Goal: Information Seeking & Learning: Learn about a topic

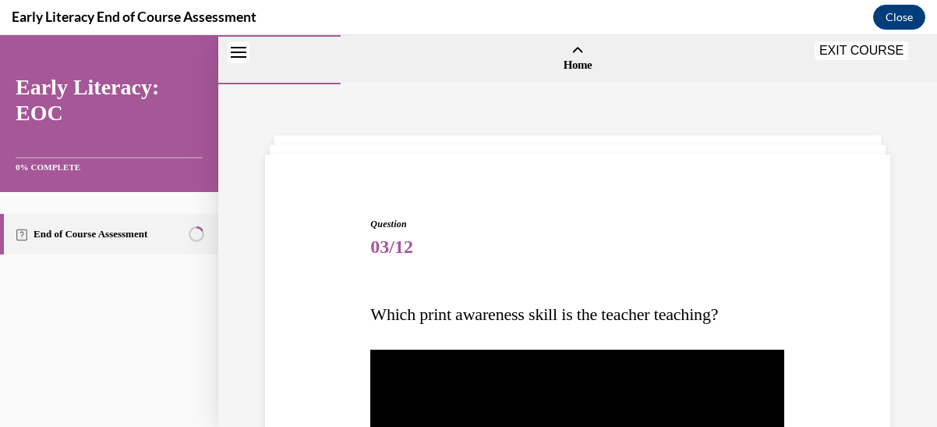
scroll to position [225, 0]
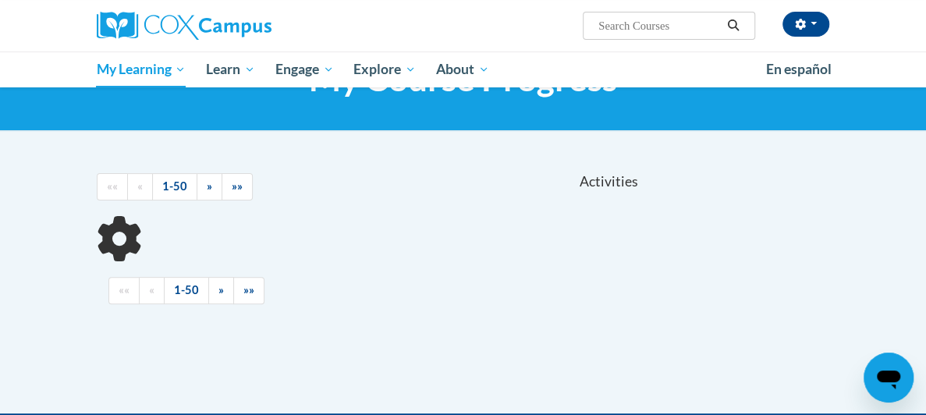
scroll to position [234, 0]
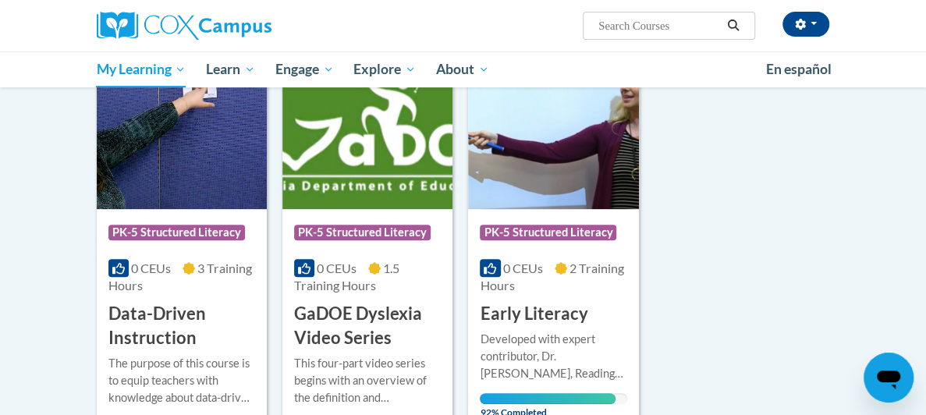
click at [557, 270] on icon at bounding box center [561, 268] width 12 height 12
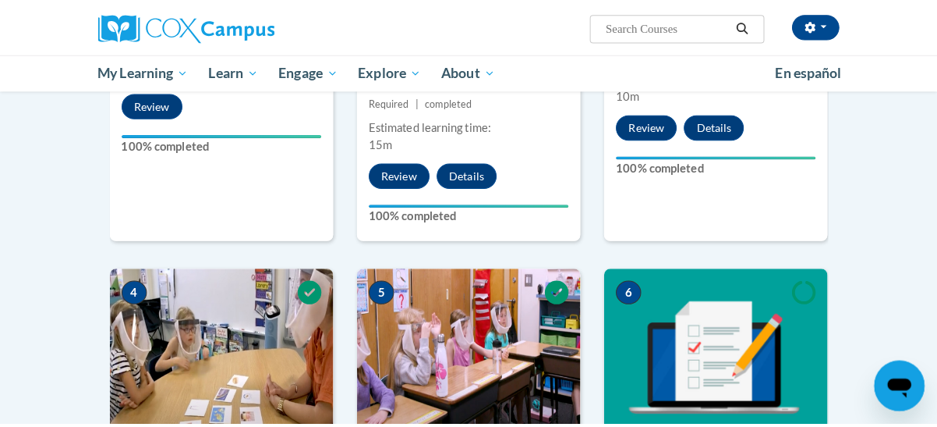
scroll to position [990, 0]
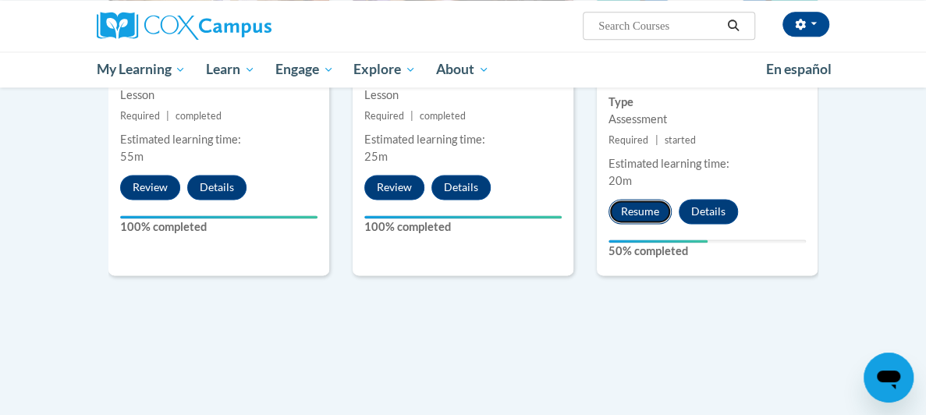
click at [669, 199] on button "Resume" at bounding box center [639, 211] width 63 height 25
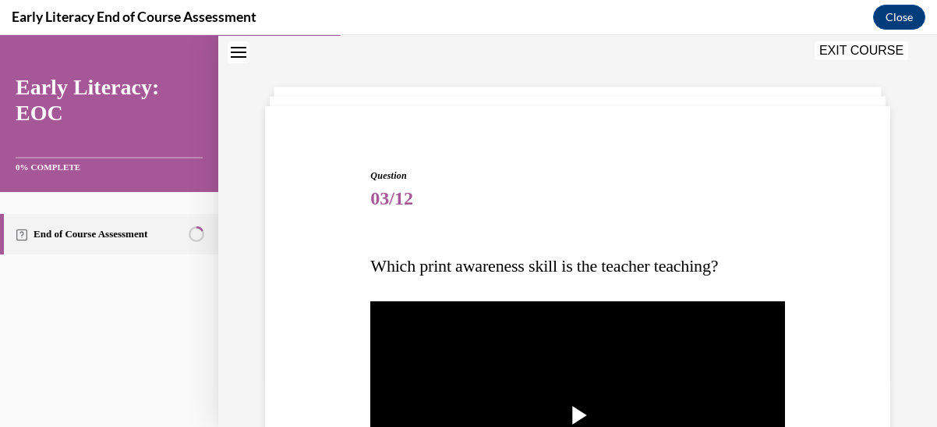
scroll to position [204, 0]
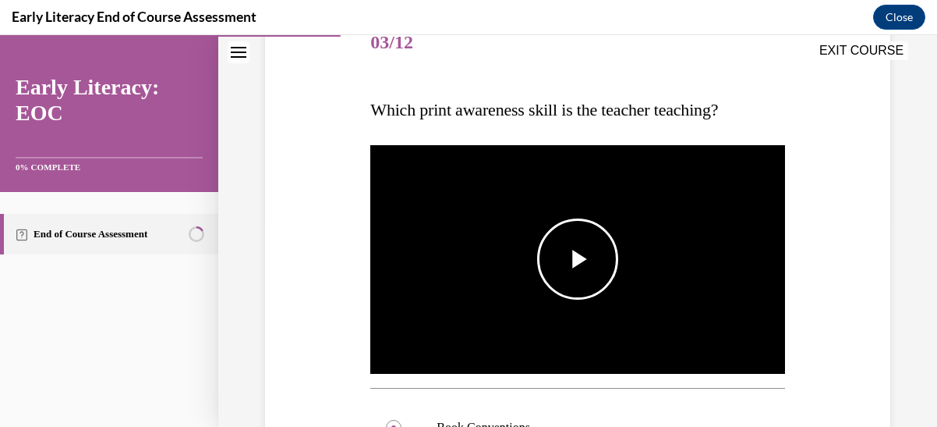
click at [578, 259] on span "Video player" at bounding box center [578, 259] width 0 height 0
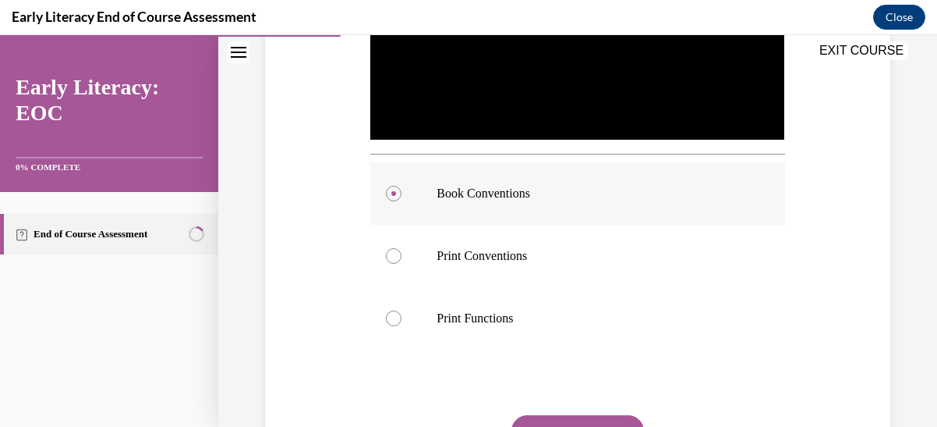
scroll to position [533, 0]
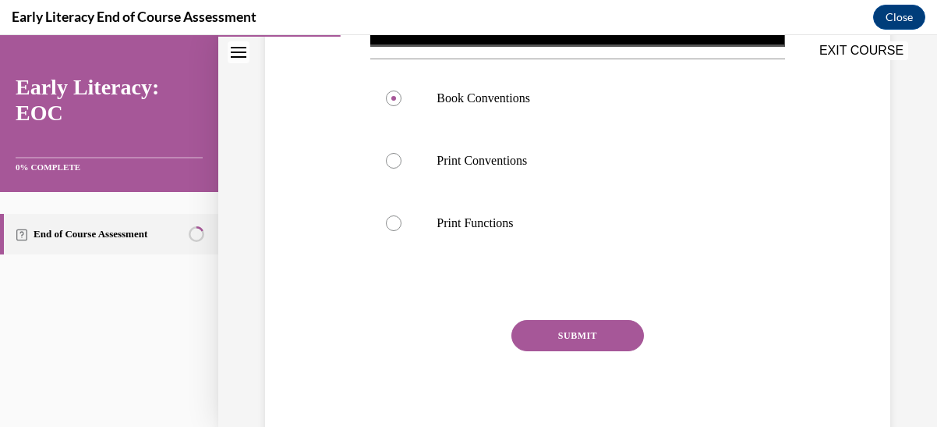
click at [585, 335] on button "SUBMIT" at bounding box center [578, 335] width 133 height 31
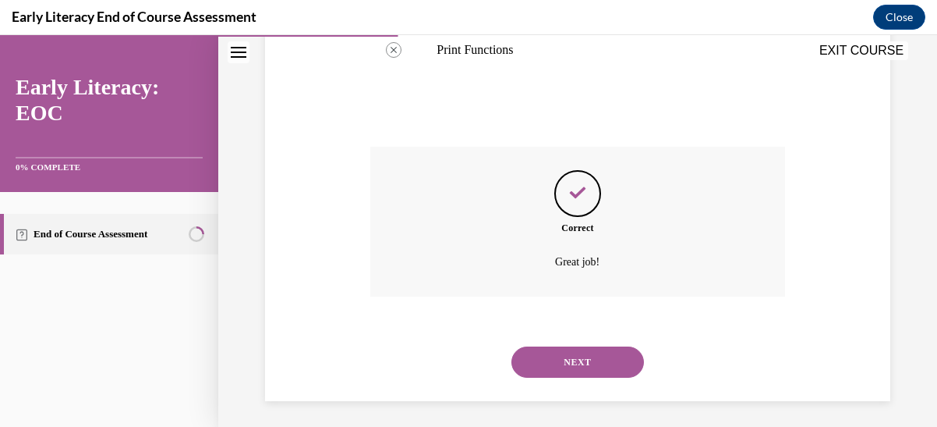
click at [580, 351] on button "NEXT" at bounding box center [578, 361] width 133 height 31
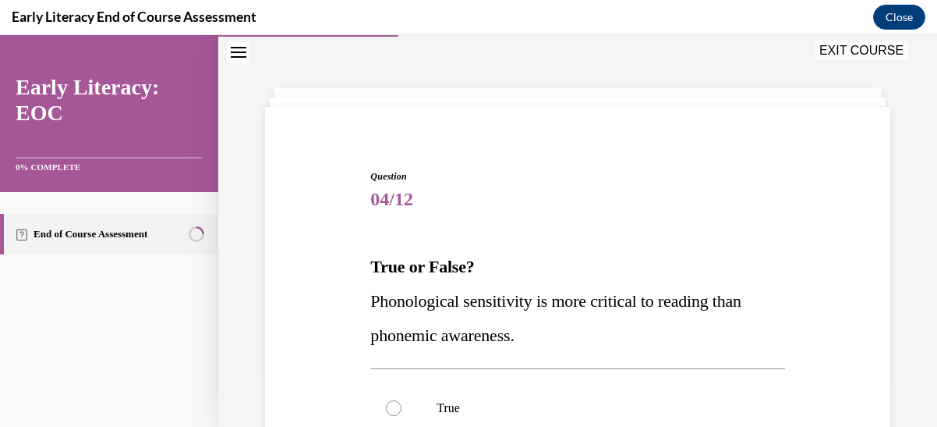
scroll to position [126, 0]
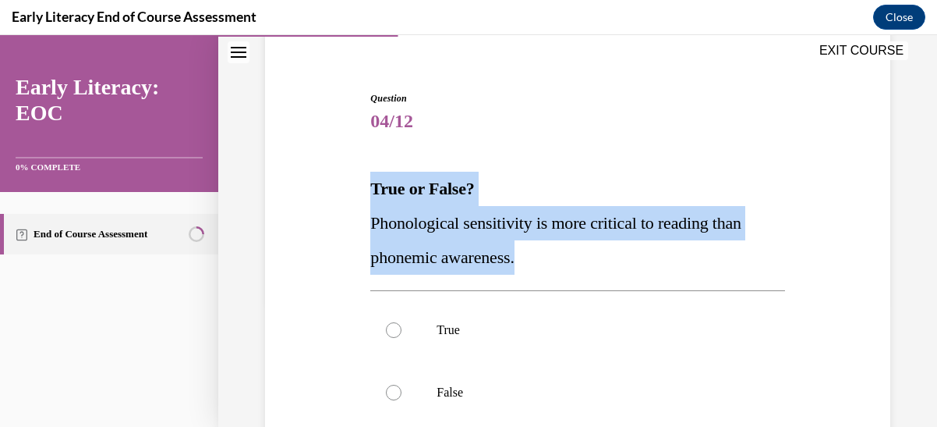
drag, startPoint x: 531, startPoint y: 257, endPoint x: 365, endPoint y: 182, distance: 182.2
click at [367, 182] on div "Question 04/12 True or False? Phonological sensitivity is more critical to read…" at bounding box center [578, 342] width 422 height 549
copy div "True or False? Phonological sensitivity is more critical to reading than phonem…"
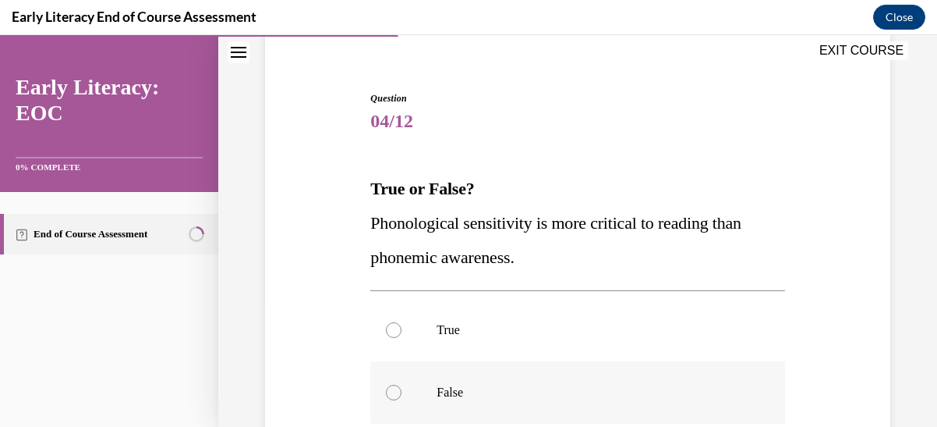
click at [388, 384] on div at bounding box center [394, 392] width 16 height 16
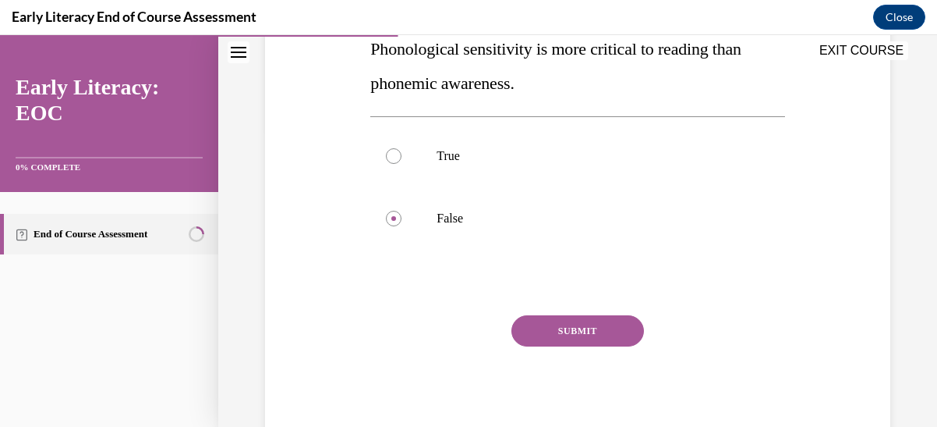
click at [555, 328] on button "SUBMIT" at bounding box center [578, 330] width 133 height 31
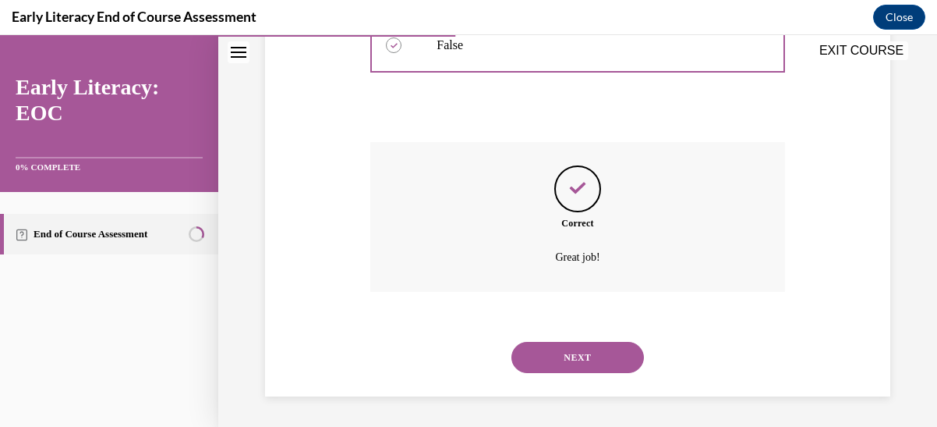
click at [590, 360] on button "NEXT" at bounding box center [578, 357] width 133 height 31
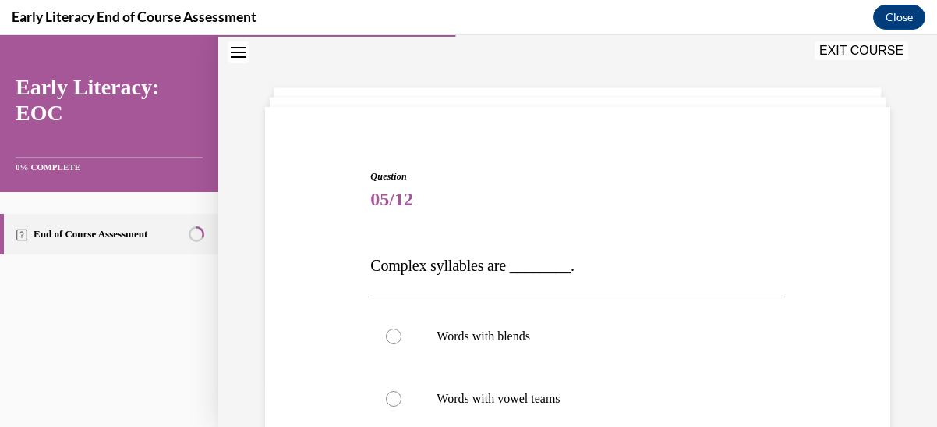
scroll to position [126, 0]
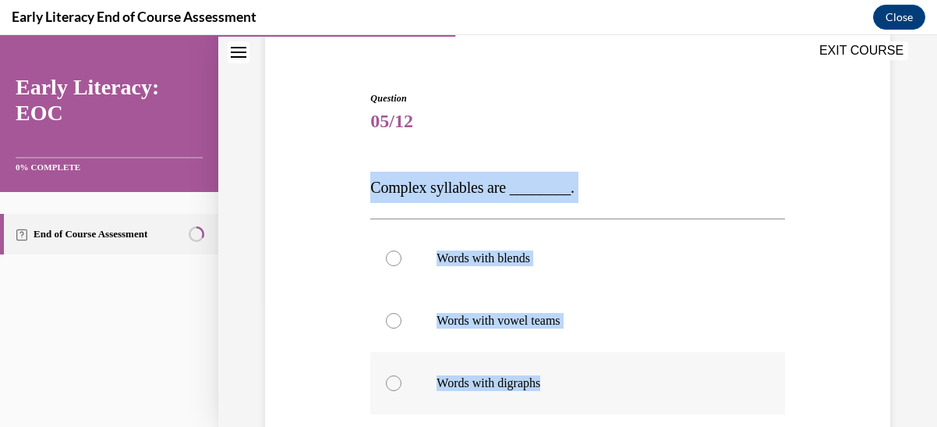
drag, startPoint x: 363, startPoint y: 184, endPoint x: 563, endPoint y: 382, distance: 281.3
click at [563, 382] on div "Question 05/12 Complex syllables are ________. Words with blends Words with vow…" at bounding box center [577, 325] width 633 height 563
copy div "Complex syllables are ________. Words with blends Words with vowel teams Words …"
click at [391, 257] on div at bounding box center [394, 258] width 16 height 16
click at [633, 286] on div at bounding box center [577, 258] width 414 height 62
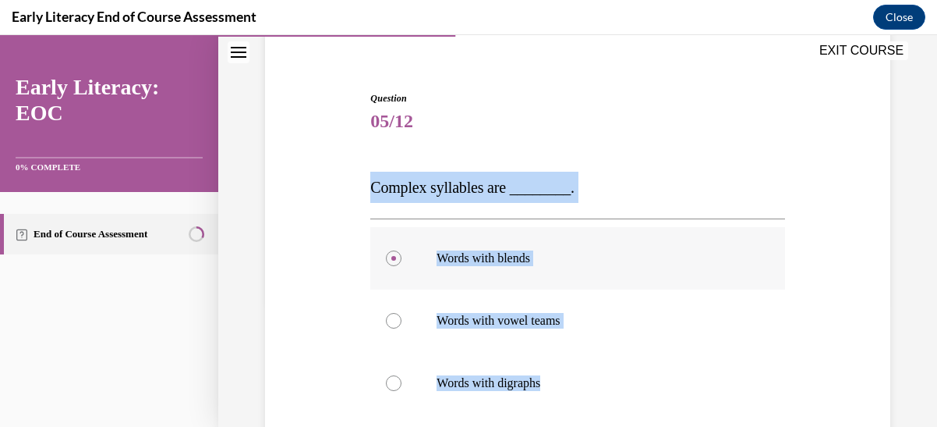
scroll to position [290, 0]
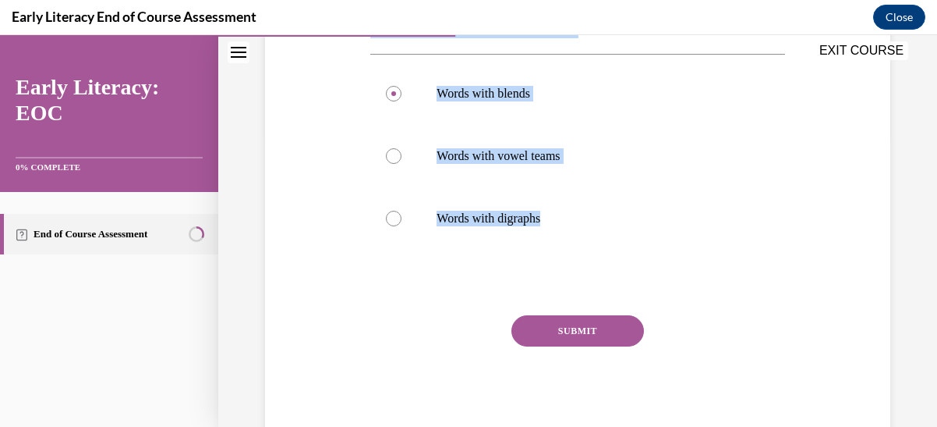
click at [601, 329] on button "SUBMIT" at bounding box center [578, 330] width 133 height 31
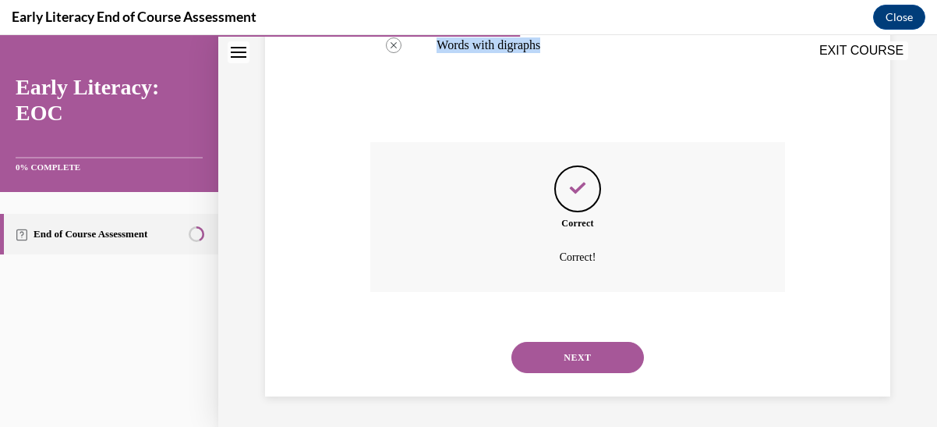
click at [579, 355] on button "NEXT" at bounding box center [578, 357] width 133 height 31
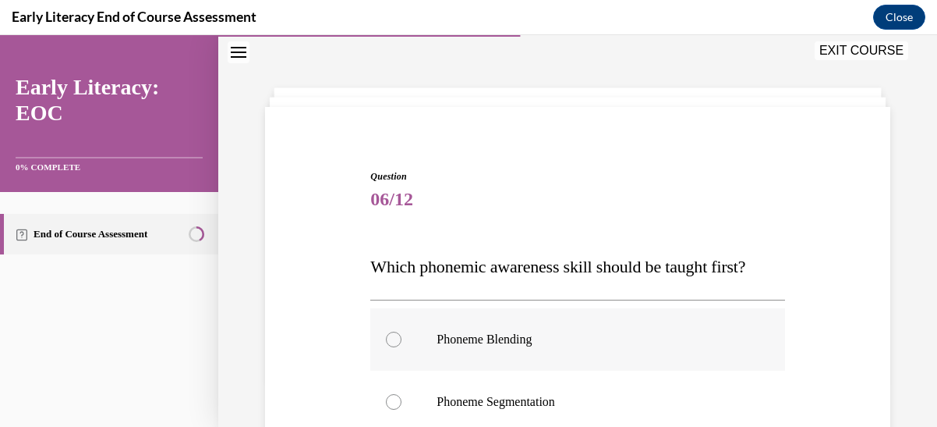
scroll to position [204, 0]
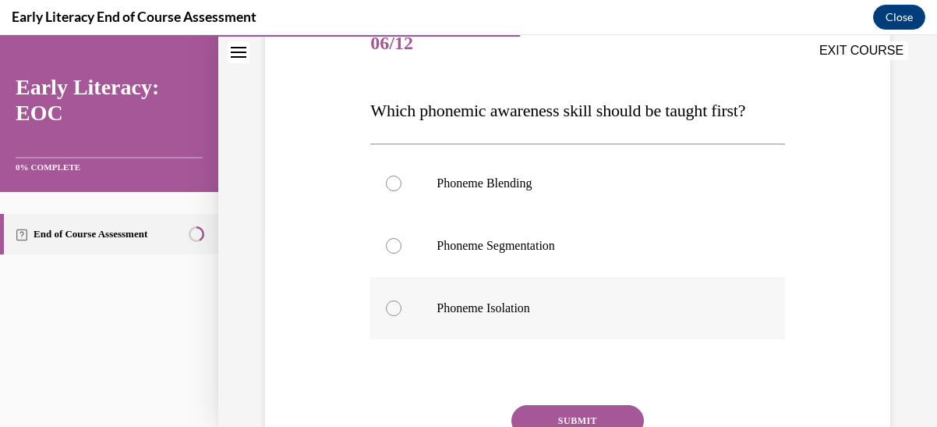
click at [392, 303] on div at bounding box center [394, 308] width 16 height 16
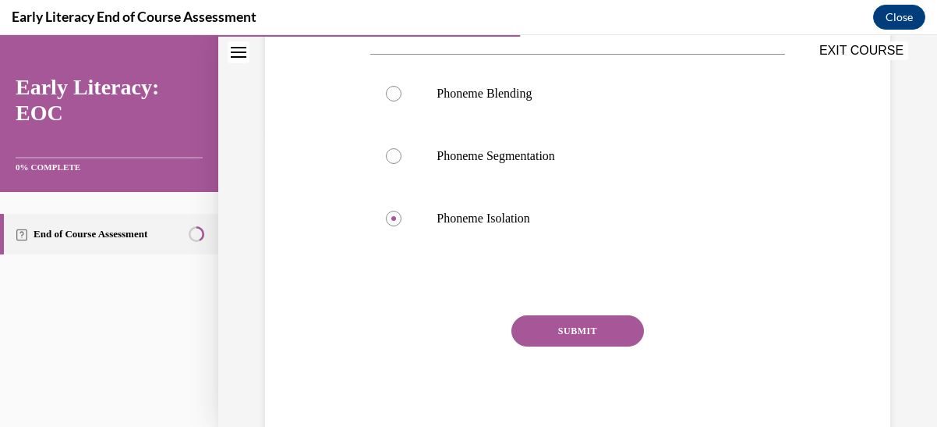
click at [572, 325] on button "SUBMIT" at bounding box center [578, 330] width 133 height 31
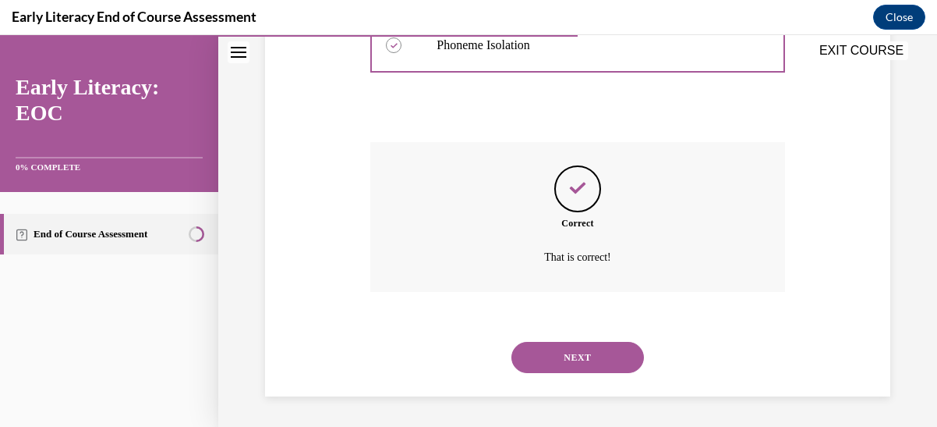
click at [588, 349] on button "NEXT" at bounding box center [578, 357] width 133 height 31
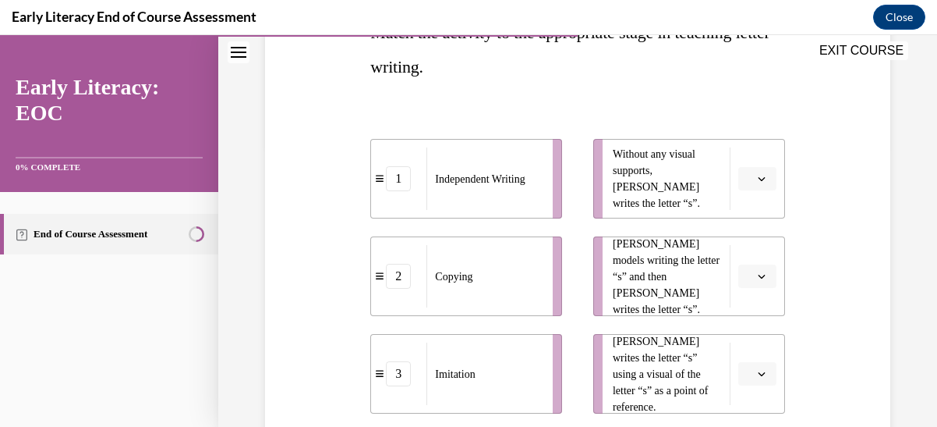
scroll to position [204, 0]
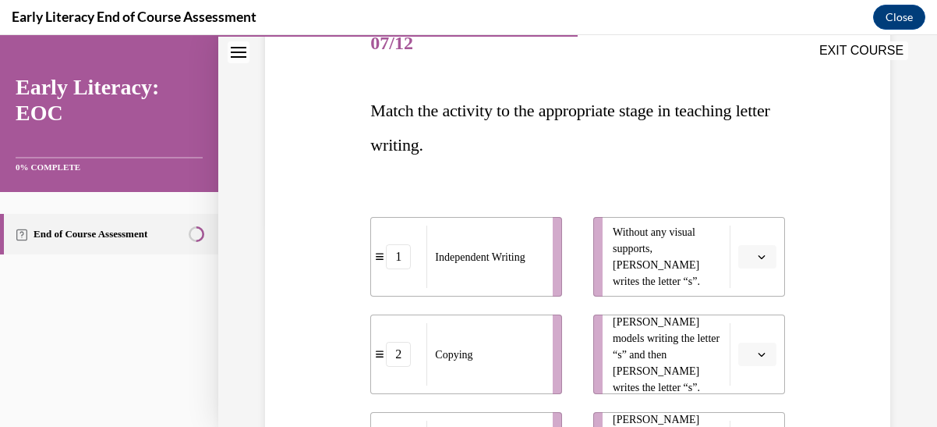
click at [758, 257] on icon "button" at bounding box center [761, 257] width 7 height 4
click at [750, 325] on div "1" at bounding box center [745, 322] width 38 height 31
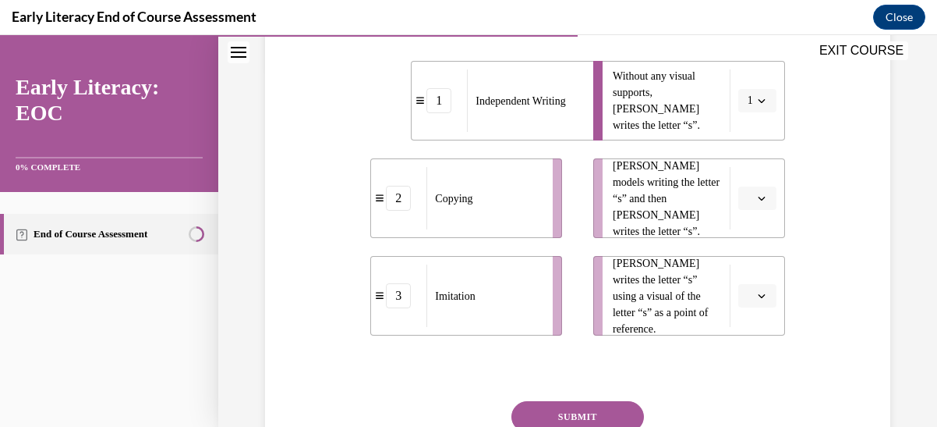
click at [758, 200] on icon "button" at bounding box center [762, 198] width 8 height 8
click at [748, 289] on div "2" at bounding box center [745, 294] width 38 height 31
click at [758, 199] on icon "button" at bounding box center [762, 198] width 8 height 8
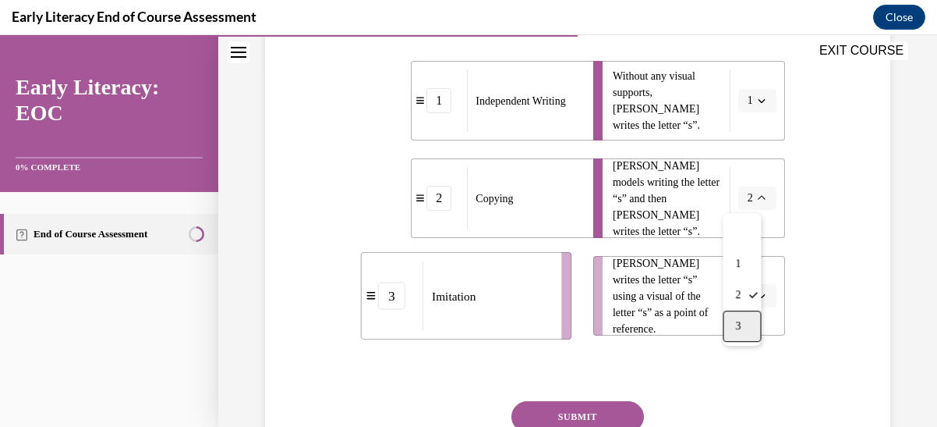
click at [746, 320] on div "3" at bounding box center [742, 325] width 38 height 31
click at [758, 293] on icon "button" at bounding box center [762, 296] width 8 height 8
click at [749, 232] on div "2" at bounding box center [745, 229] width 38 height 31
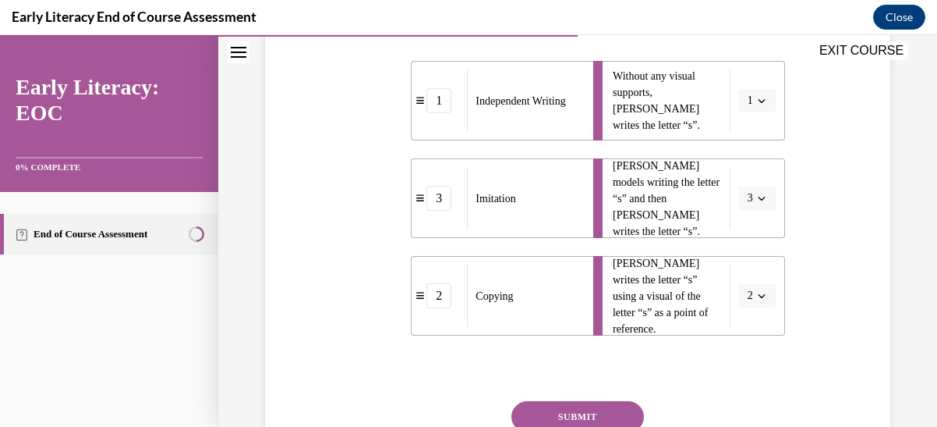
scroll to position [438, 0]
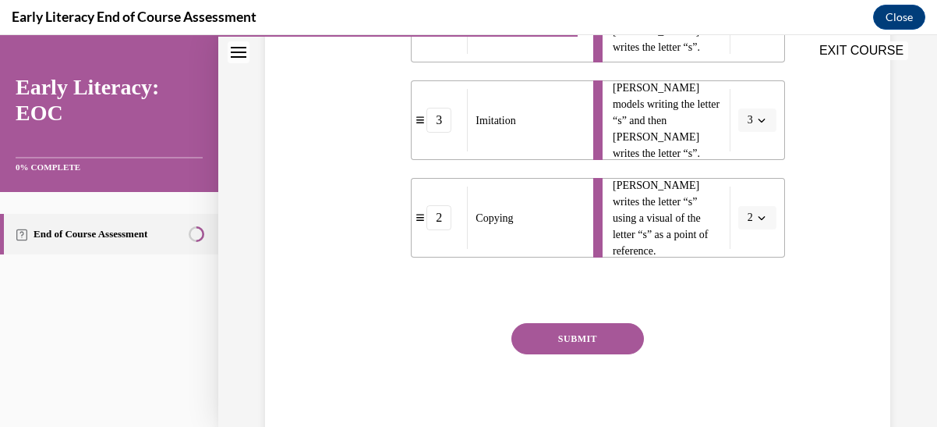
click at [575, 329] on button "SUBMIT" at bounding box center [578, 338] width 133 height 31
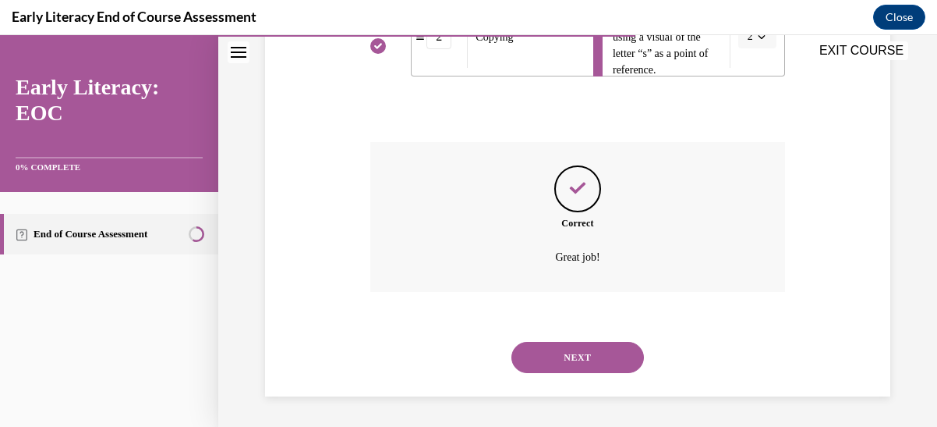
click at [594, 363] on button "NEXT" at bounding box center [578, 357] width 133 height 31
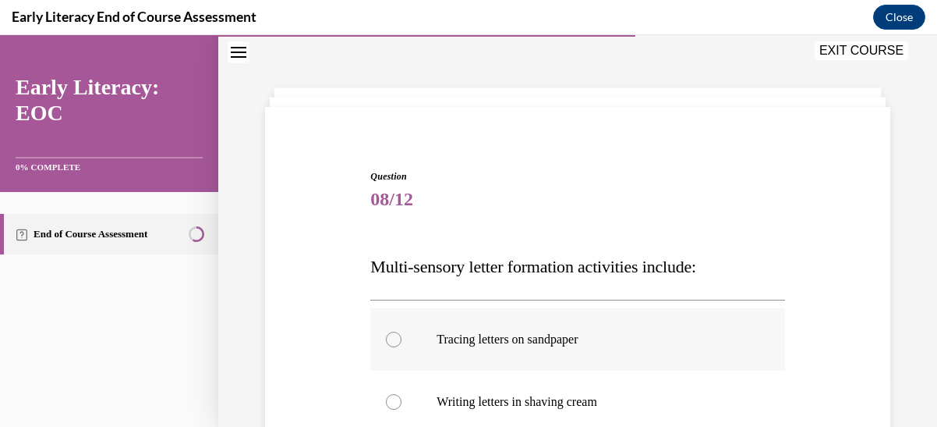
scroll to position [356, 0]
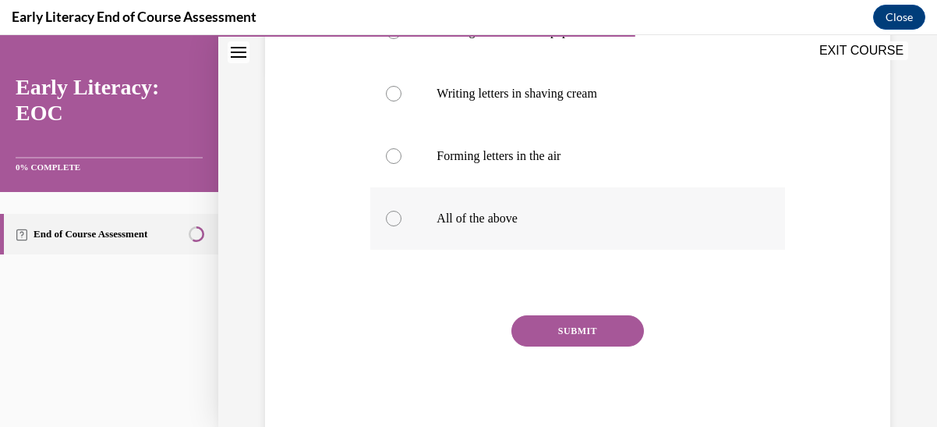
click at [388, 216] on div at bounding box center [394, 219] width 16 height 16
click at [593, 325] on button "SUBMIT" at bounding box center [578, 330] width 133 height 31
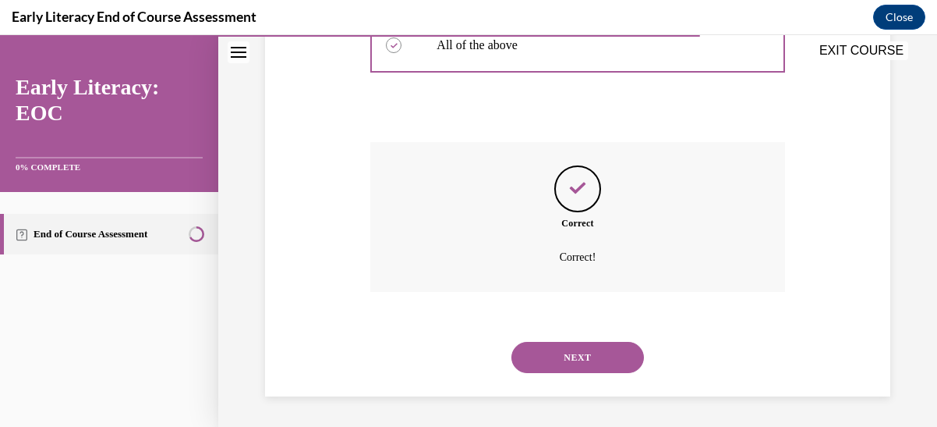
click at [600, 350] on button "NEXT" at bounding box center [578, 357] width 133 height 31
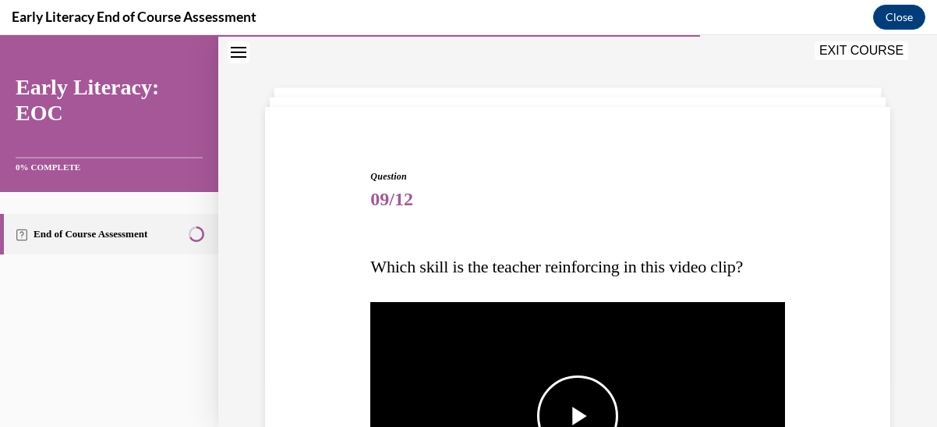
scroll to position [204, 0]
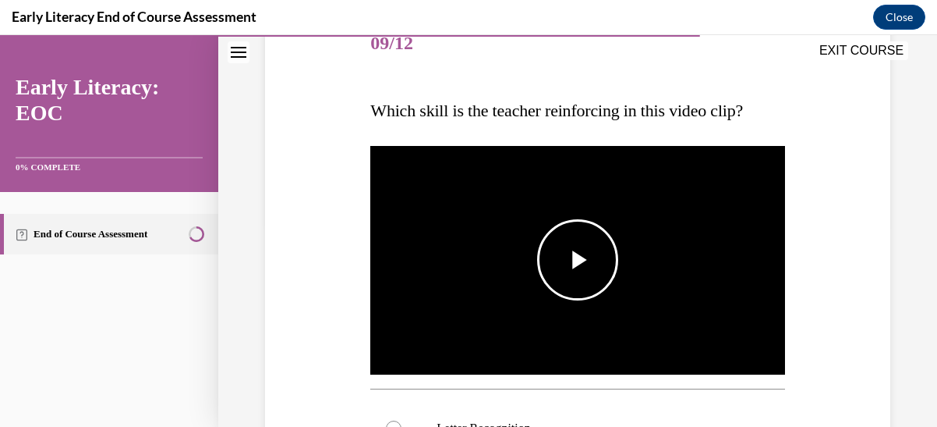
click at [578, 260] on span "Video player" at bounding box center [578, 260] width 0 height 0
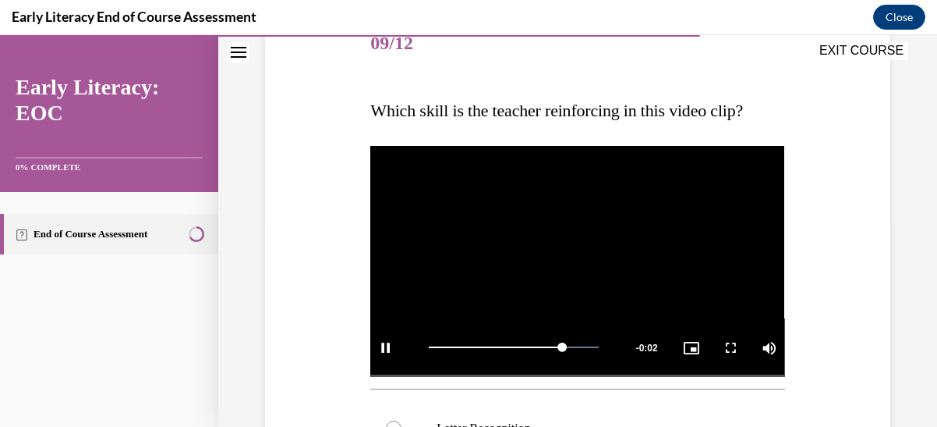
scroll to position [516, 0]
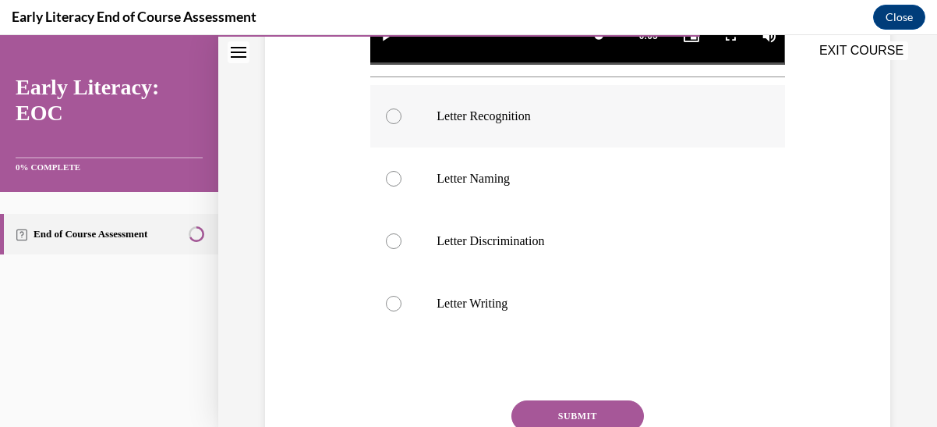
click at [387, 112] on div at bounding box center [394, 116] width 16 height 16
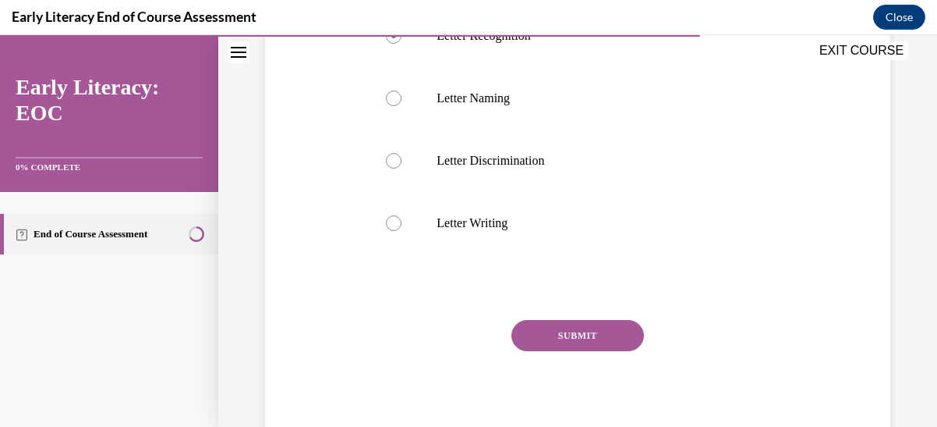
click at [579, 321] on button "SUBMIT" at bounding box center [578, 335] width 133 height 31
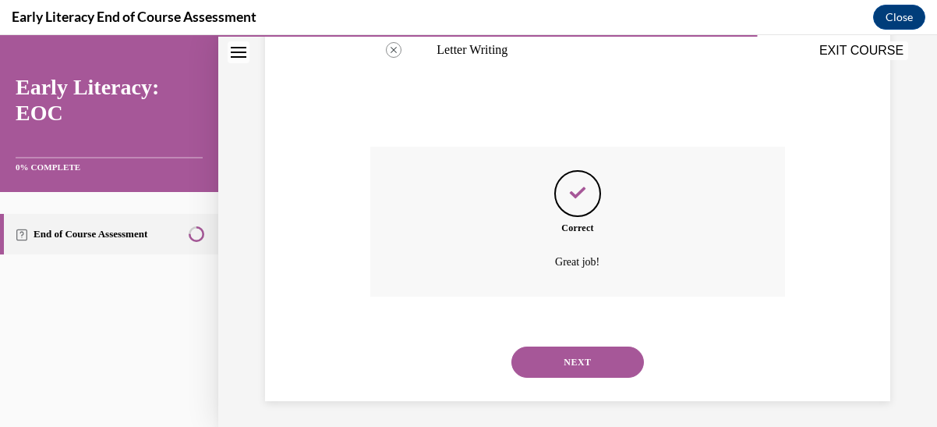
click at [576, 356] on button "NEXT" at bounding box center [578, 361] width 133 height 31
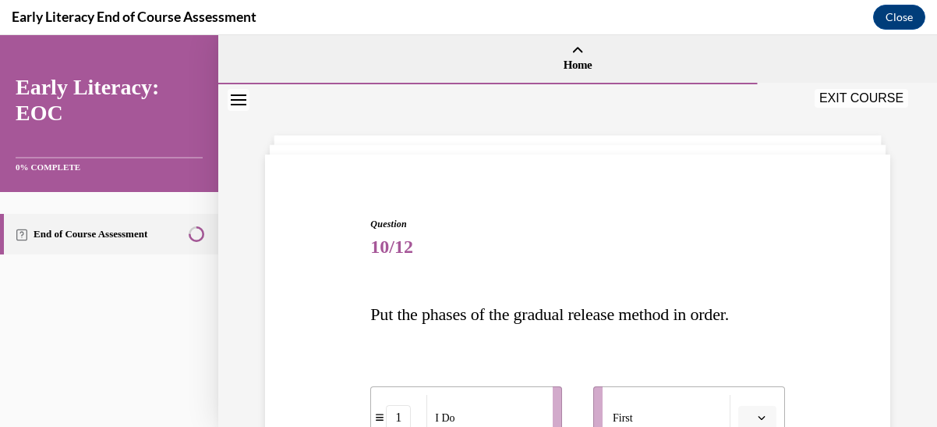
scroll to position [234, 0]
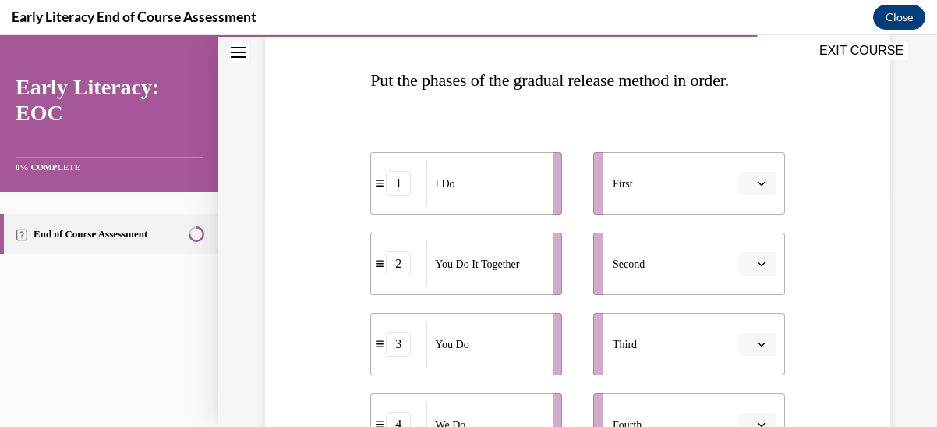
click at [757, 182] on span "button" at bounding box center [762, 183] width 11 height 11
click at [738, 250] on div "1" at bounding box center [745, 248] width 38 height 31
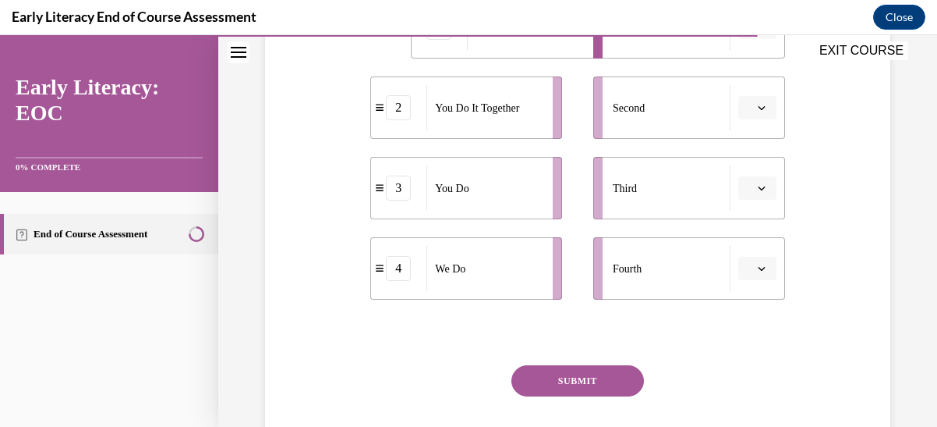
click at [758, 268] on icon "button" at bounding box center [762, 268] width 8 height 8
click at [739, 172] on span "2" at bounding box center [741, 171] width 5 height 12
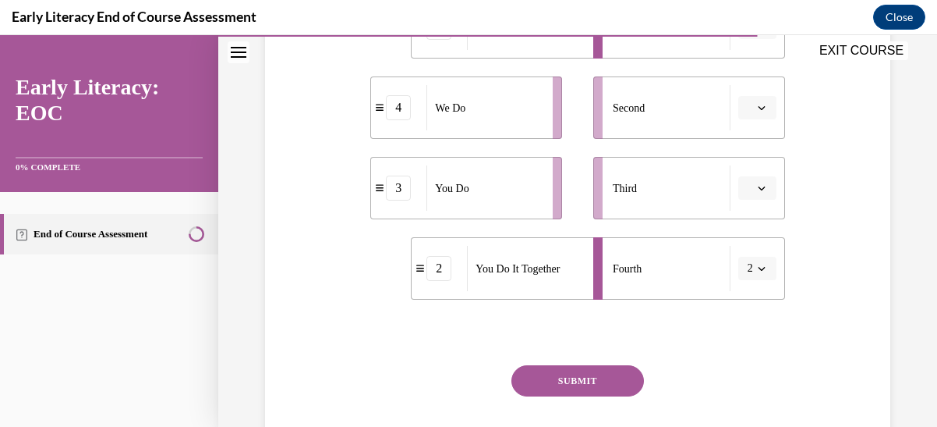
scroll to position [312, 0]
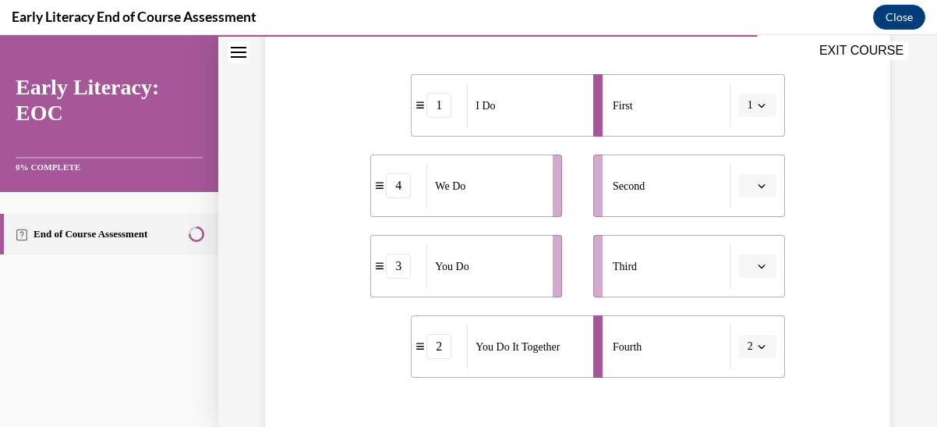
click at [758, 186] on icon "button" at bounding box center [761, 186] width 7 height 4
click at [749, 345] on div "4" at bounding box center [745, 344] width 38 height 31
click at [758, 343] on icon "button" at bounding box center [762, 346] width 8 height 8
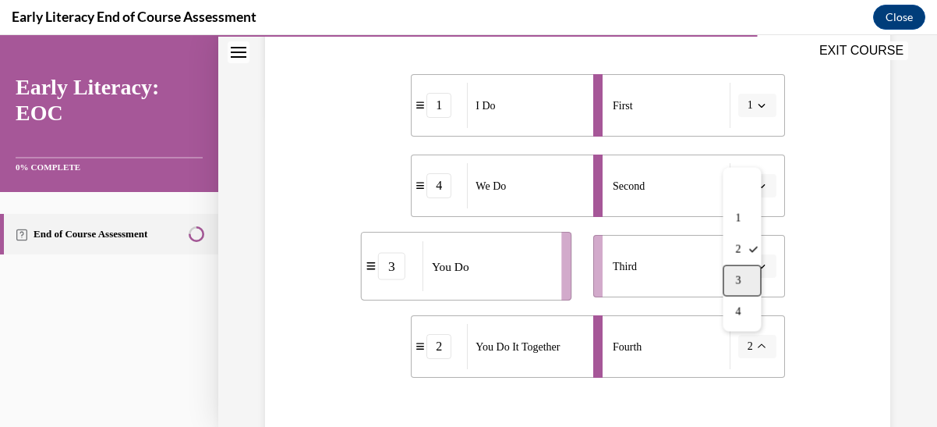
click at [742, 280] on div "3" at bounding box center [742, 280] width 38 height 31
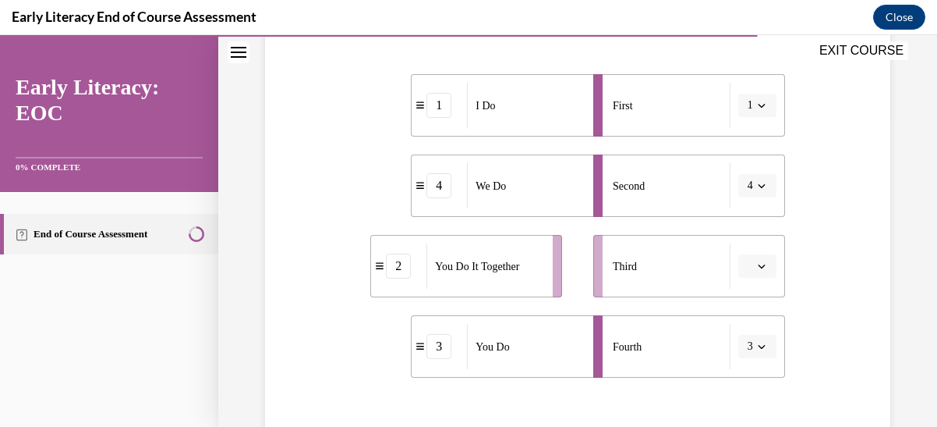
click at [757, 260] on span "button" at bounding box center [762, 265] width 11 height 11
click at [744, 199] on span "3" at bounding box center [741, 200] width 5 height 12
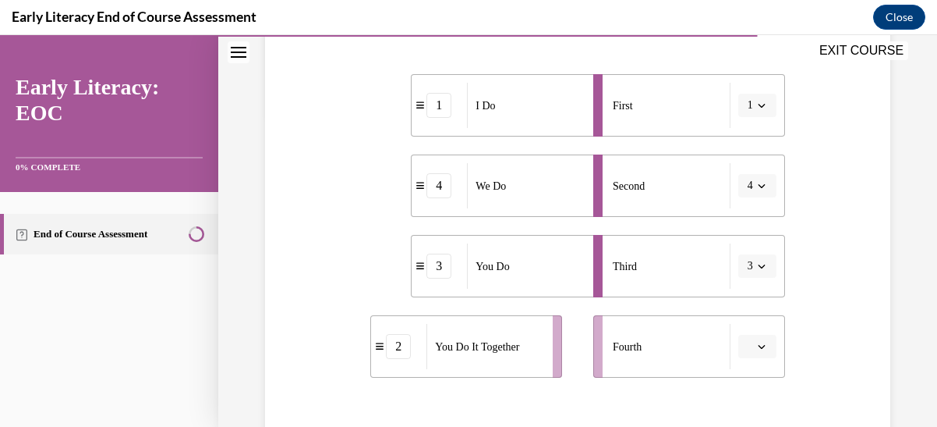
click at [758, 262] on icon "button" at bounding box center [762, 266] width 8 height 8
click at [741, 229] on span "4" at bounding box center [737, 231] width 5 height 12
click at [758, 263] on icon "button" at bounding box center [762, 266] width 8 height 8
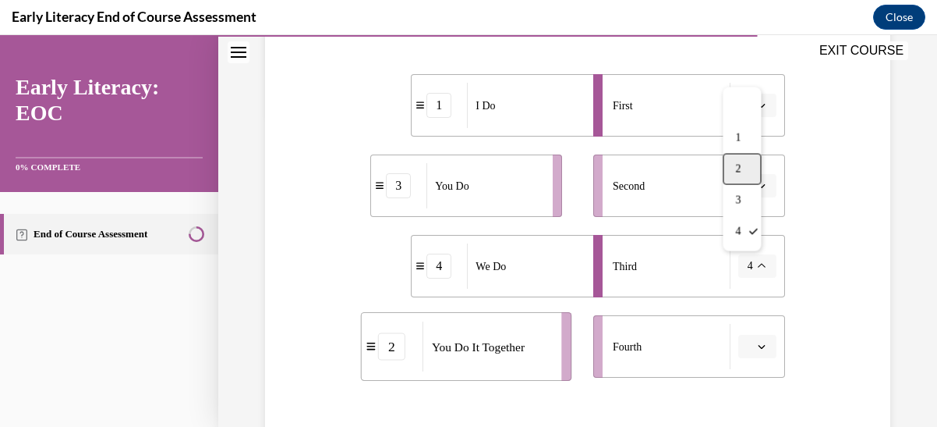
click at [739, 166] on span "2" at bounding box center [737, 169] width 5 height 12
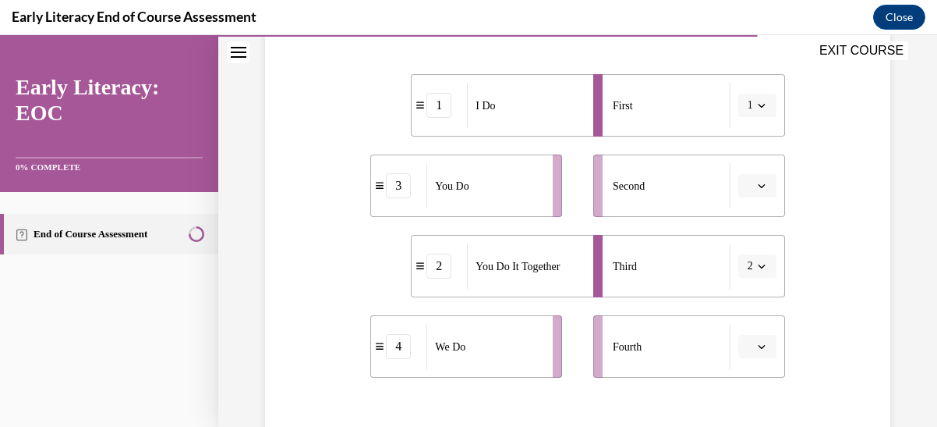
click at [758, 183] on icon "button" at bounding box center [762, 186] width 8 height 8
click at [749, 340] on div "4" at bounding box center [745, 344] width 38 height 31
click at [755, 354] on button "button" at bounding box center [758, 346] width 38 height 23
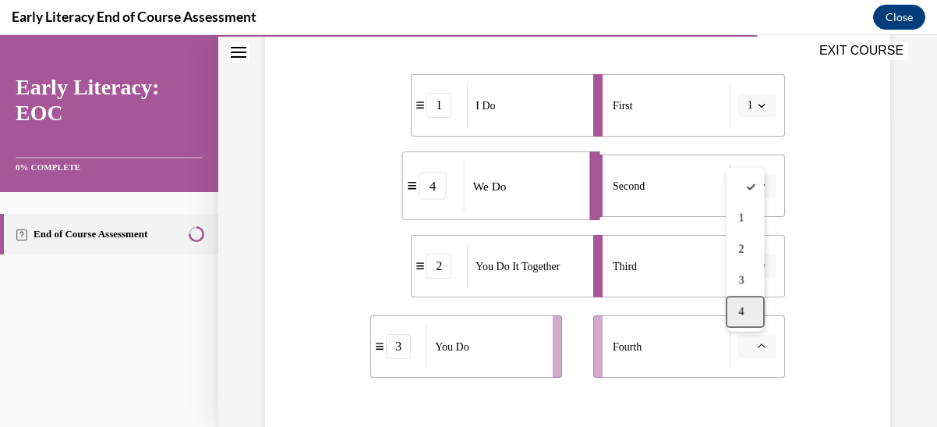
click at [744, 314] on span "4" at bounding box center [741, 312] width 5 height 12
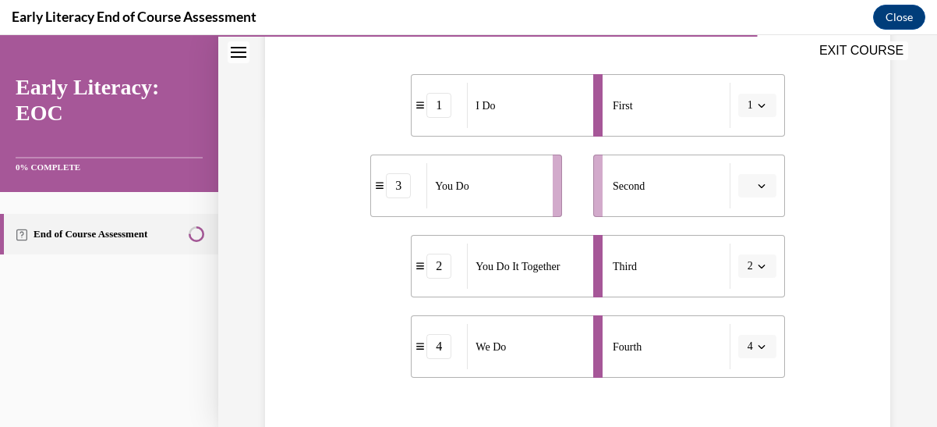
click at [747, 179] on button "button" at bounding box center [758, 185] width 38 height 23
click at [739, 346] on span "4" at bounding box center [741, 344] width 5 height 12
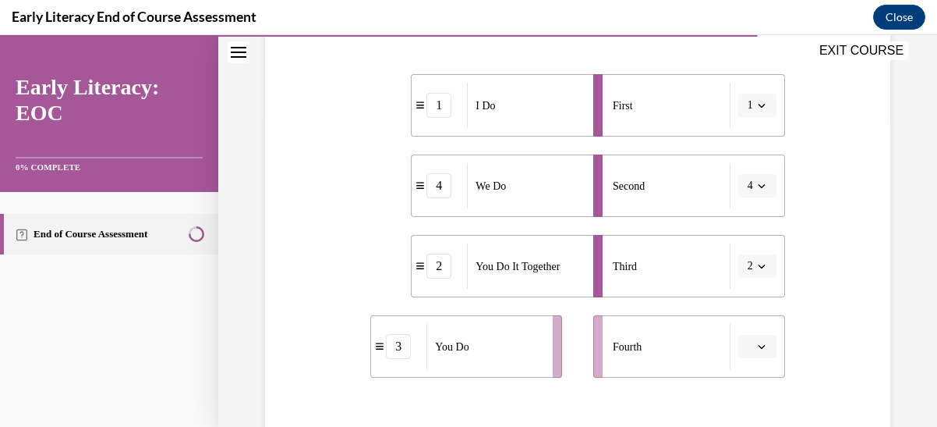
click at [758, 344] on icon "button" at bounding box center [762, 346] width 8 height 8
click at [743, 317] on span "4" at bounding box center [741, 312] width 5 height 12
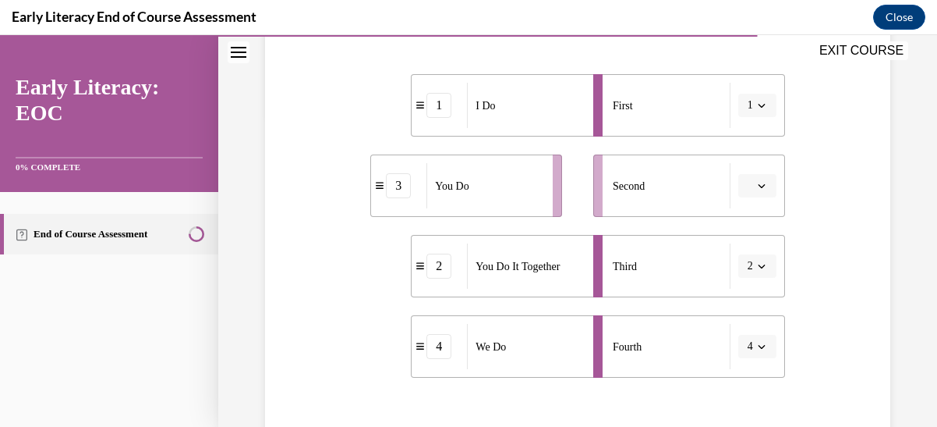
click at [758, 188] on icon "button" at bounding box center [762, 186] width 8 height 8
click at [753, 349] on div "4" at bounding box center [745, 344] width 38 height 31
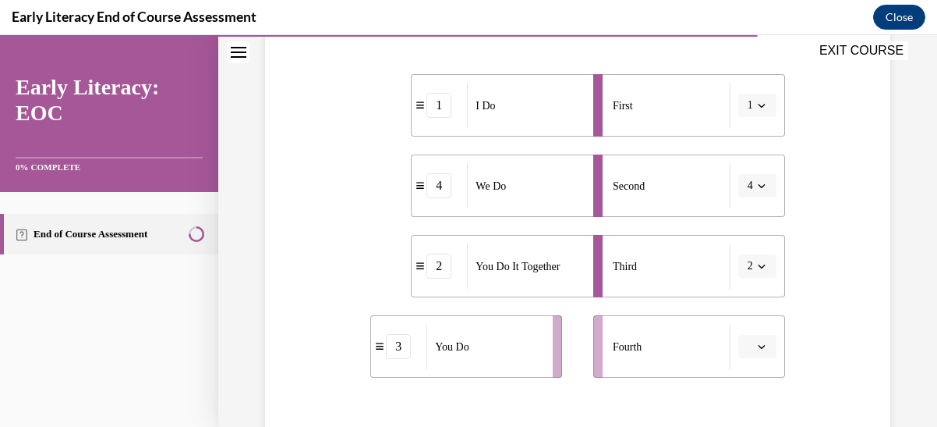
click at [484, 401] on div at bounding box center [577, 410] width 414 height 19
click at [340, 275] on div "Question 10/12 Put the phases of the gradual release method in order. 1 I Do 4 …" at bounding box center [577, 214] width 633 height 713
click at [757, 185] on span "button" at bounding box center [762, 185] width 11 height 11
click at [758, 265] on icon "button" at bounding box center [761, 266] width 7 height 4
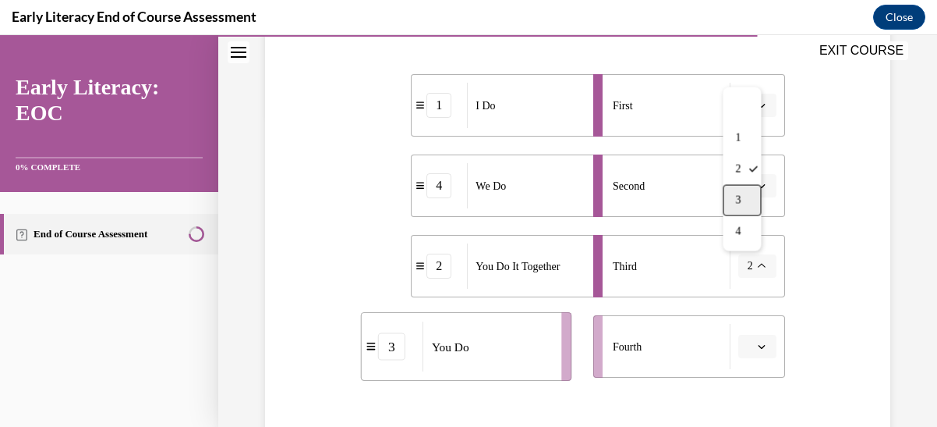
click at [744, 199] on div "3" at bounding box center [742, 200] width 38 height 31
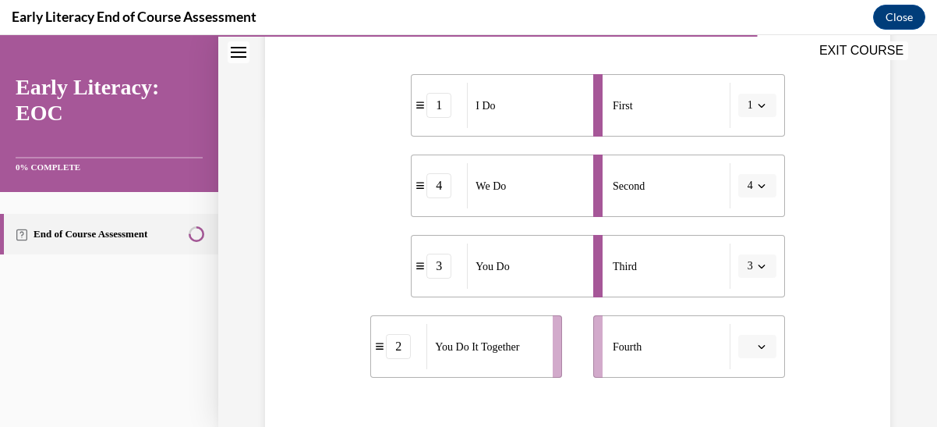
click at [757, 350] on span "button" at bounding box center [762, 346] width 11 height 11
click at [744, 249] on span "2" at bounding box center [741, 249] width 5 height 12
click at [758, 268] on icon "button" at bounding box center [761, 266] width 7 height 4
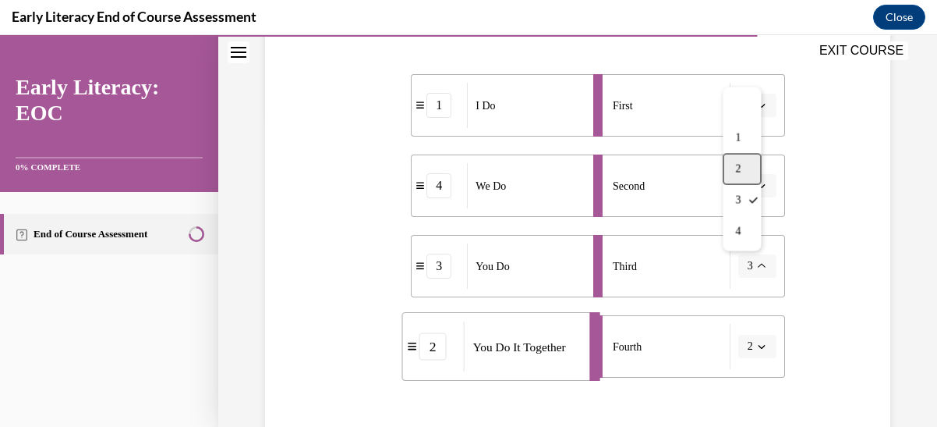
click at [741, 171] on span "2" at bounding box center [737, 169] width 5 height 12
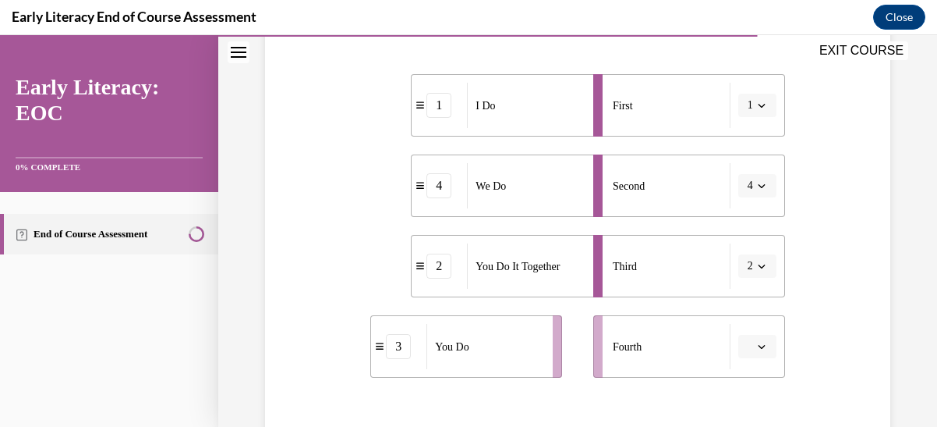
click at [758, 349] on icon "button" at bounding box center [762, 346] width 8 height 8
click at [744, 285] on span "3" at bounding box center [741, 281] width 5 height 12
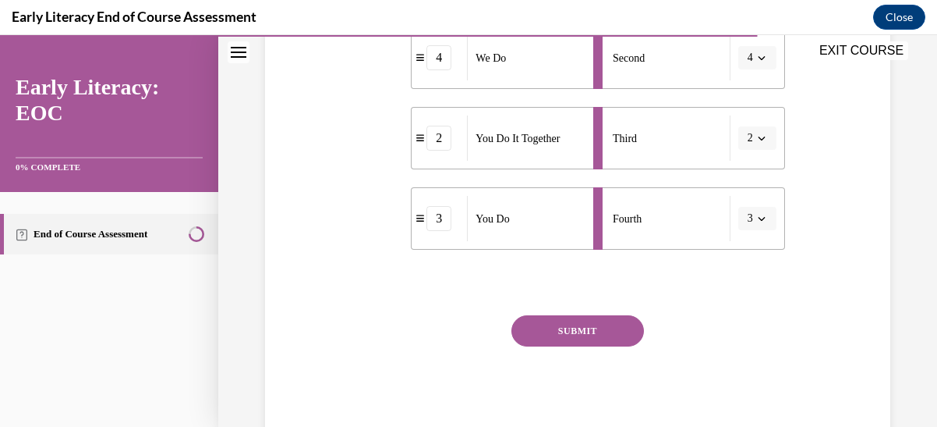
click at [584, 335] on button "SUBMIT" at bounding box center [578, 330] width 133 height 31
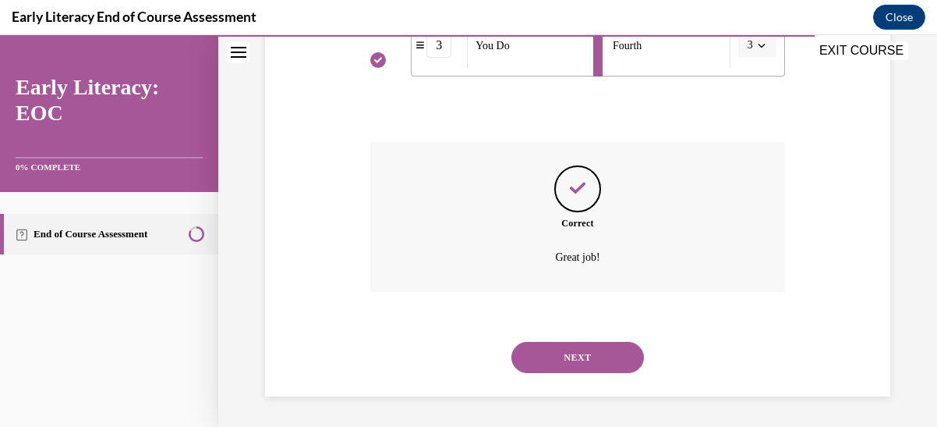
click at [582, 353] on button "NEXT" at bounding box center [578, 357] width 133 height 31
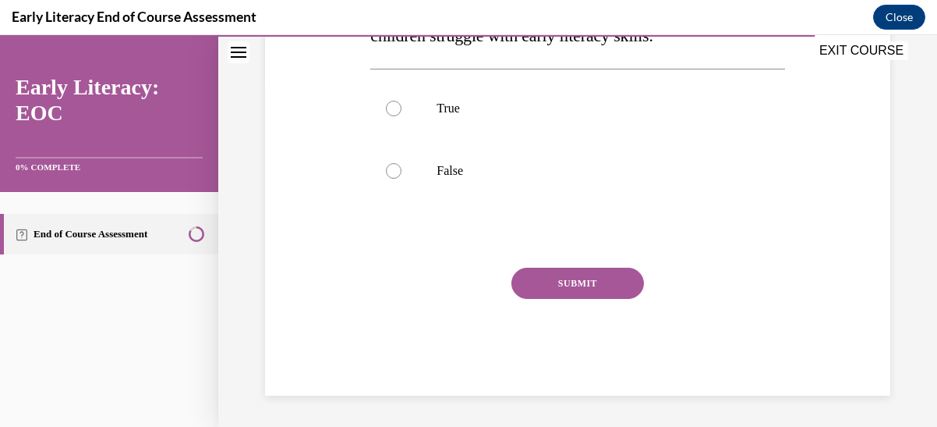
scroll to position [48, 0]
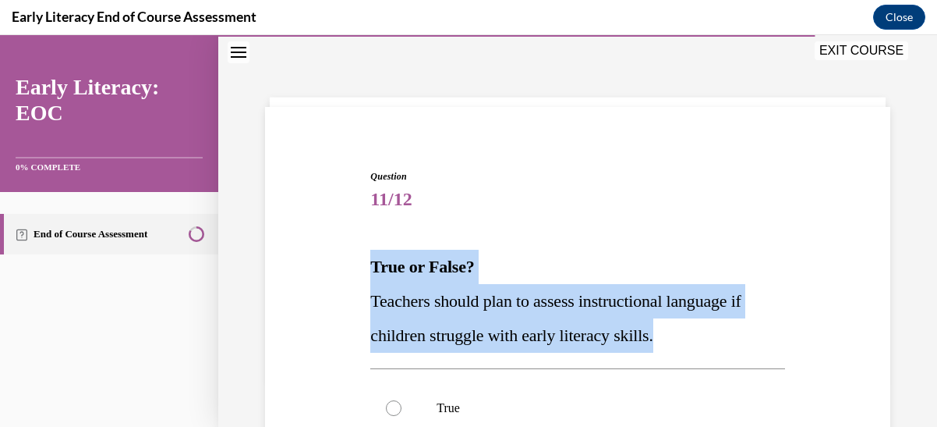
drag, startPoint x: 686, startPoint y: 337, endPoint x: 367, endPoint y: 255, distance: 329.3
click at [367, 255] on div "Question 11/12 True or False? Teachers should plan to assess instructional lang…" at bounding box center [578, 420] width 422 height 549
copy div "True or False? Teachers should plan to assess instructional language if childre…"
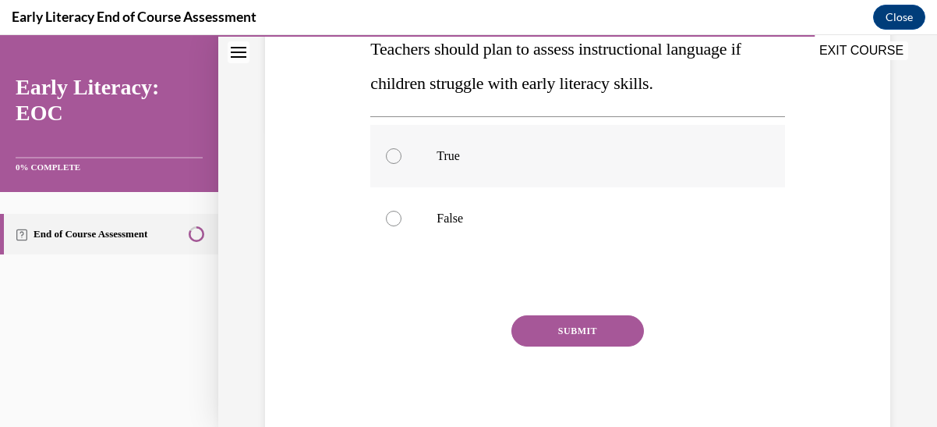
click at [395, 155] on div at bounding box center [394, 156] width 16 height 16
click at [594, 330] on button "SUBMIT" at bounding box center [578, 330] width 133 height 31
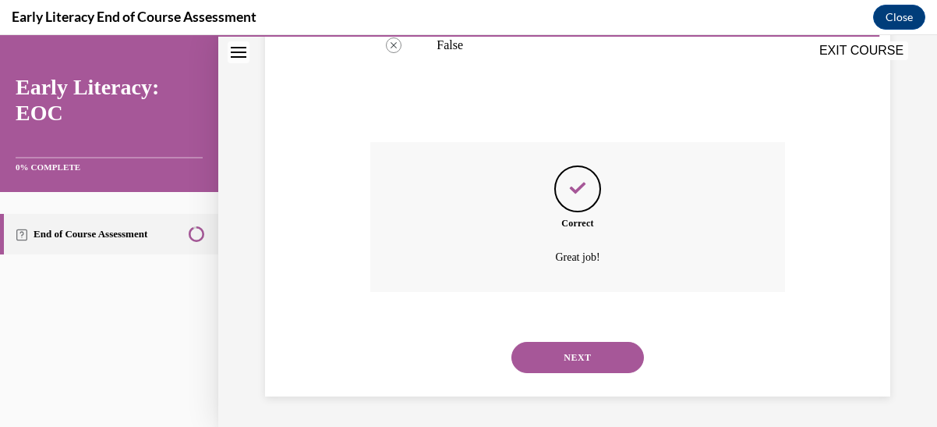
click at [583, 349] on button "NEXT" at bounding box center [578, 357] width 133 height 31
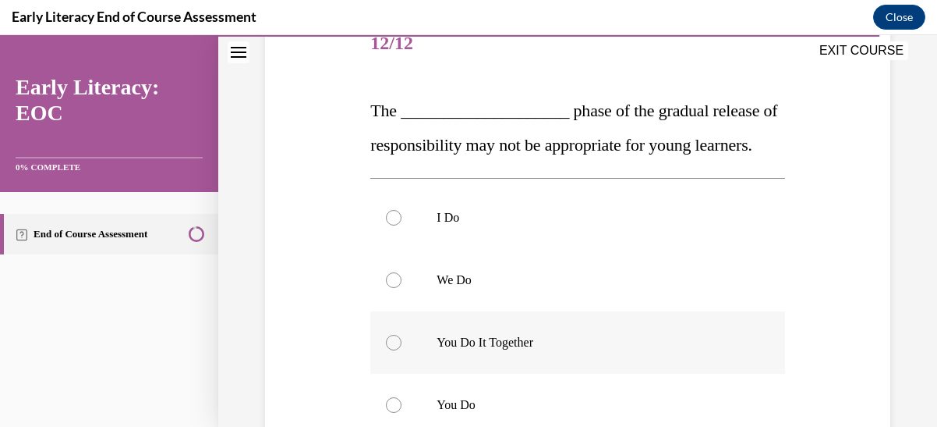
scroll to position [360, 0]
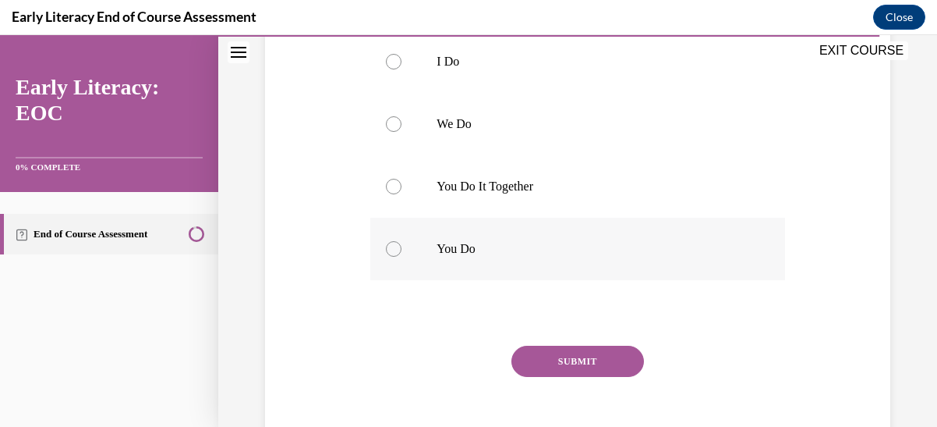
click at [387, 257] on div at bounding box center [394, 249] width 16 height 16
click at [572, 377] on button "SUBMIT" at bounding box center [578, 360] width 133 height 31
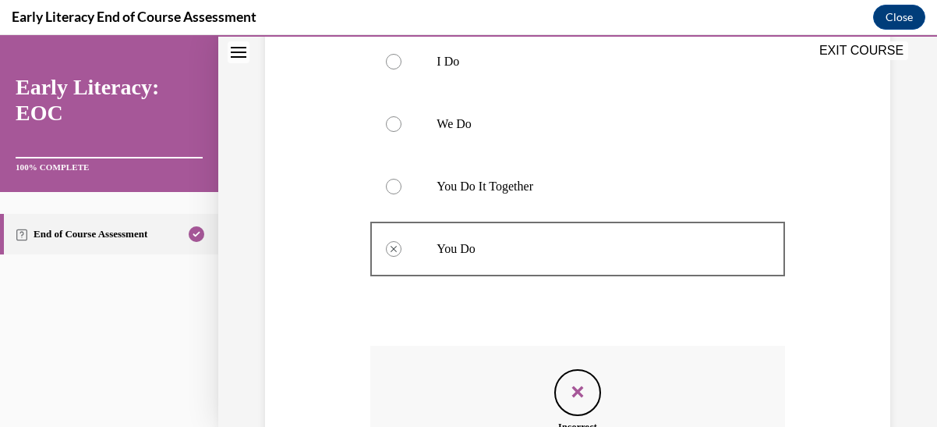
scroll to position [594, 0]
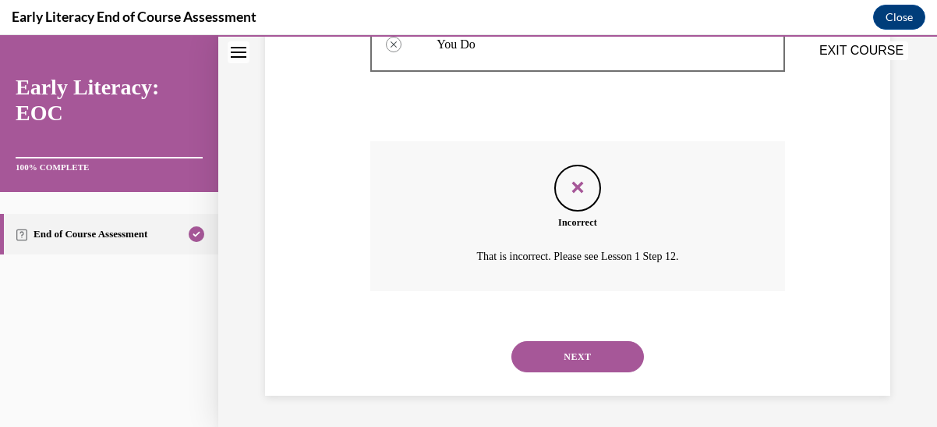
click at [583, 359] on button "NEXT" at bounding box center [578, 356] width 133 height 31
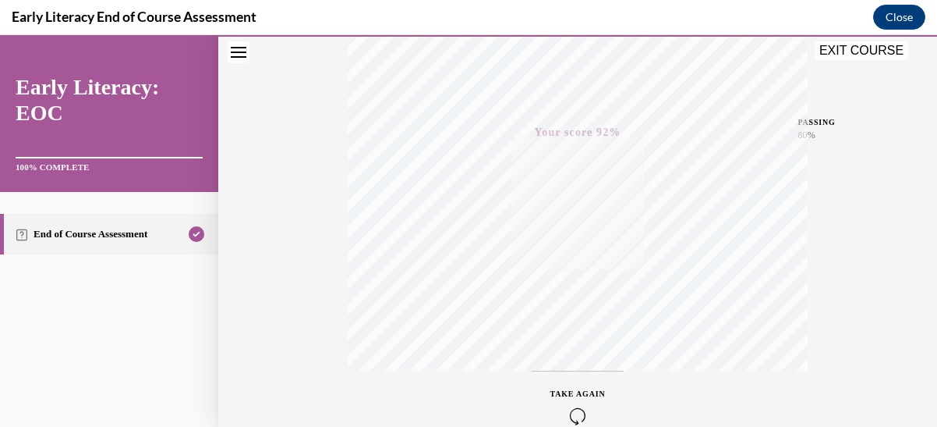
scroll to position [407, 0]
click at [849, 49] on button "EXIT COURSE" at bounding box center [862, 50] width 94 height 19
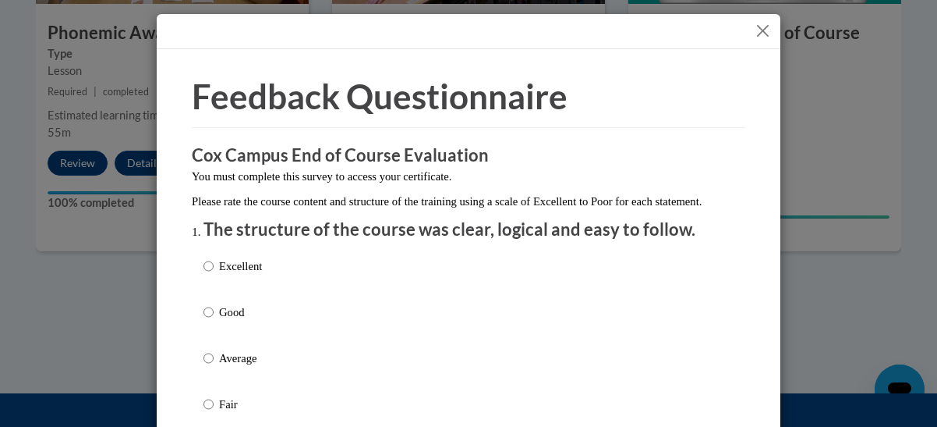
scroll to position [156, 0]
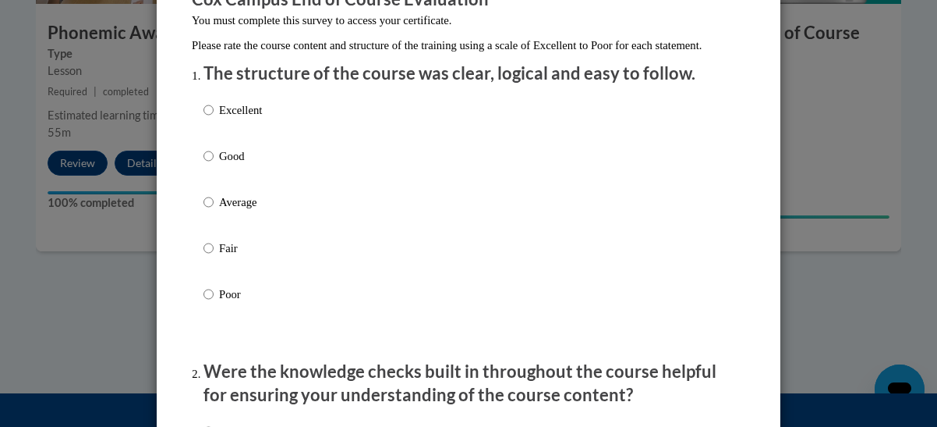
click at [204, 165] on input "Good" at bounding box center [209, 155] width 10 height 17
radio input "true"
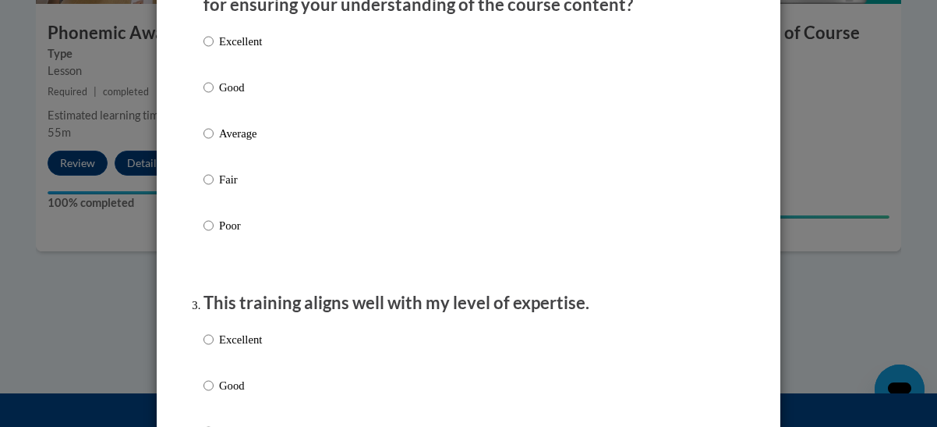
click at [225, 96] on p "Good" at bounding box center [240, 87] width 43 height 17
click at [214, 96] on input "Good" at bounding box center [209, 87] width 10 height 17
radio input "true"
click at [206, 394] on input "Good" at bounding box center [209, 385] width 10 height 17
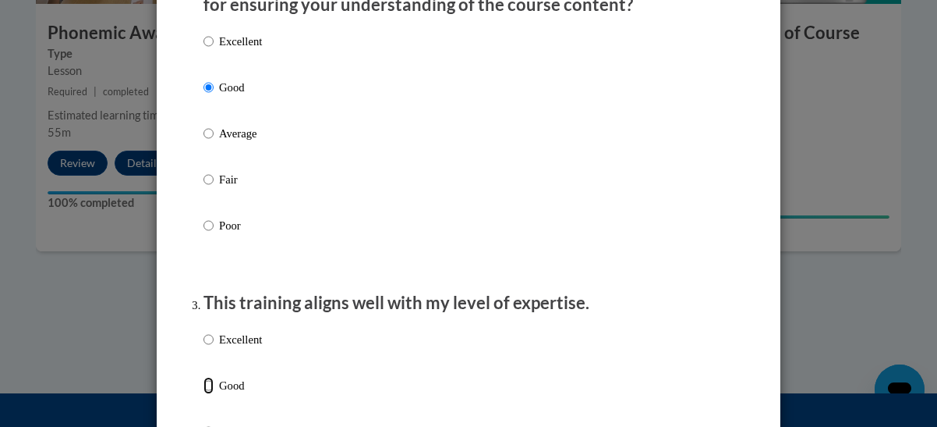
radio input "true"
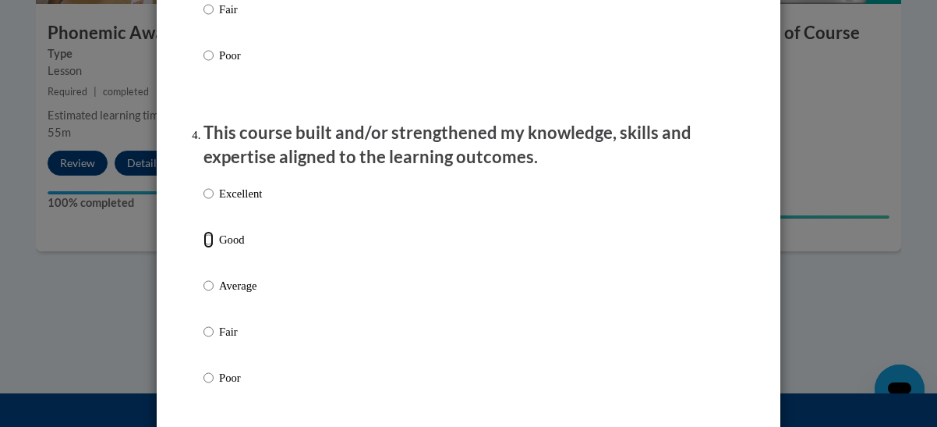
click at [204, 248] on input "Good" at bounding box center [209, 239] width 10 height 17
radio input "true"
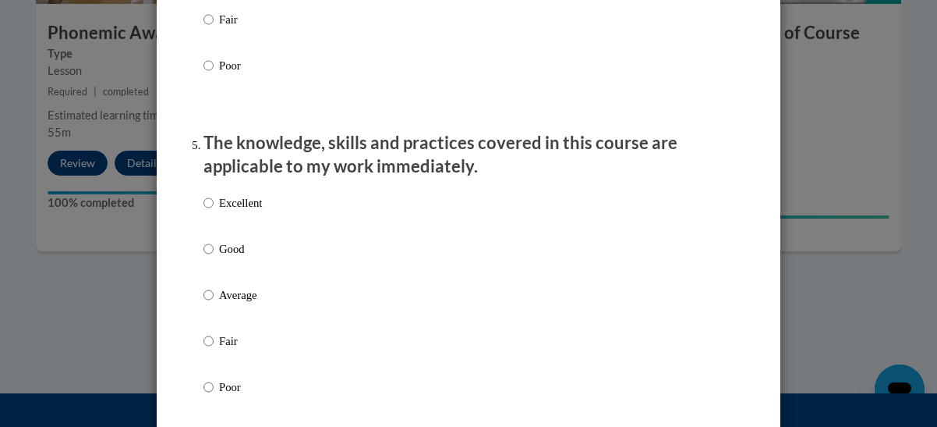
scroll to position [1404, 0]
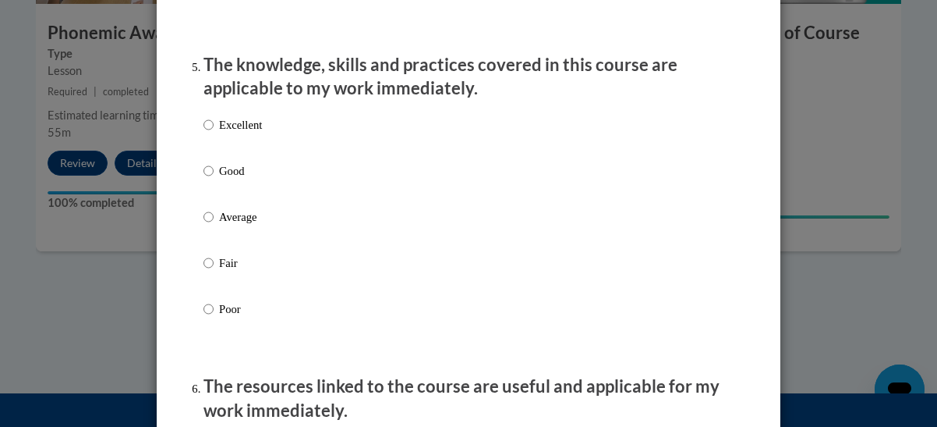
click at [197, 182] on ol "The structure of the course was clear, logical and easy to follow. Excellent Go…" at bounding box center [469, 296] width 554 height 2964
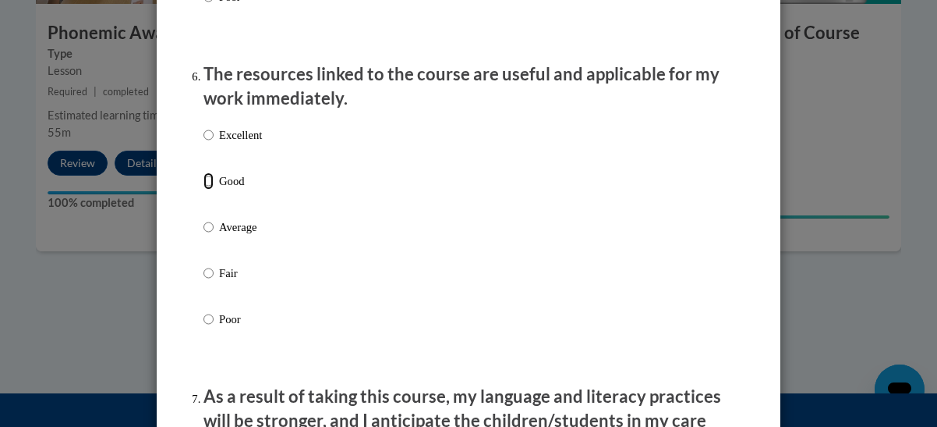
click at [204, 190] on input "Good" at bounding box center [209, 180] width 10 height 17
radio input "true"
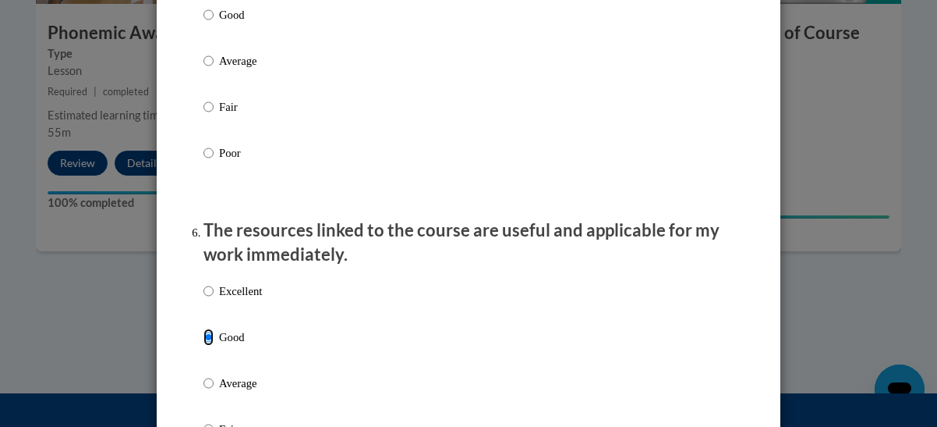
scroll to position [1482, 0]
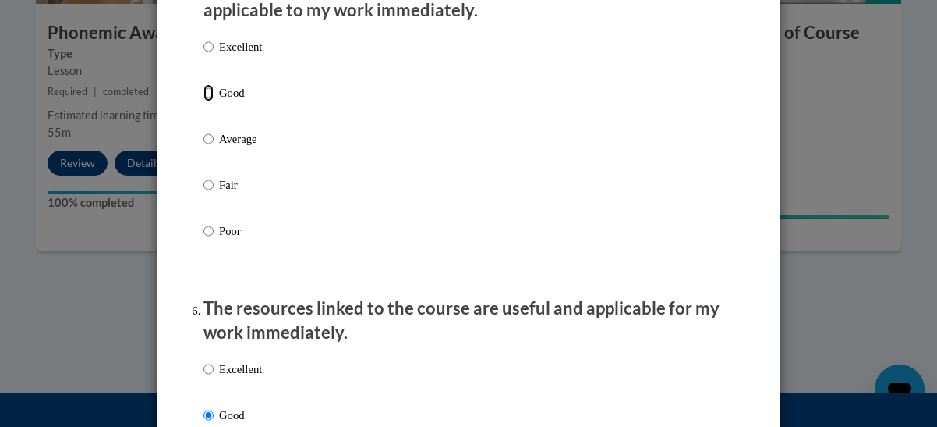
click at [204, 101] on input "Good" at bounding box center [209, 92] width 10 height 17
radio input "true"
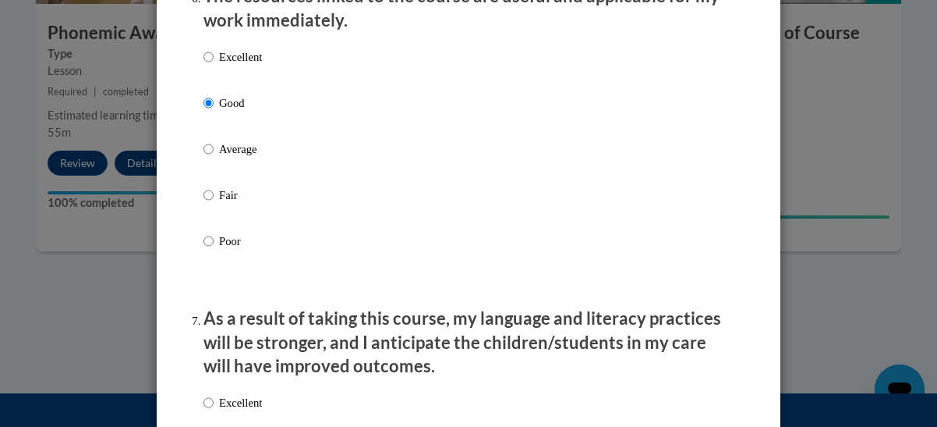
scroll to position [2028, 0]
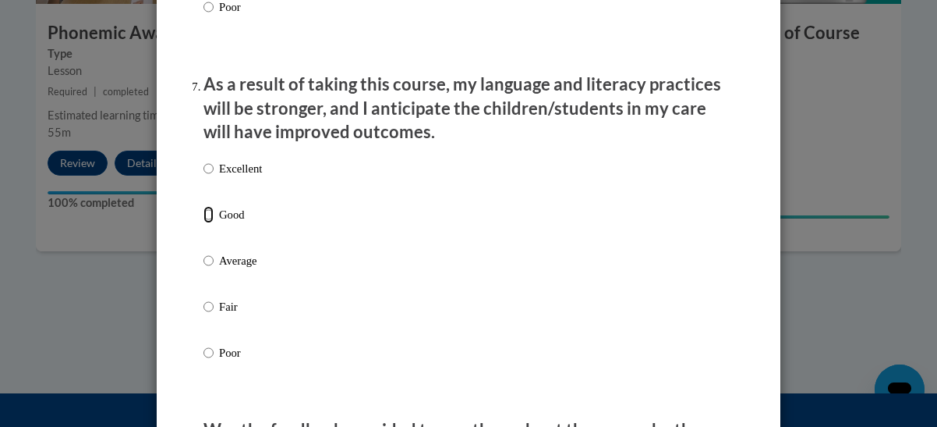
click at [204, 223] on input "Good" at bounding box center [209, 214] width 10 height 17
radio input "true"
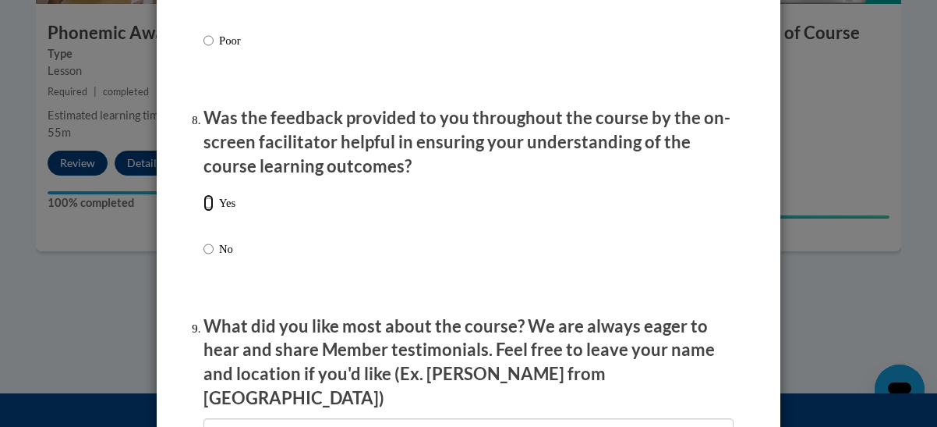
click at [204, 211] on input "Yes" at bounding box center [209, 202] width 10 height 17
radio input "true"
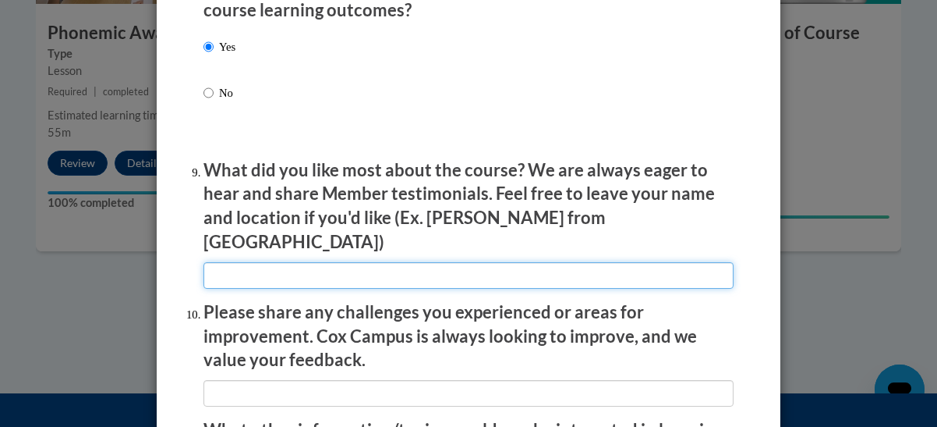
click at [240, 268] on input "textbox" at bounding box center [469, 275] width 530 height 27
type input "real lesson videos"
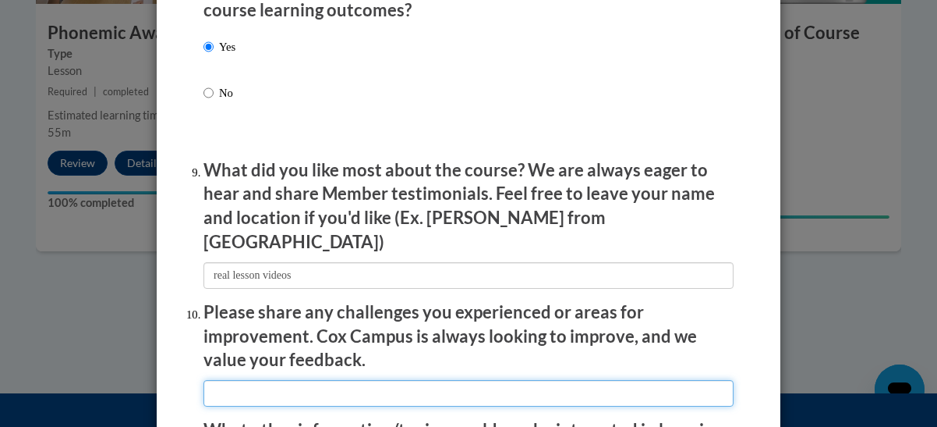
click at [260, 380] on input "textbox" at bounding box center [469, 393] width 530 height 27
type input "none"
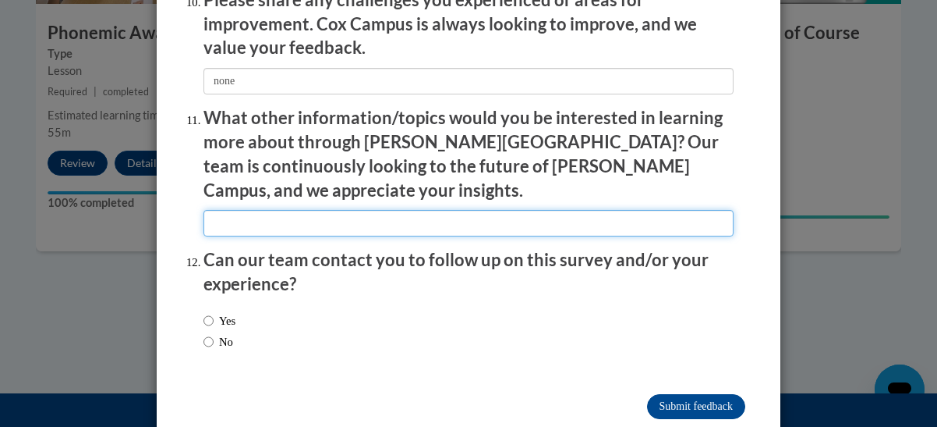
click at [285, 210] on input "textbox" at bounding box center [469, 223] width 530 height 27
type input "none"
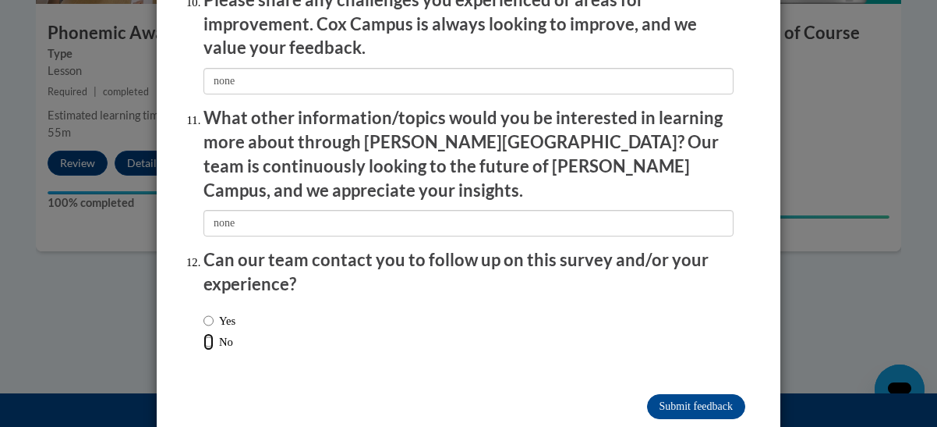
click at [204, 333] on input "No" at bounding box center [209, 341] width 10 height 17
radio input "true"
click at [684, 394] on input "Submit feedback" at bounding box center [696, 406] width 98 height 25
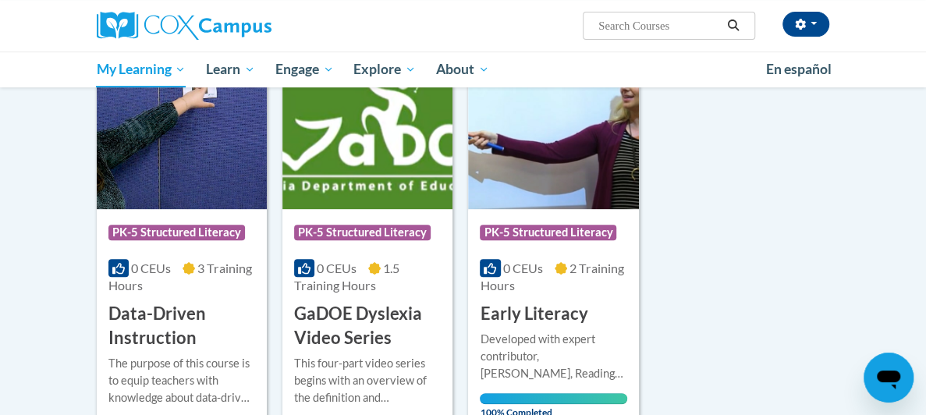
scroll to position [390, 0]
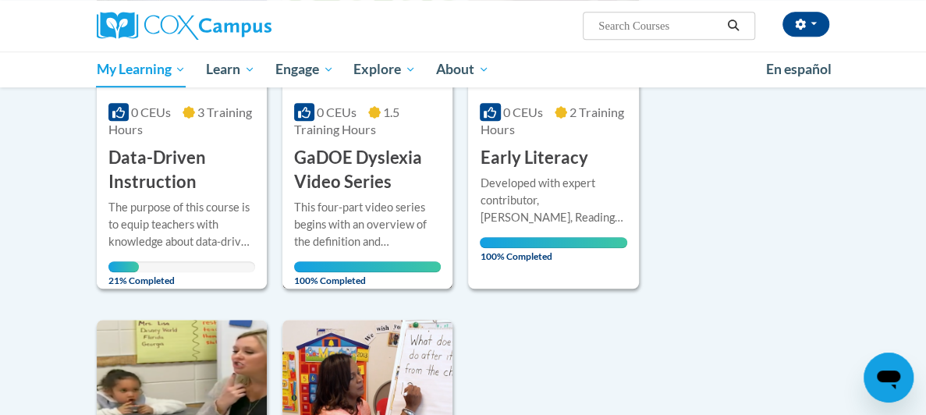
click at [370, 189] on h3 "GaDOE Dyslexia Video Series" at bounding box center [367, 170] width 147 height 48
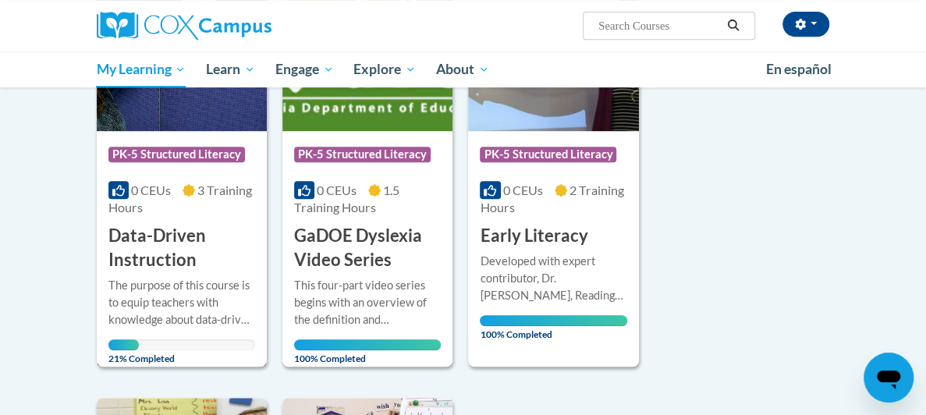
click at [139, 200] on div "Course Category: PK-5 Structured Literacy 0 CEUs 3 Training Hours COURSE Data-D…" at bounding box center [182, 201] width 170 height 141
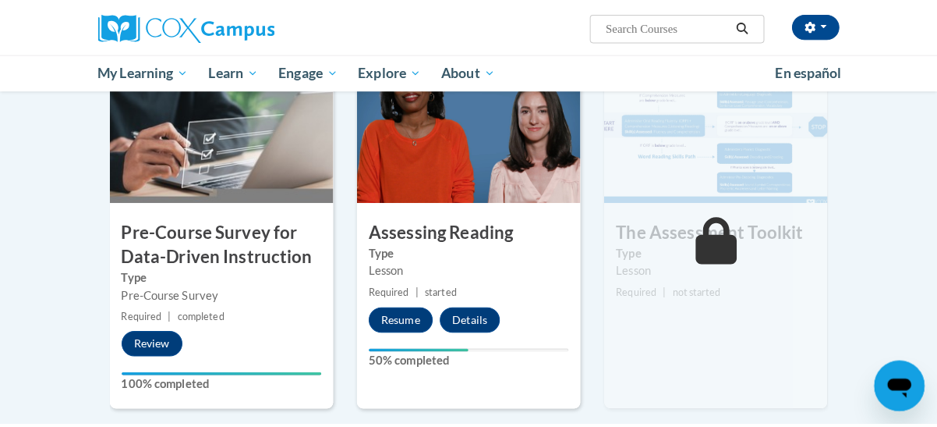
scroll to position [366, 0]
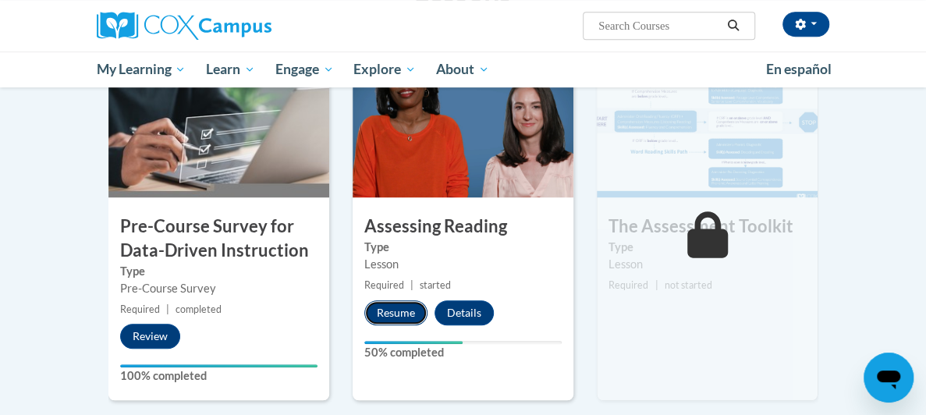
click at [374, 313] on button "Resume" at bounding box center [395, 312] width 63 height 25
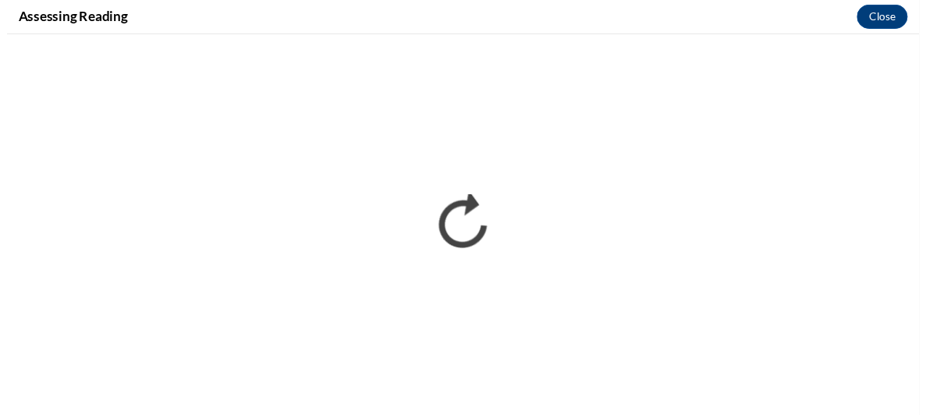
scroll to position [0, 0]
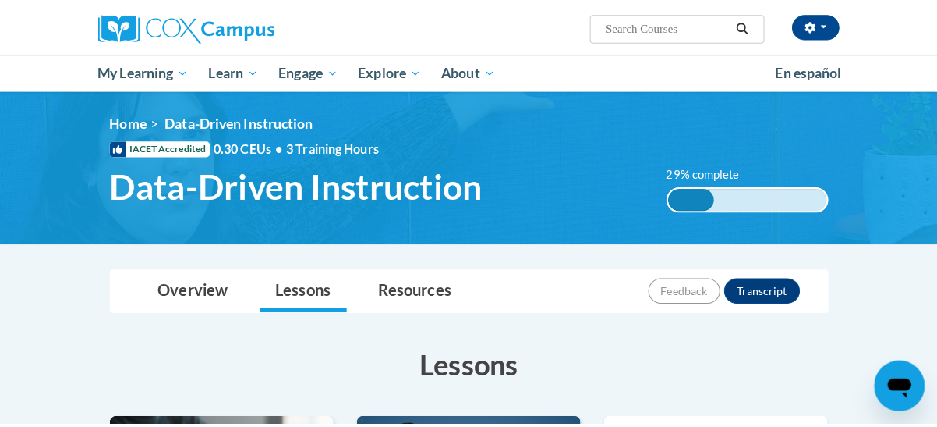
scroll to position [390, 0]
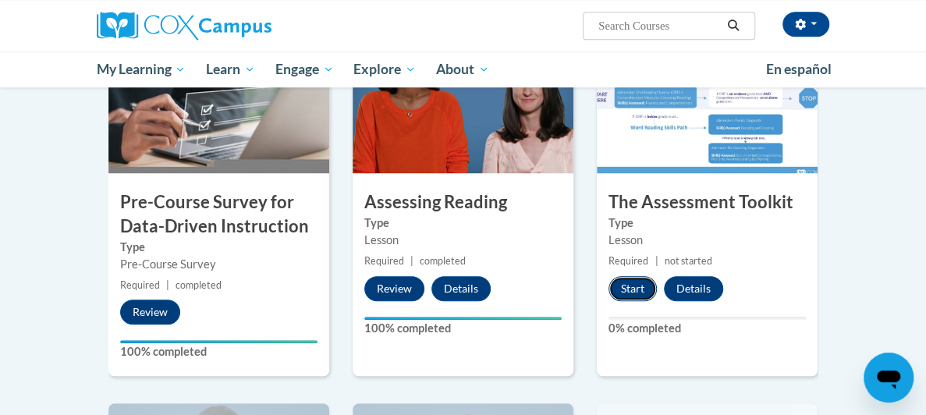
click at [657, 285] on button "Start" at bounding box center [632, 288] width 48 height 25
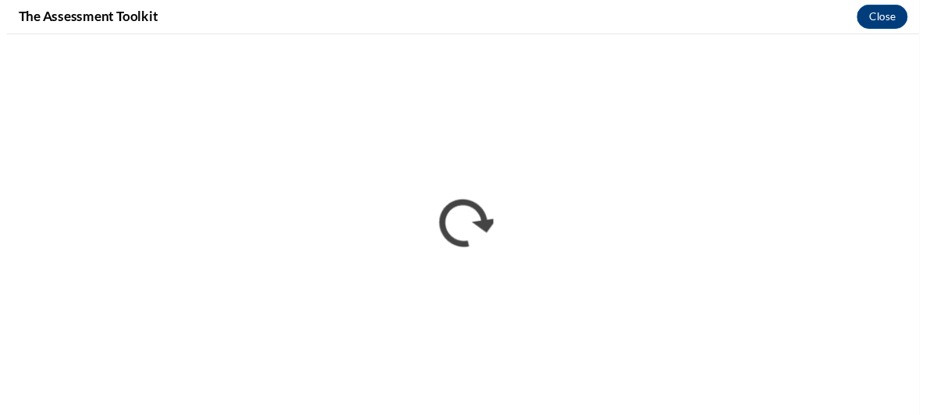
scroll to position [0, 0]
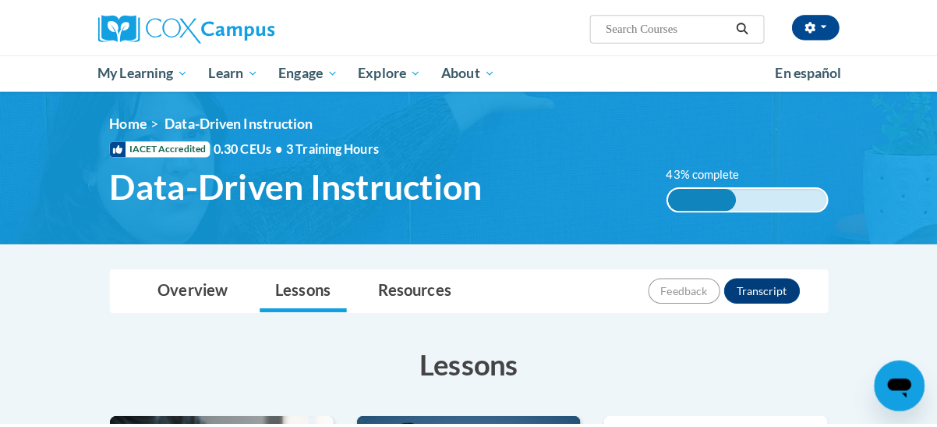
scroll to position [780, 0]
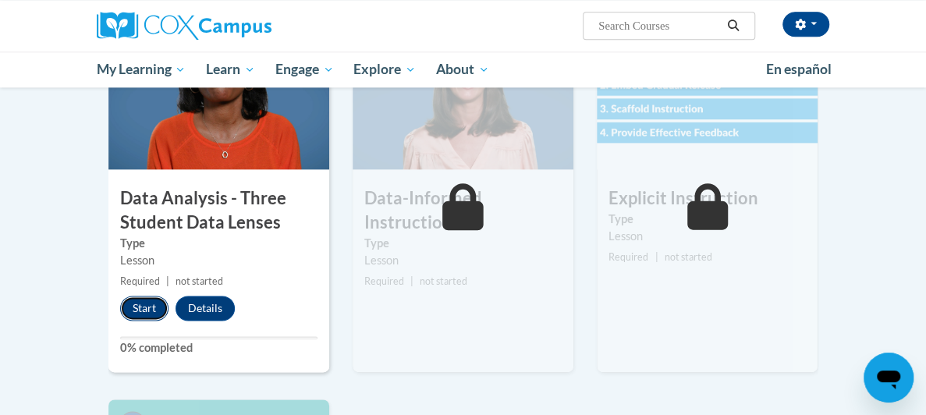
click at [120, 314] on button "Start" at bounding box center [144, 308] width 48 height 25
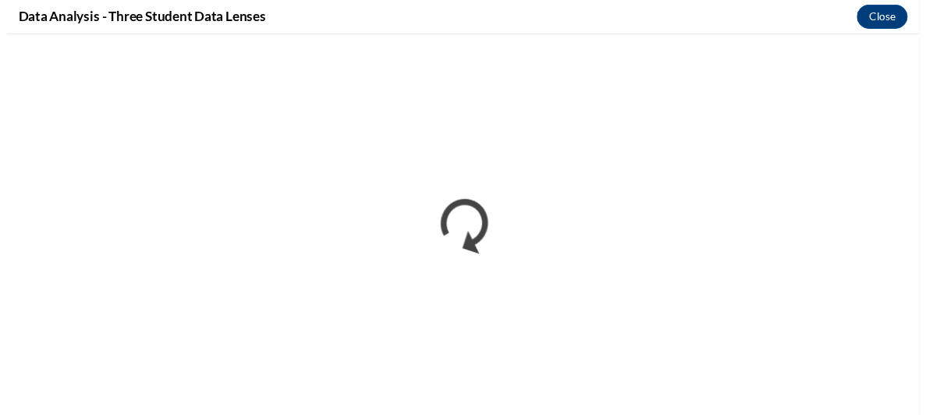
scroll to position [0, 0]
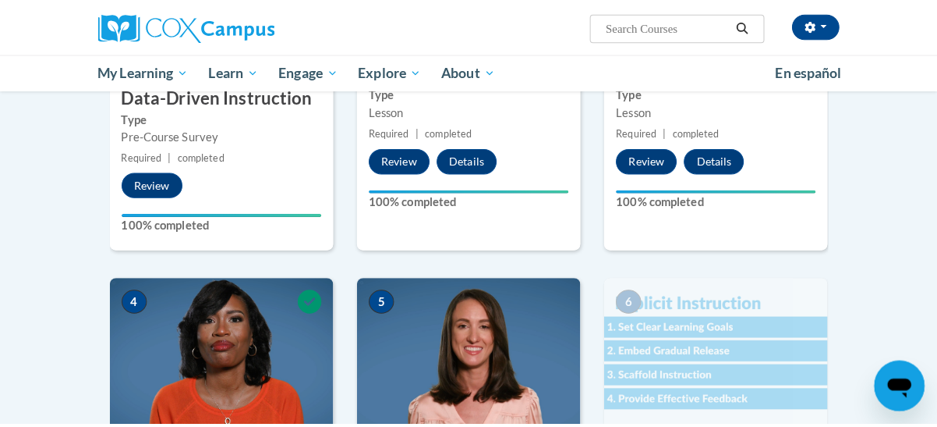
scroll to position [834, 0]
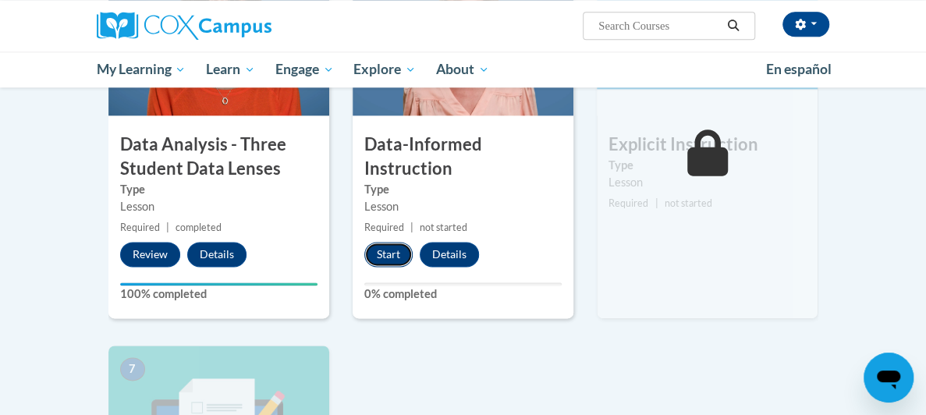
click at [364, 242] on button "Start" at bounding box center [388, 254] width 48 height 25
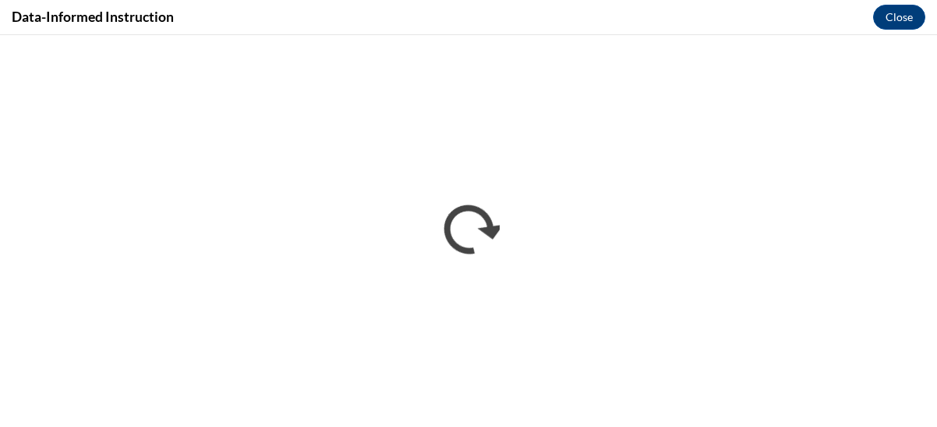
scroll to position [0, 0]
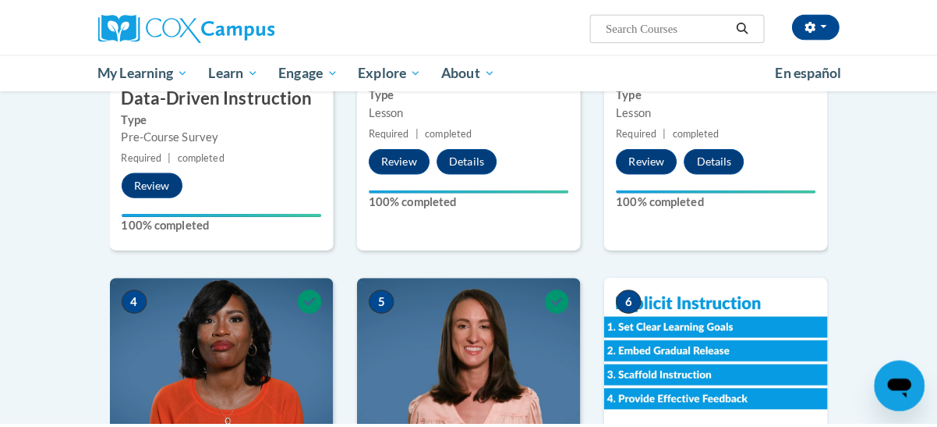
scroll to position [756, 0]
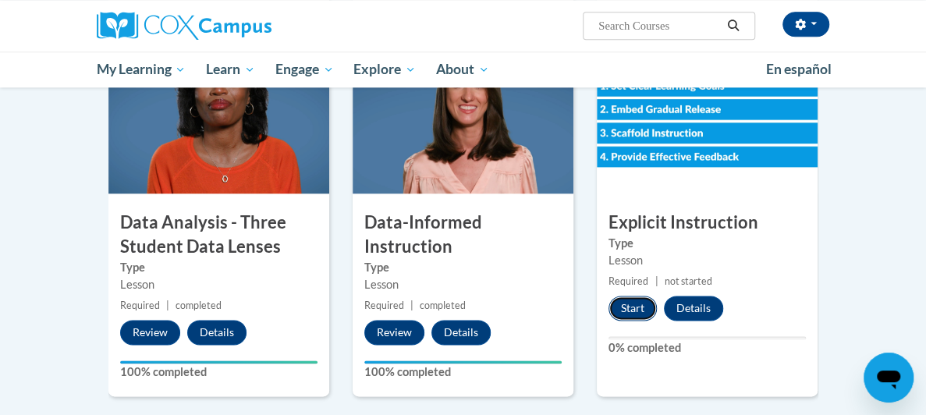
click at [657, 310] on button "Start" at bounding box center [632, 308] width 48 height 25
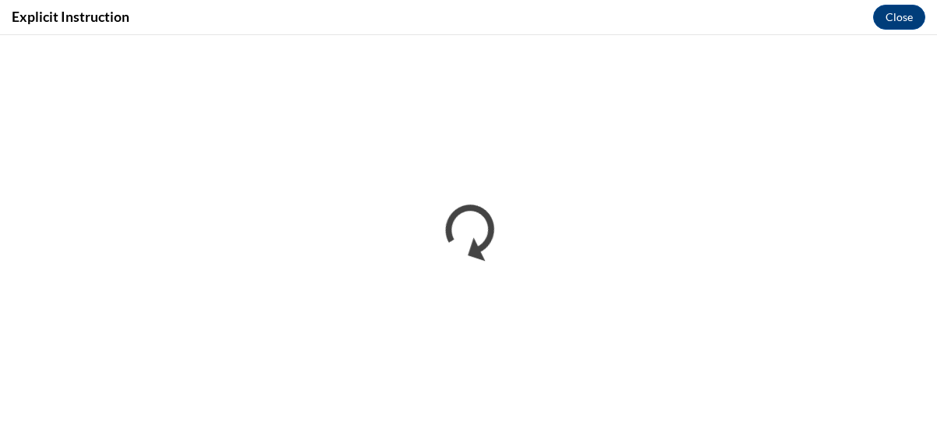
scroll to position [0, 0]
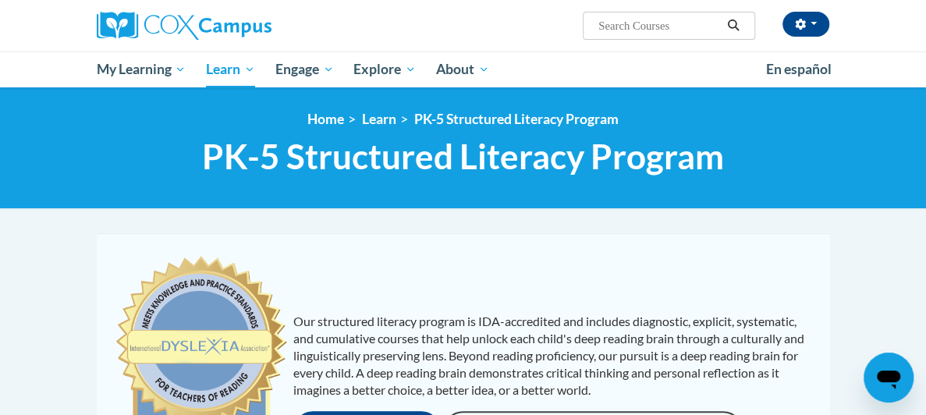
scroll to position [312, 0]
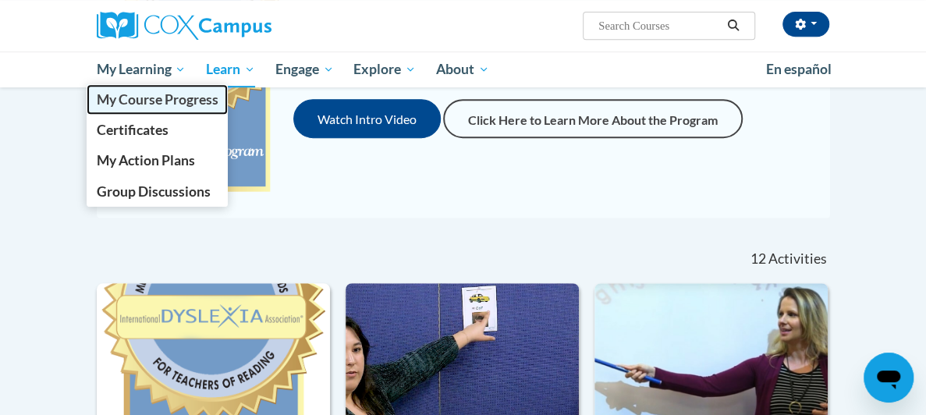
click at [96, 98] on span "My Course Progress" at bounding box center [157, 99] width 122 height 16
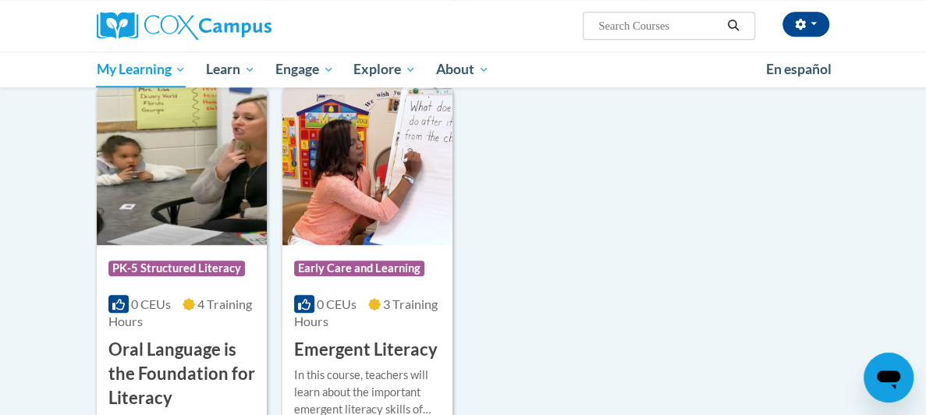
scroll to position [390, 0]
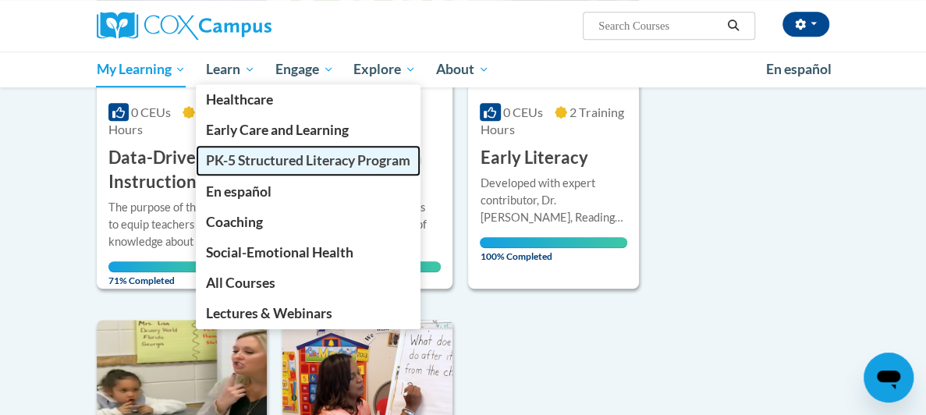
click at [206, 154] on span "PK-5 Structured Literacy Program" at bounding box center [308, 160] width 204 height 16
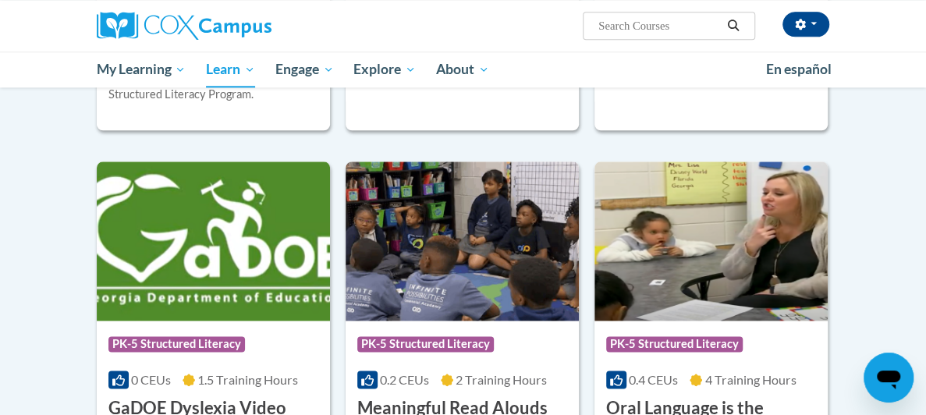
scroll to position [987, 0]
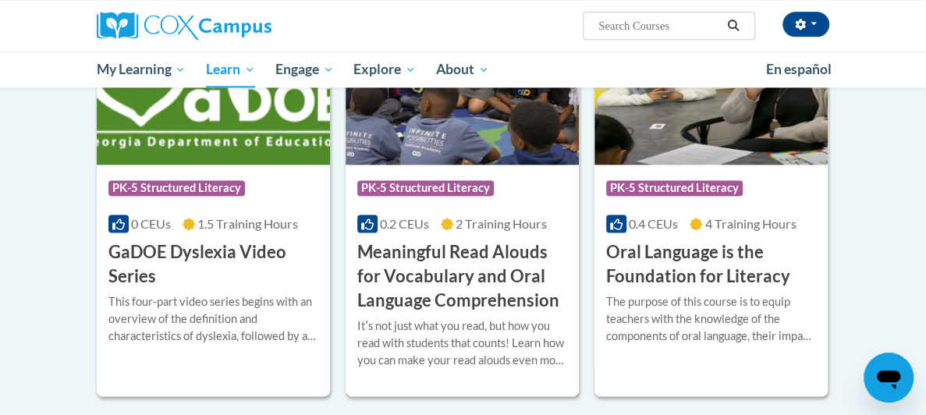
click at [428, 274] on h3 "Meaningful Read Alouds for Vocabulary and Oral Language Comprehension" at bounding box center [462, 276] width 210 height 72
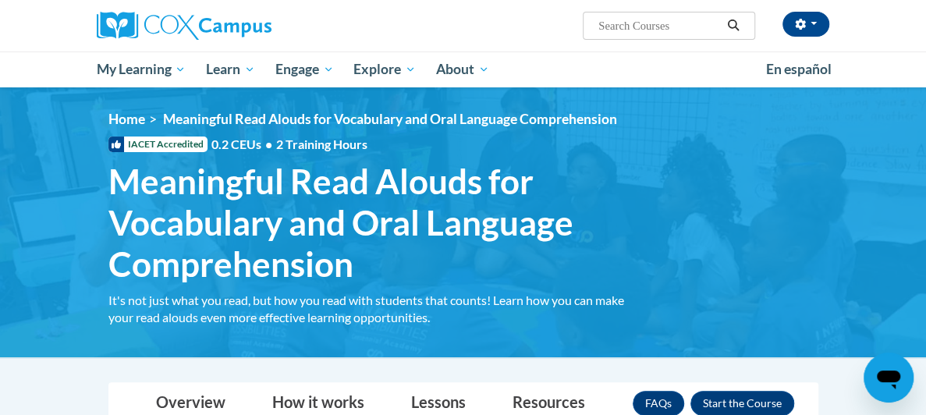
scroll to position [234, 0]
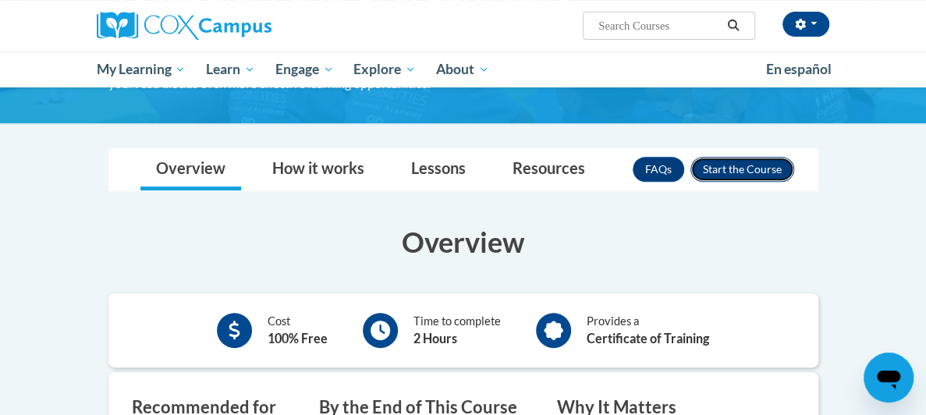
click at [794, 171] on button "Enroll" at bounding box center [742, 169] width 104 height 25
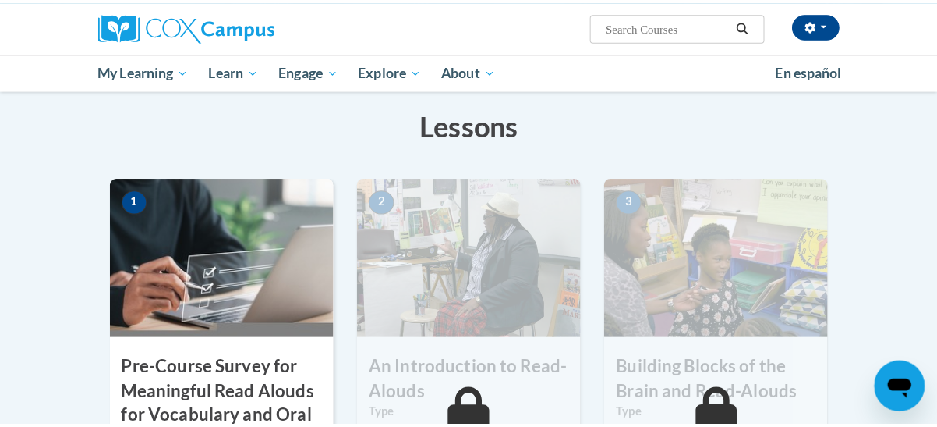
scroll to position [468, 0]
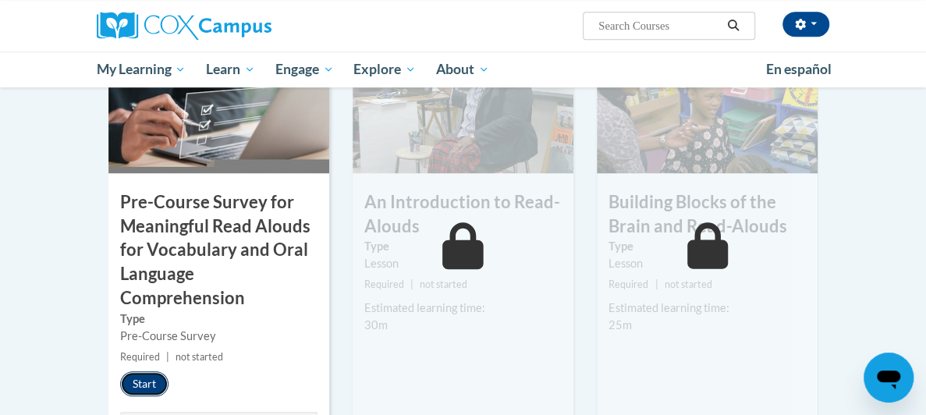
click at [120, 371] on button "Start" at bounding box center [144, 383] width 48 height 25
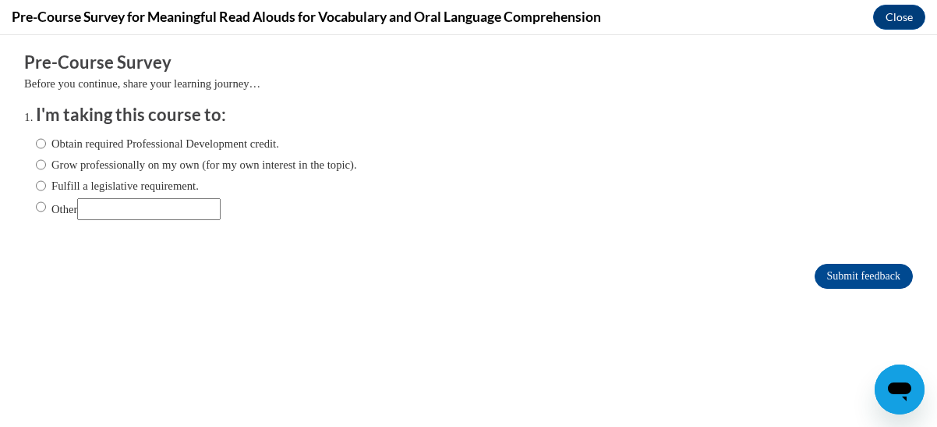
scroll to position [0, 0]
click at [36, 182] on input "Fulfill a legislative requirement." at bounding box center [41, 185] width 10 height 17
radio input "true"
click at [842, 277] on input "Submit feedback" at bounding box center [864, 276] width 98 height 25
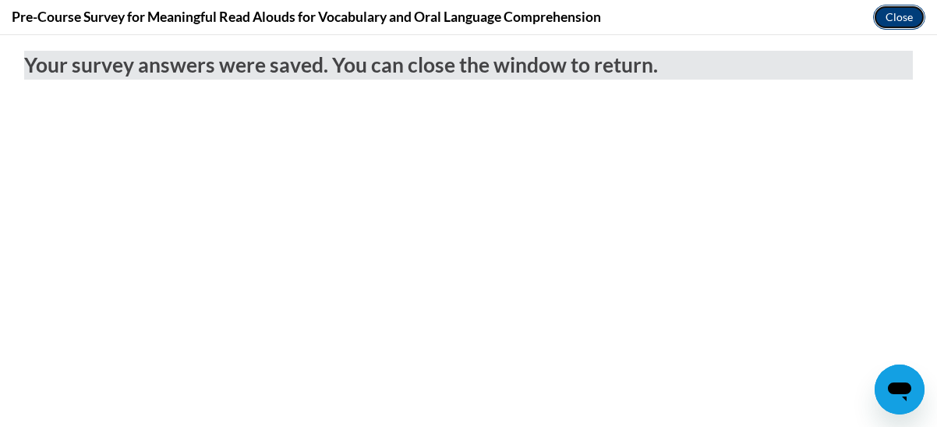
click at [895, 22] on button "Close" at bounding box center [899, 17] width 52 height 25
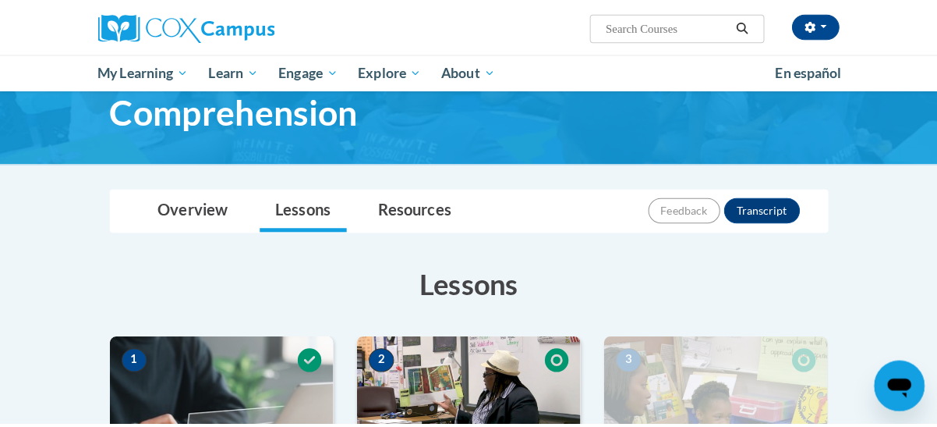
scroll to position [468, 0]
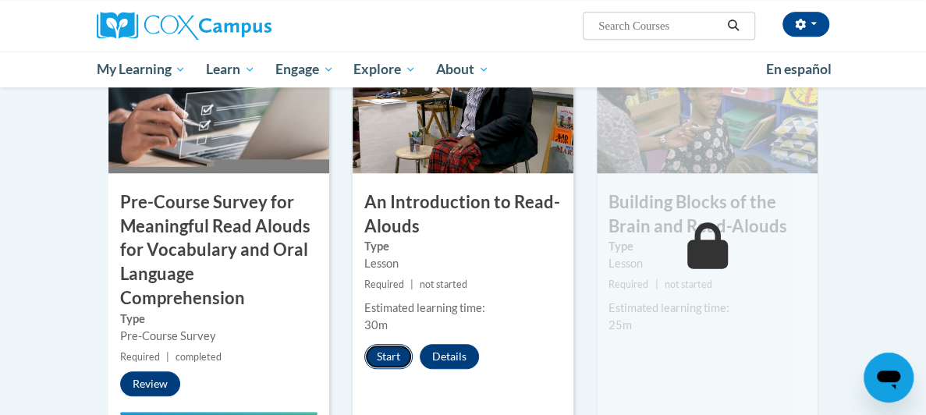
click at [368, 344] on button "Start" at bounding box center [388, 356] width 48 height 25
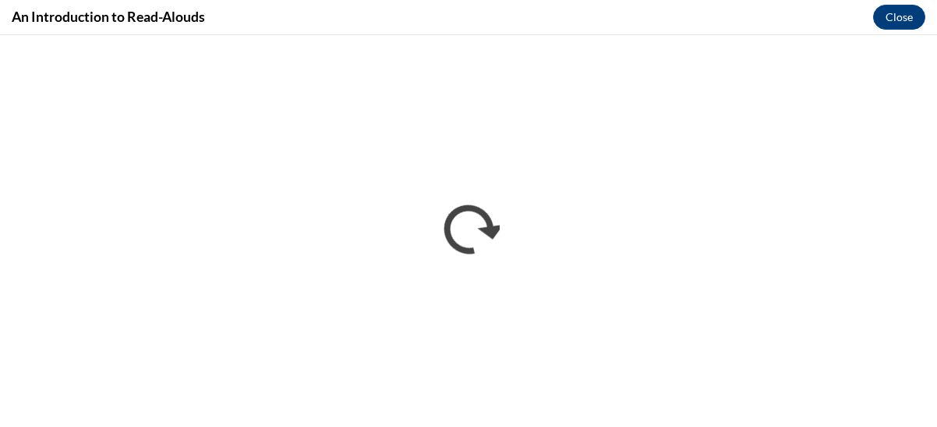
scroll to position [0, 0]
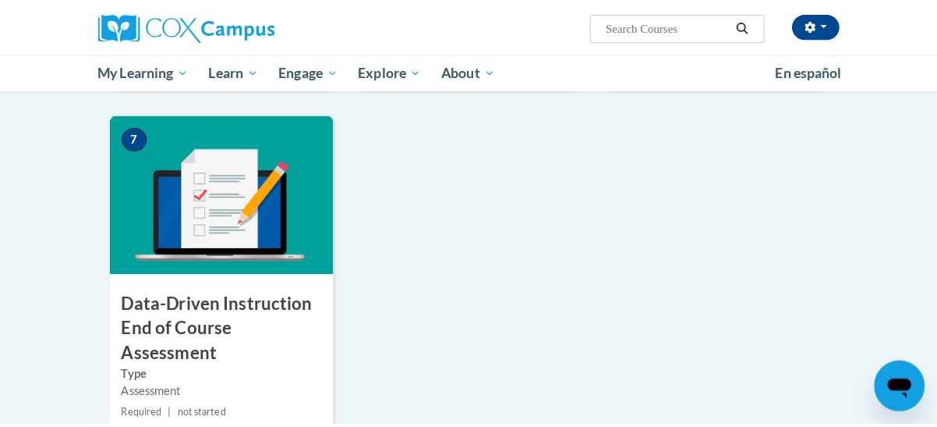
scroll to position [1224, 0]
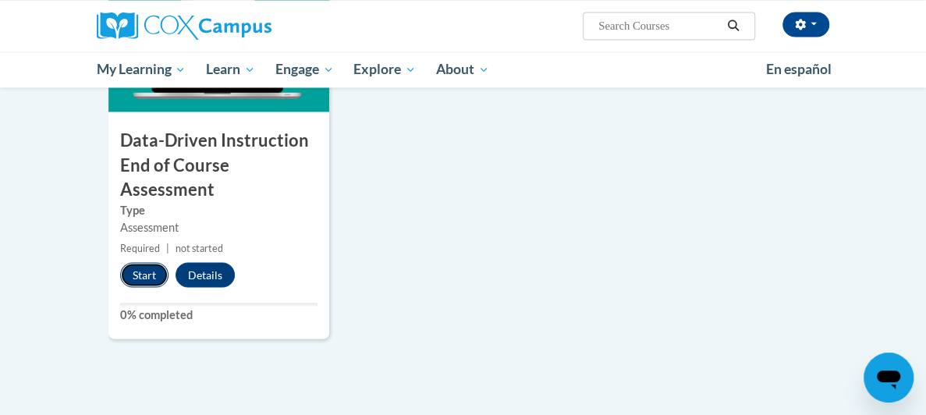
click at [120, 262] on button "Start" at bounding box center [144, 274] width 48 height 25
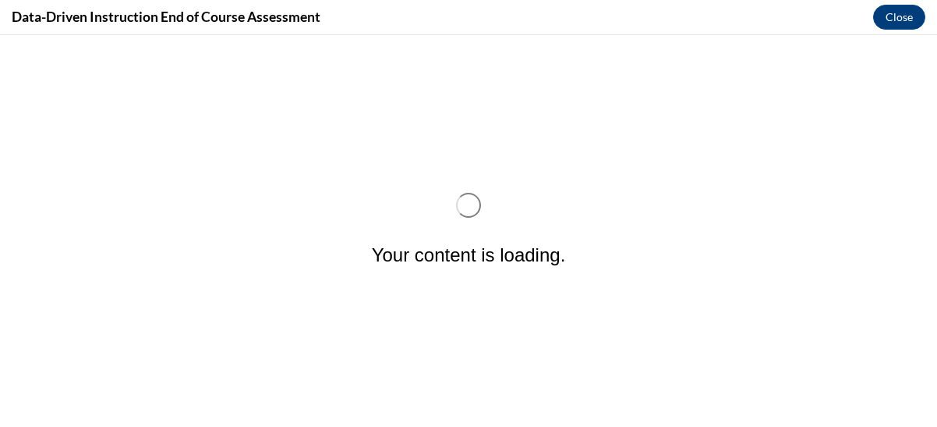
scroll to position [0, 0]
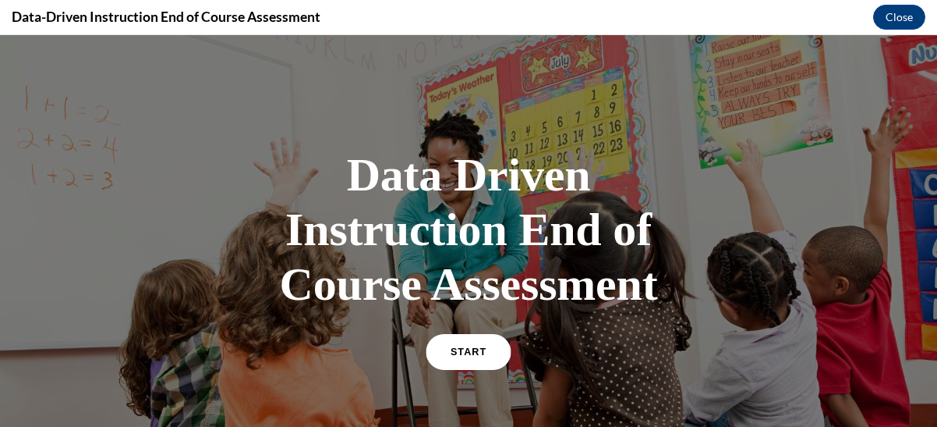
click at [452, 350] on span "START" at bounding box center [469, 352] width 36 height 12
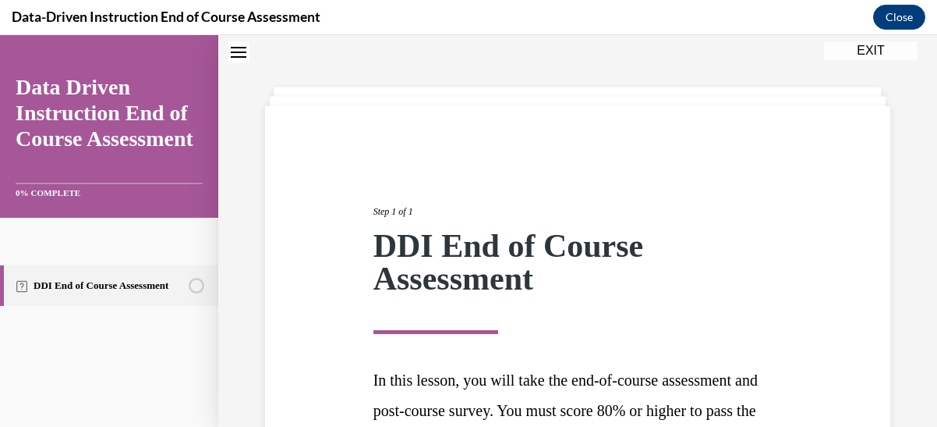
scroll to position [204, 0]
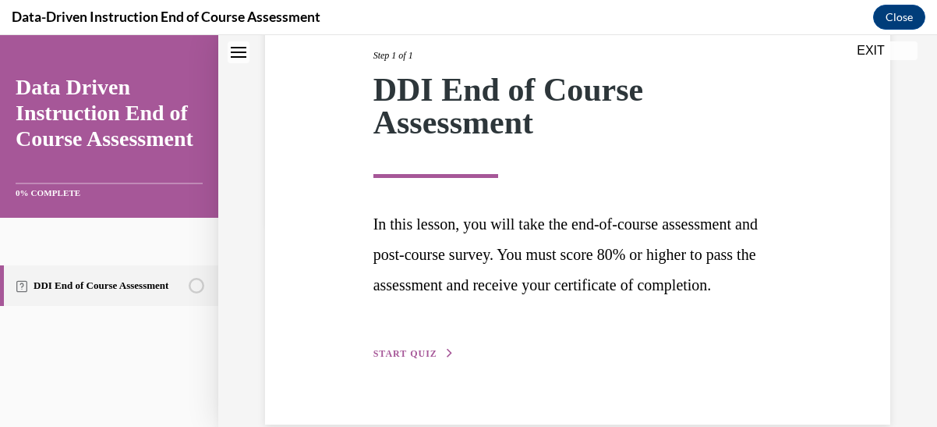
click at [427, 360] on button "START QUIZ" at bounding box center [414, 353] width 81 height 14
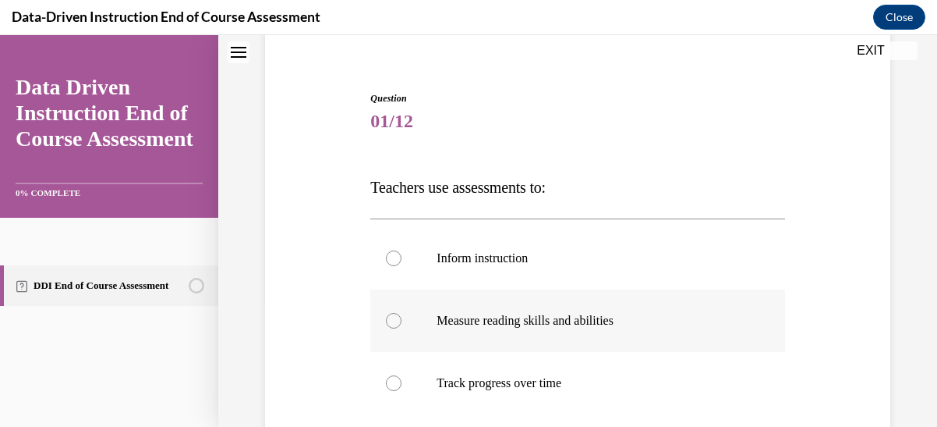
scroll to position [204, 0]
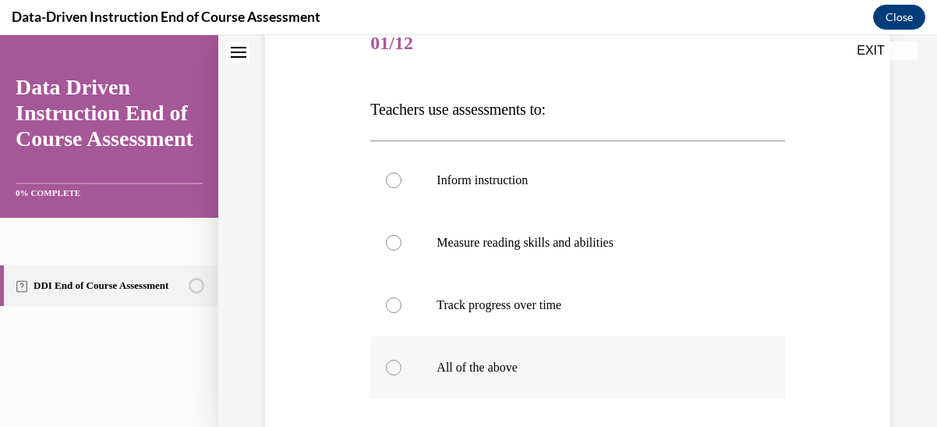
click at [391, 366] on div at bounding box center [394, 368] width 16 height 16
click at [391, 366] on input "All of the above" at bounding box center [394, 368] width 16 height 16
radio input "true"
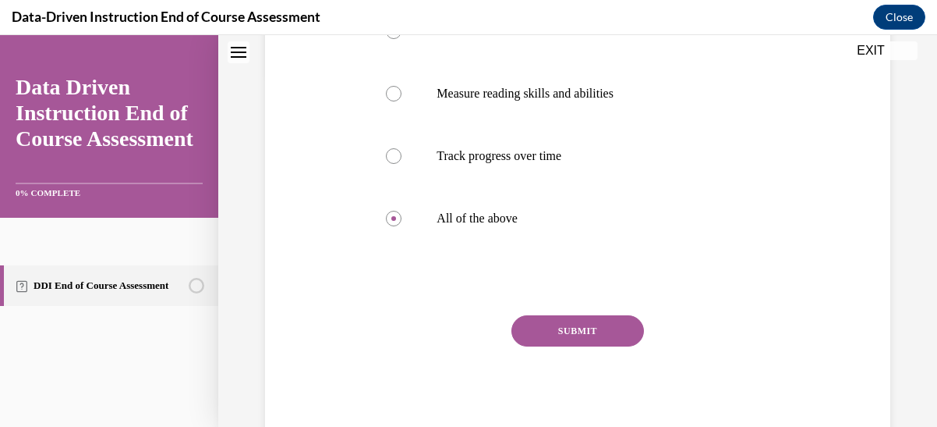
click at [538, 331] on button "SUBMIT" at bounding box center [578, 330] width 133 height 31
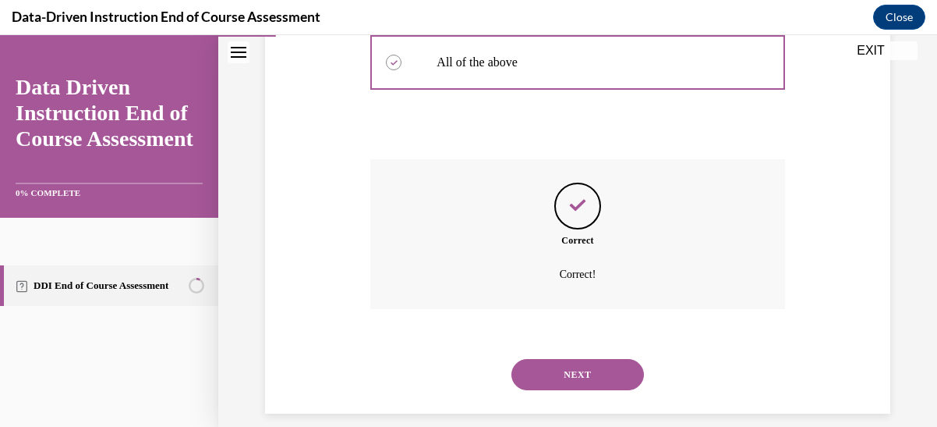
scroll to position [526, 0]
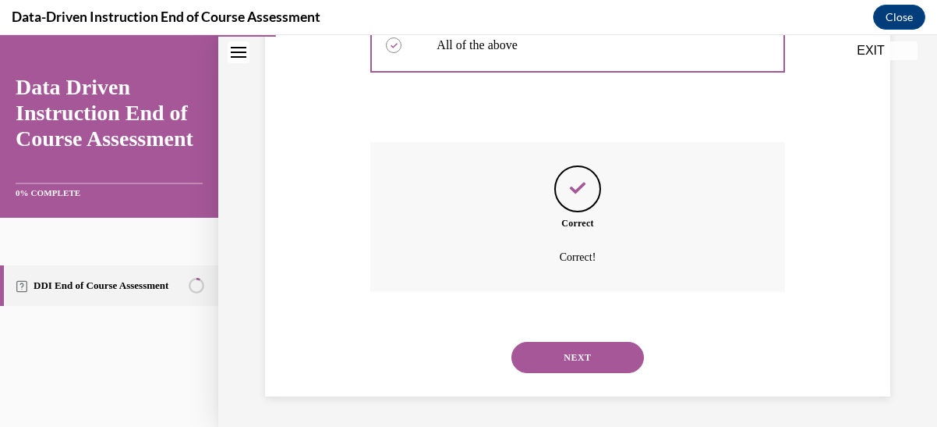
click at [567, 356] on button "NEXT" at bounding box center [578, 357] width 133 height 31
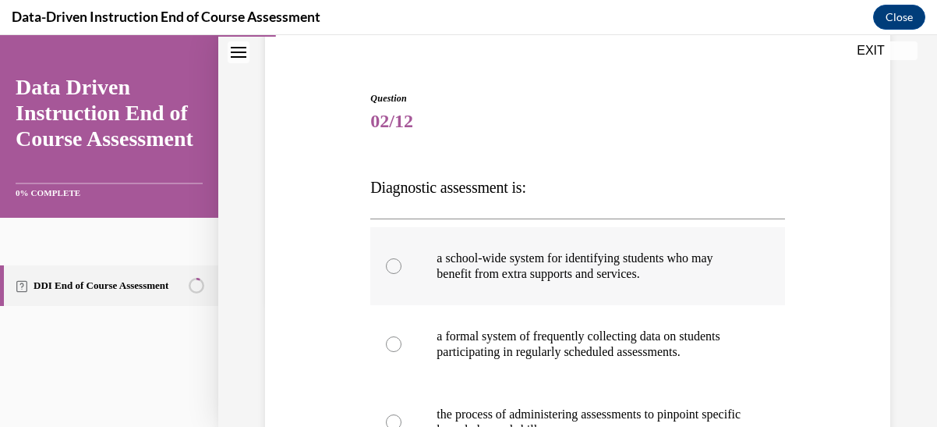
scroll to position [204, 0]
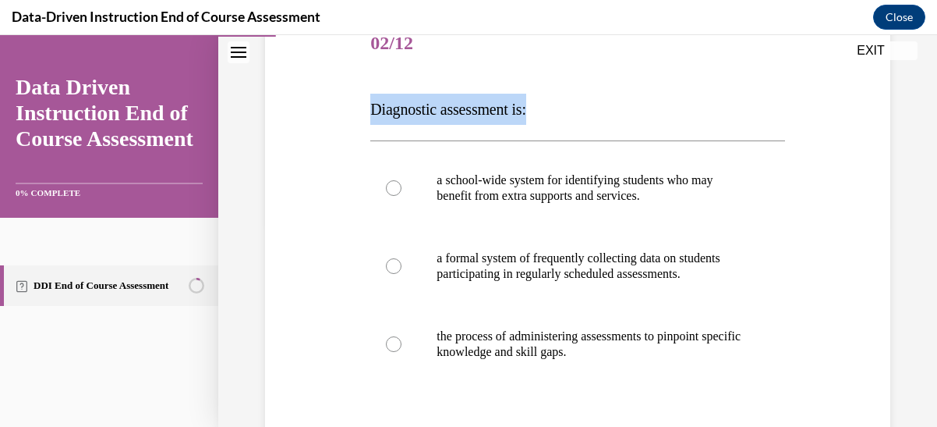
drag, startPoint x: 544, startPoint y: 107, endPoint x: 360, endPoint y: 81, distance: 185.8
click at [360, 81] on div "Question 02/12 Diagnostic assessment is: a school-wide system for identifying s…" at bounding box center [577, 271] width 633 height 610
copy span "Diagnostic assessment is:"
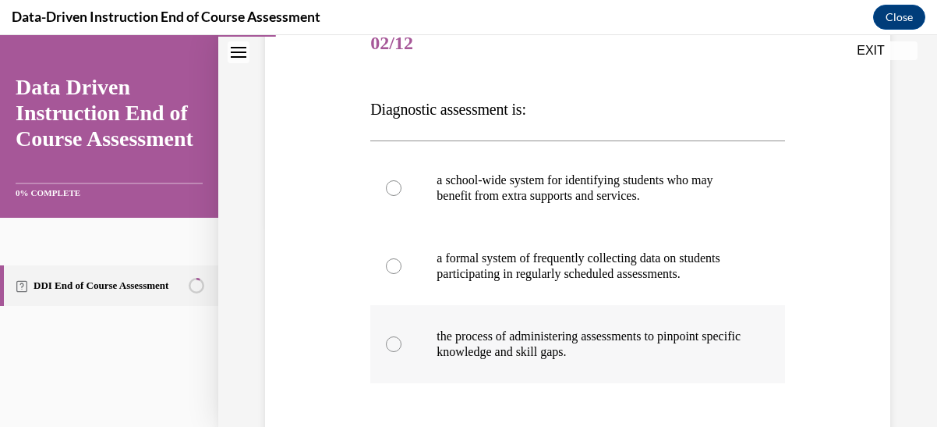
click at [391, 352] on div at bounding box center [394, 344] width 16 height 16
click at [391, 352] on input "the process of administering assessments to pinpoint specific knowledge and ski…" at bounding box center [394, 344] width 16 height 16
radio input "true"
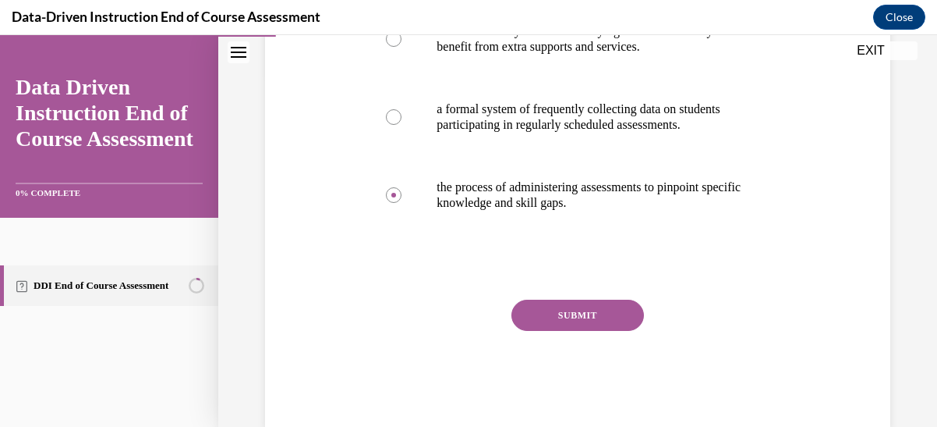
click at [560, 325] on button "SUBMIT" at bounding box center [578, 314] width 133 height 31
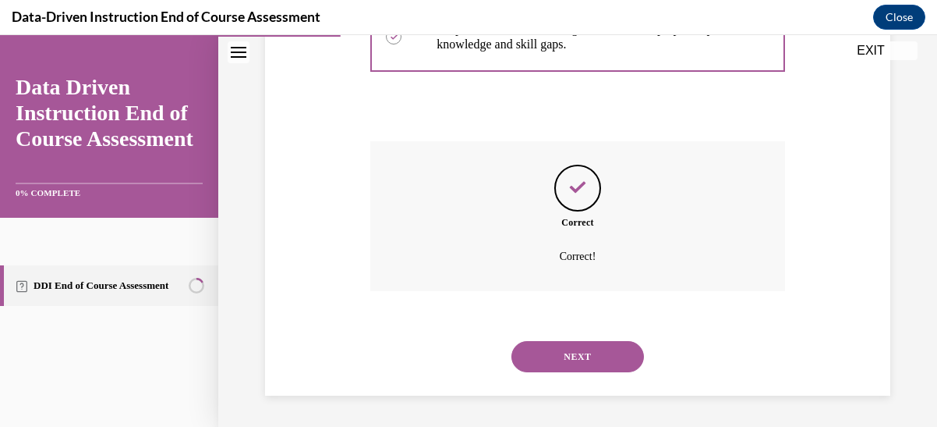
click at [569, 349] on button "NEXT" at bounding box center [578, 356] width 133 height 31
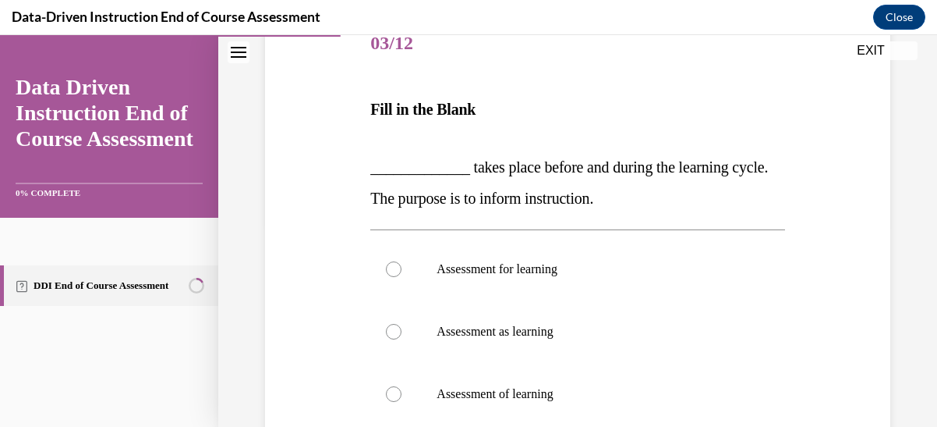
scroll to position [282, 0]
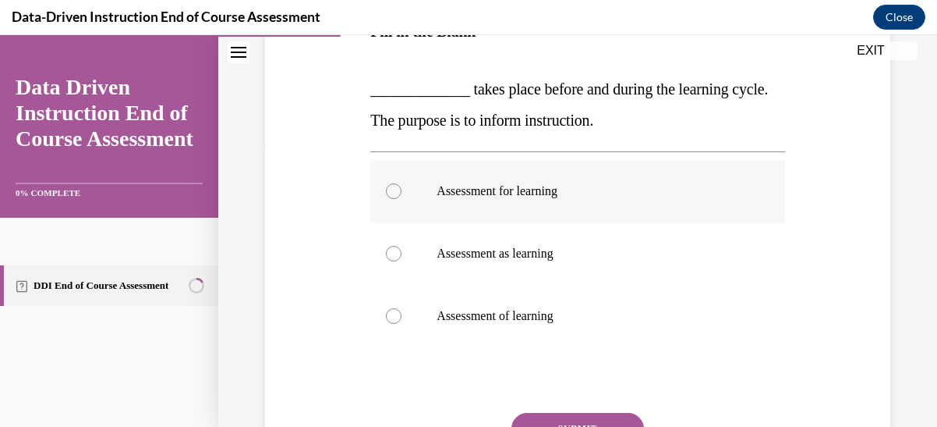
click at [386, 185] on div at bounding box center [394, 191] width 16 height 16
click at [386, 185] on input "Assessment for learning" at bounding box center [394, 191] width 16 height 16
radio input "true"
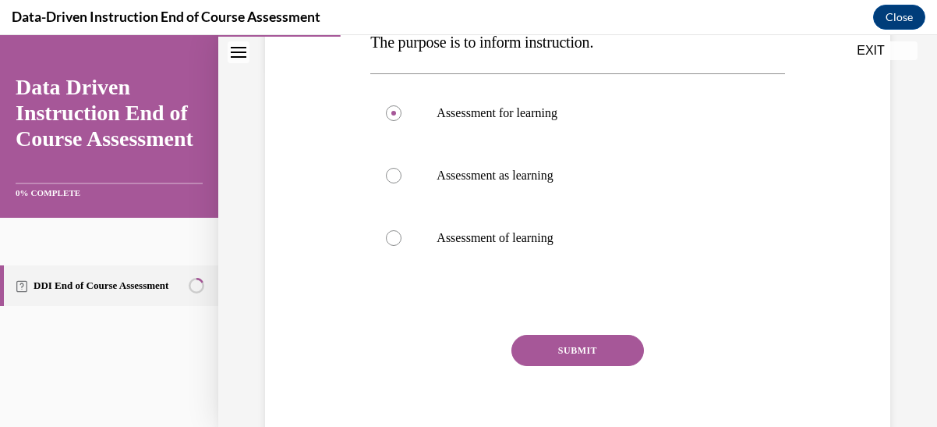
click at [589, 358] on button "SUBMIT" at bounding box center [578, 350] width 133 height 31
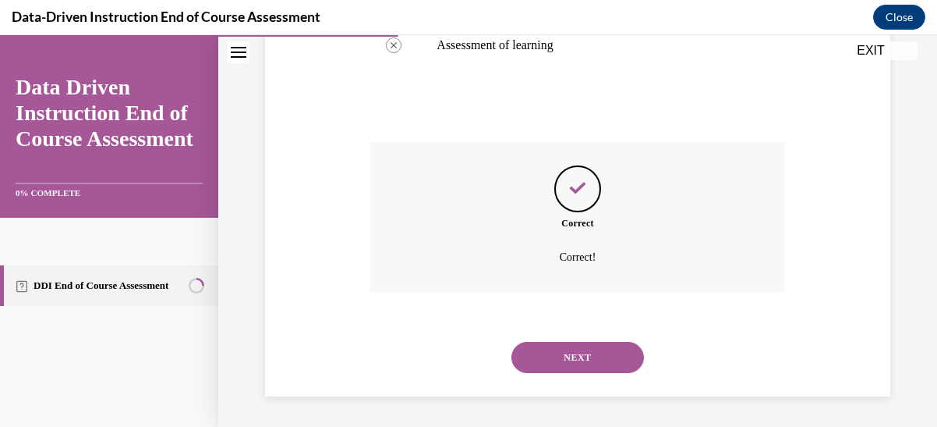
click at [589, 351] on button "NEXT" at bounding box center [578, 357] width 133 height 31
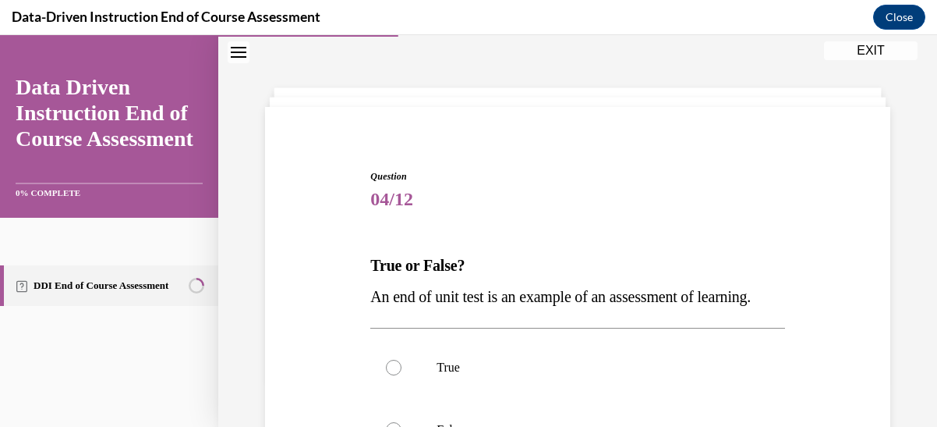
scroll to position [126, 0]
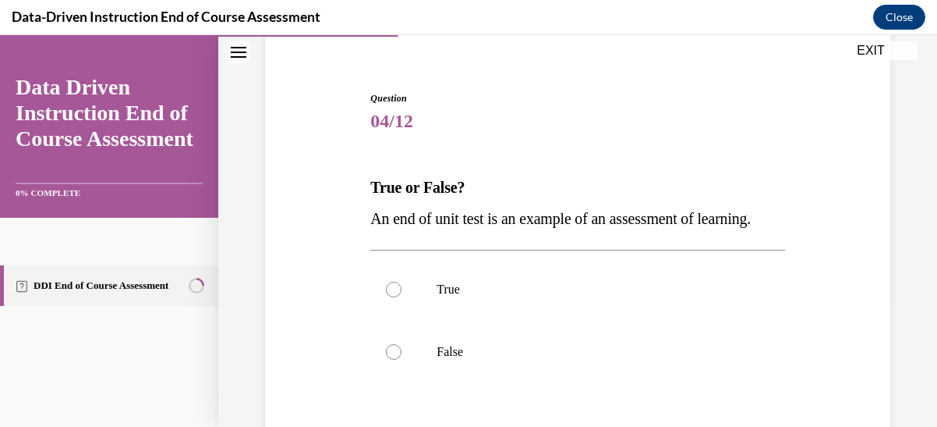
drag, startPoint x: 435, startPoint y: 247, endPoint x: 360, endPoint y: 161, distance: 114.4
click at [360, 161] on div "Question 04/12 True or False? An end of unit test is an example of an assessmen…" at bounding box center [577, 310] width 633 height 532
copy div "True or False? An end of unit test is an example of an assessment of learning."
click at [397, 297] on div at bounding box center [394, 290] width 16 height 16
click at [397, 297] on input "True" at bounding box center [394, 290] width 16 height 16
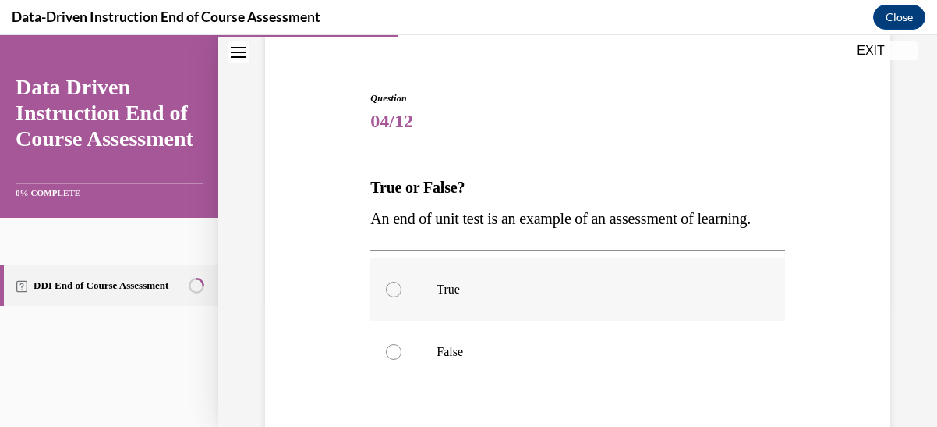
radio input "true"
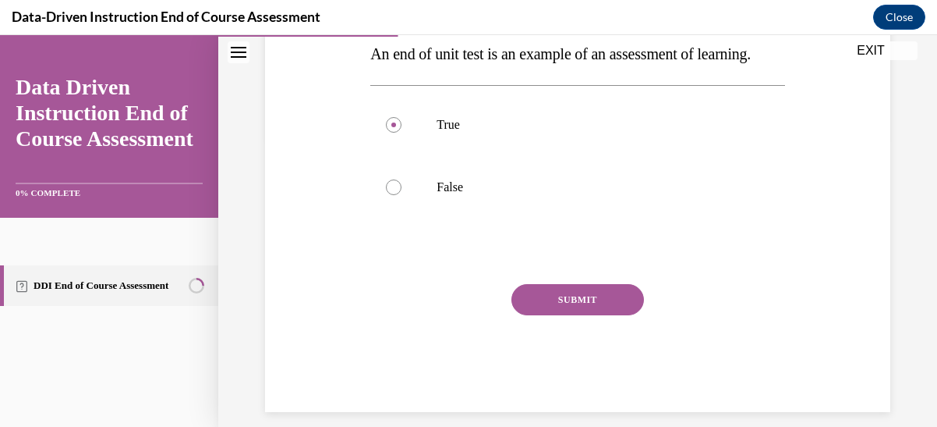
click at [558, 315] on button "SUBMIT" at bounding box center [578, 299] width 133 height 31
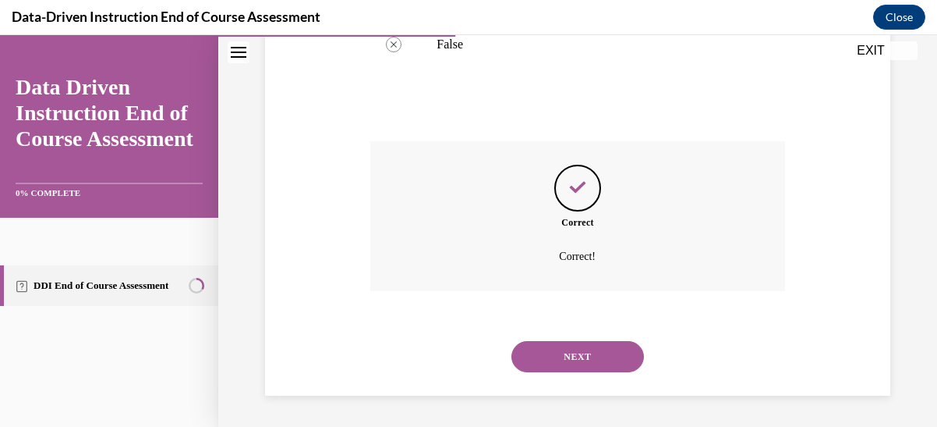
click at [579, 355] on button "NEXT" at bounding box center [578, 356] width 133 height 31
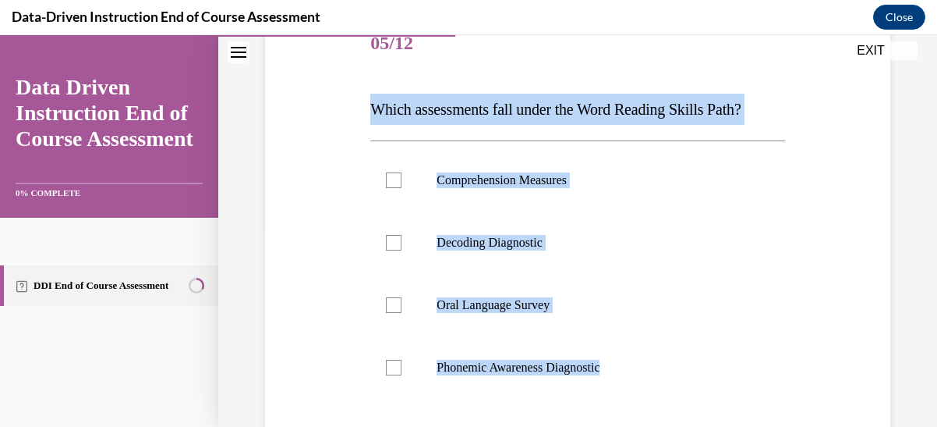
scroll to position [282, 0]
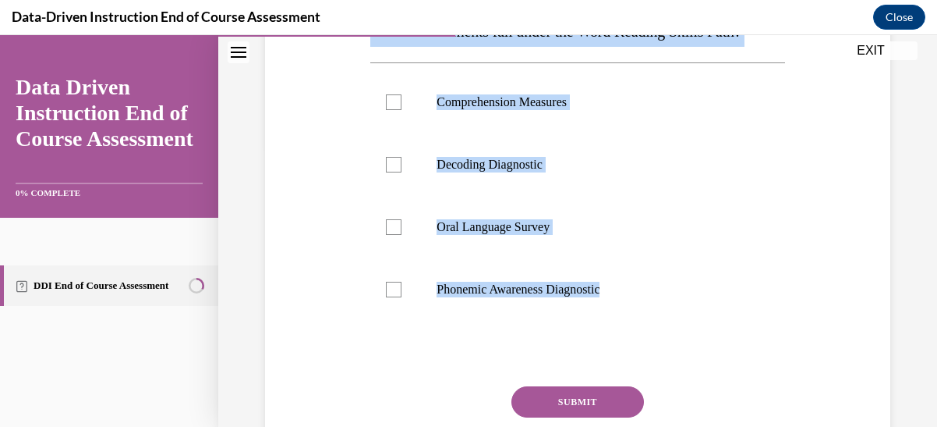
drag, startPoint x: 370, startPoint y: 264, endPoint x: 611, endPoint y: 321, distance: 248.6
click at [611, 321] on div "Question 05/12 Which assessments fall under the Word Reading Skills Path? Compr…" at bounding box center [577, 224] width 414 height 579
copy div "Which assessments fall under the Word Reading Skills Path? Comprehension Measur…"
click at [395, 161] on div at bounding box center [394, 165] width 16 height 16
click at [395, 161] on input "Decoding Diagnostic" at bounding box center [394, 165] width 16 height 16
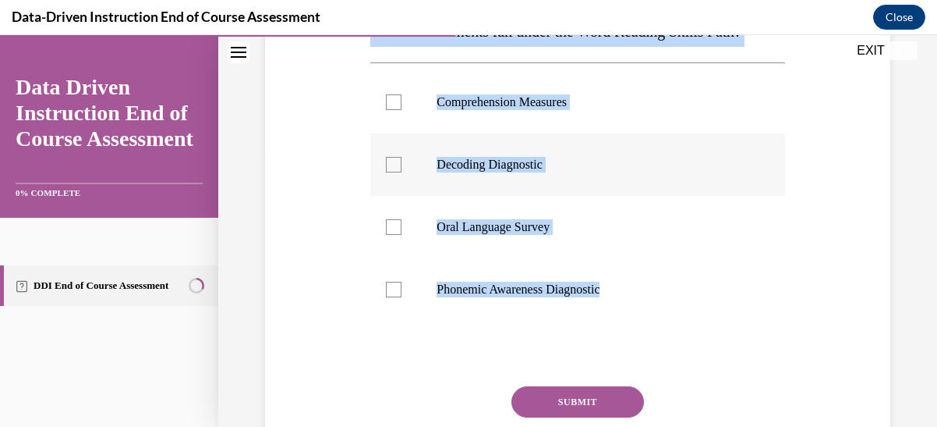
checkbox input "true"
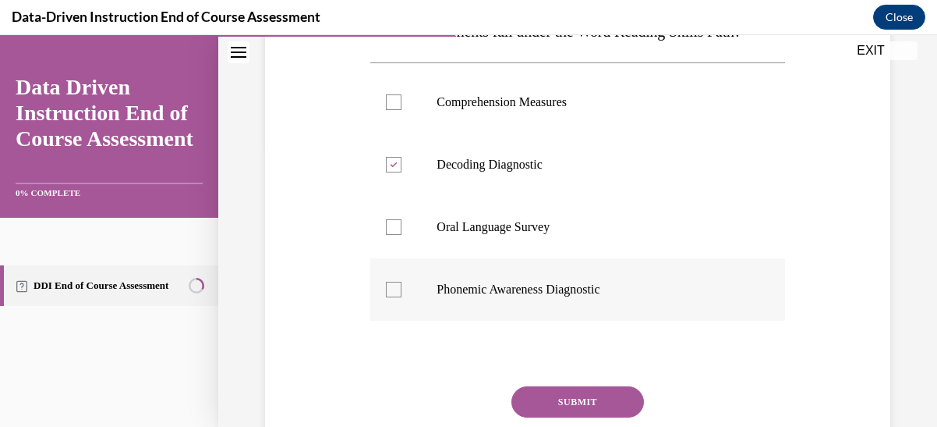
click at [392, 290] on div at bounding box center [394, 290] width 16 height 16
click at [392, 290] on input "Phonemic Awareness Diagnostic" at bounding box center [394, 290] width 16 height 16
checkbox input "true"
click at [579, 403] on button "SUBMIT" at bounding box center [578, 401] width 133 height 31
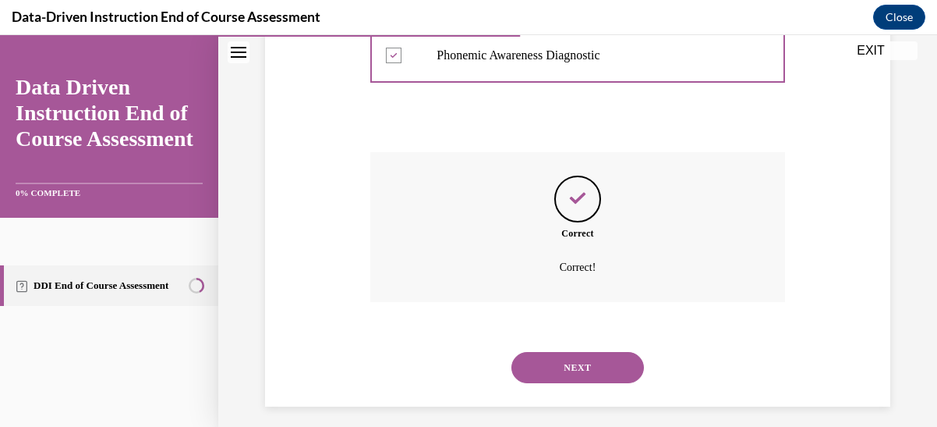
click at [583, 361] on button "NEXT" at bounding box center [578, 367] width 133 height 31
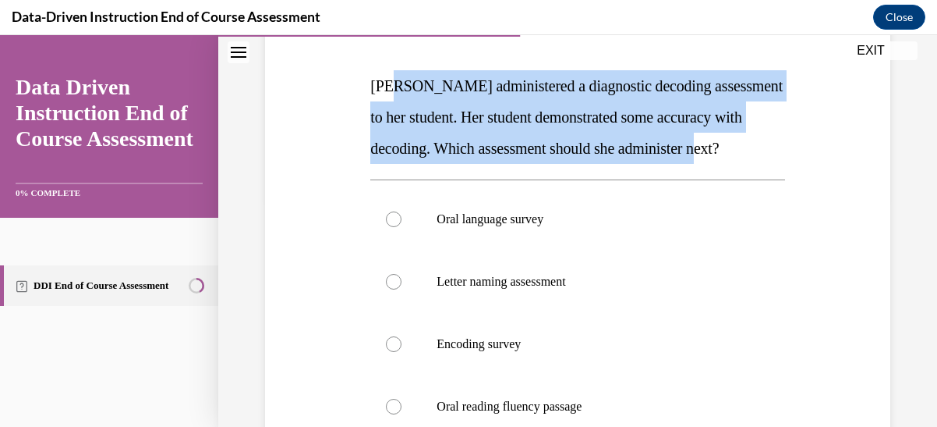
scroll to position [225, 0]
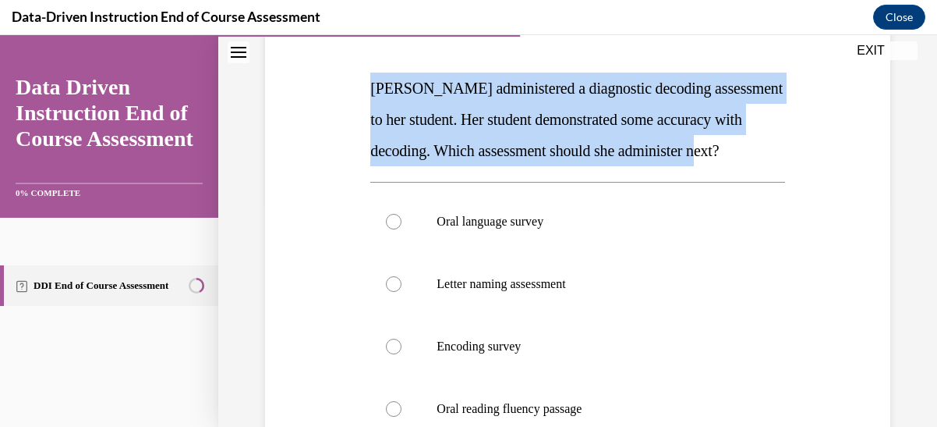
drag, startPoint x: 754, startPoint y: 91, endPoint x: 362, endPoint y: 90, distance: 392.3
click at [362, 90] on div "Question 06/12 Mrs. Lee administered a diagnostic decoding assessment to her st…" at bounding box center [577, 289] width 633 height 688
copy span "Mrs. Lee administered a diagnostic decoding assessment to her student. Her stud…"
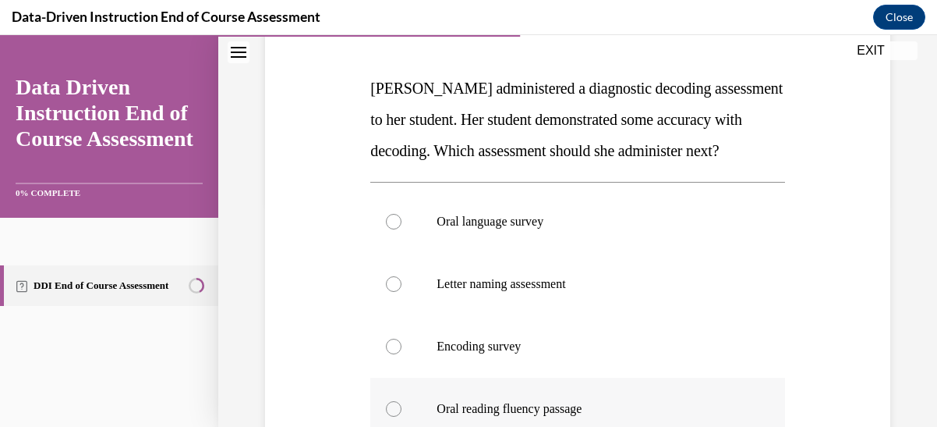
click at [392, 404] on div at bounding box center [394, 409] width 16 height 16
click at [392, 404] on input "Oral reading fluency passage" at bounding box center [394, 409] width 16 height 16
radio input "true"
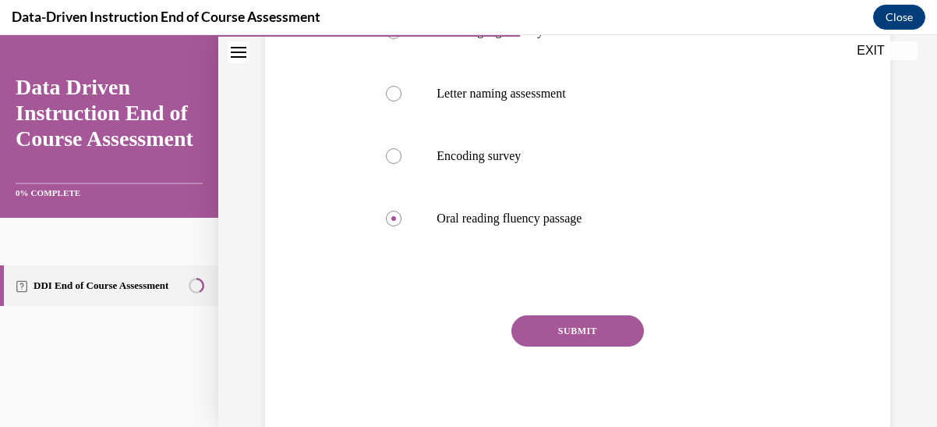
click at [579, 335] on button "SUBMIT" at bounding box center [578, 330] width 133 height 31
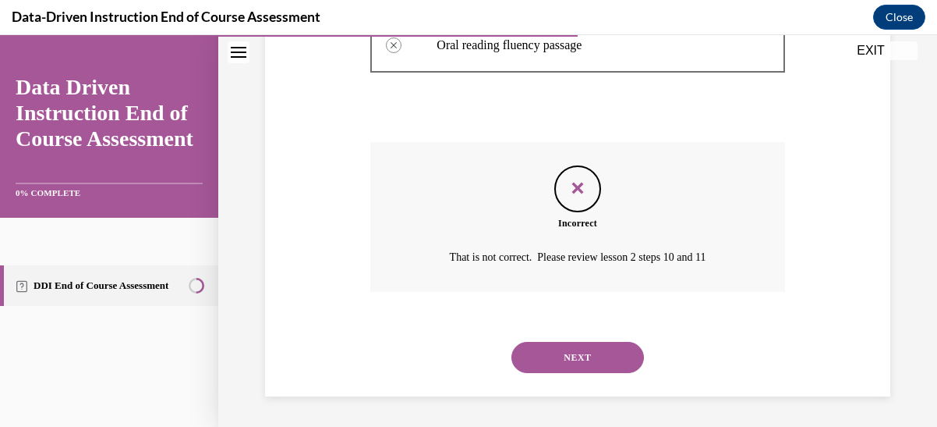
click at [572, 360] on button "NEXT" at bounding box center [578, 357] width 133 height 31
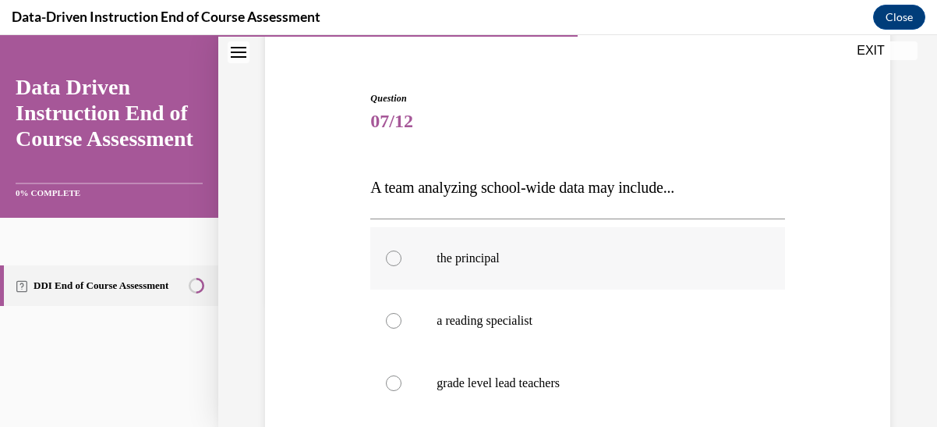
scroll to position [204, 0]
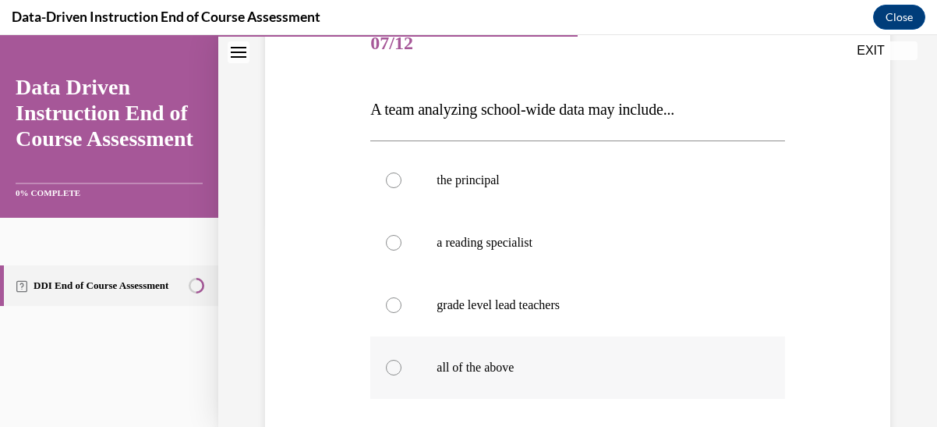
click at [401, 359] on label "all of the above" at bounding box center [577, 367] width 414 height 62
click at [401, 360] on input "all of the above" at bounding box center [394, 368] width 16 height 16
radio input "true"
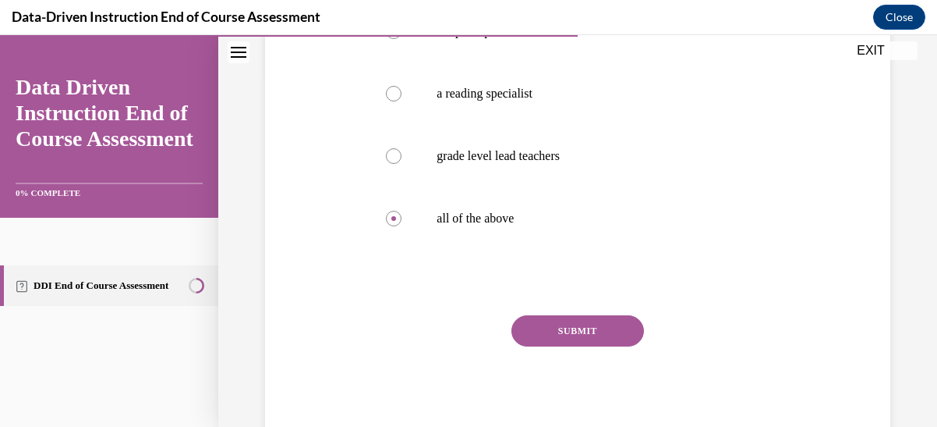
click at [568, 331] on button "SUBMIT" at bounding box center [578, 330] width 133 height 31
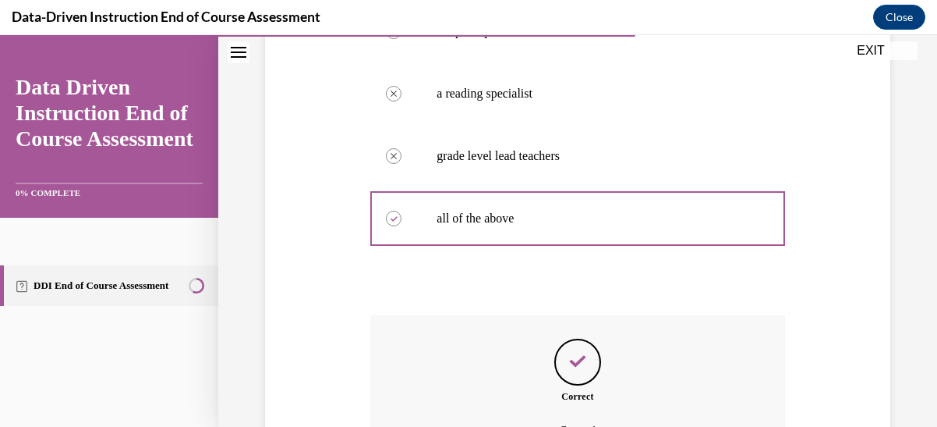
scroll to position [526, 0]
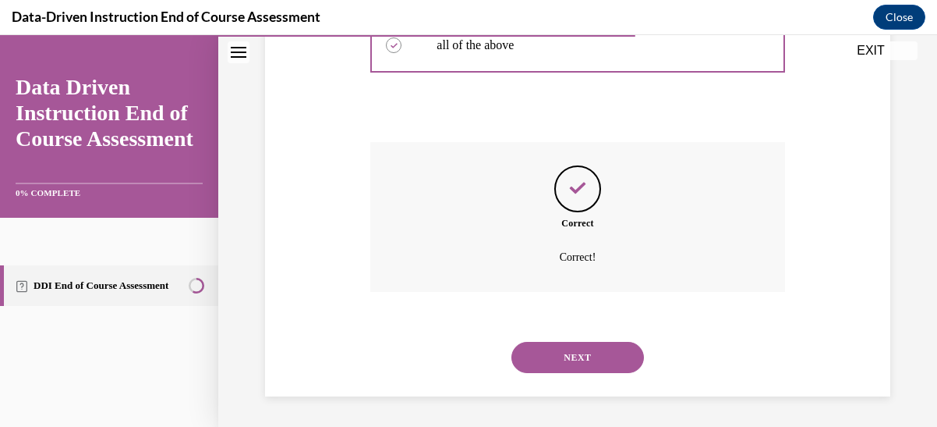
click at [574, 361] on button "NEXT" at bounding box center [578, 357] width 133 height 31
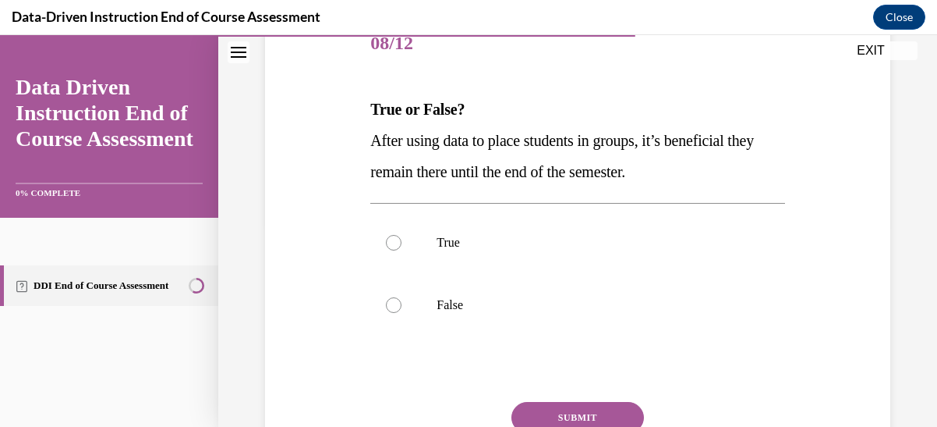
scroll to position [282, 0]
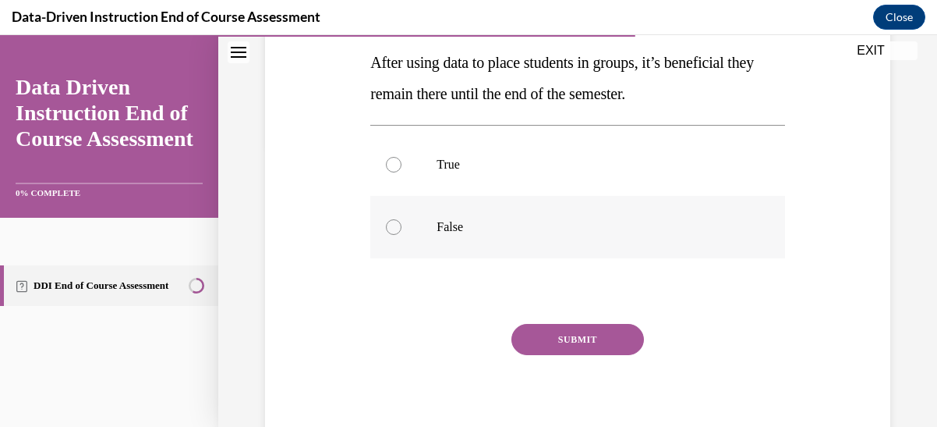
click at [395, 229] on div at bounding box center [394, 227] width 16 height 16
click at [395, 229] on input "False" at bounding box center [394, 227] width 16 height 16
radio input "true"
click at [586, 338] on button "SUBMIT" at bounding box center [578, 339] width 133 height 31
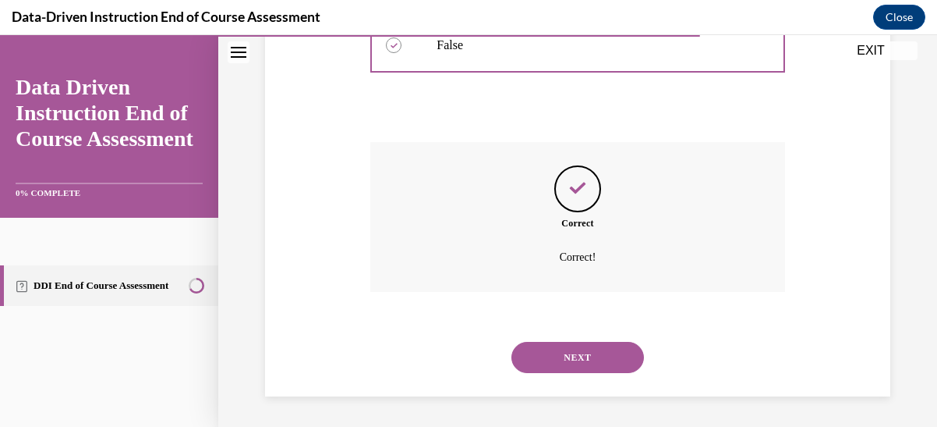
click at [584, 344] on button "NEXT" at bounding box center [578, 357] width 133 height 31
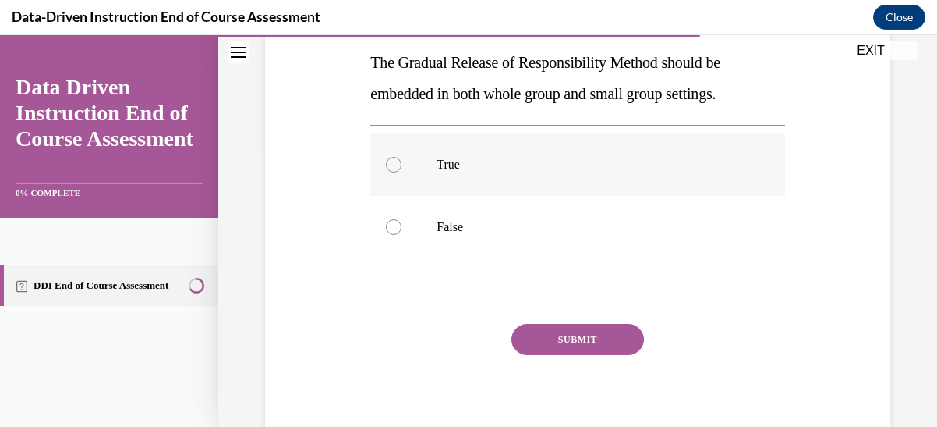
click at [392, 158] on div at bounding box center [394, 165] width 16 height 16
click at [392, 158] on input "True" at bounding box center [394, 165] width 16 height 16
radio input "true"
click at [574, 339] on button "SUBMIT" at bounding box center [578, 339] width 133 height 31
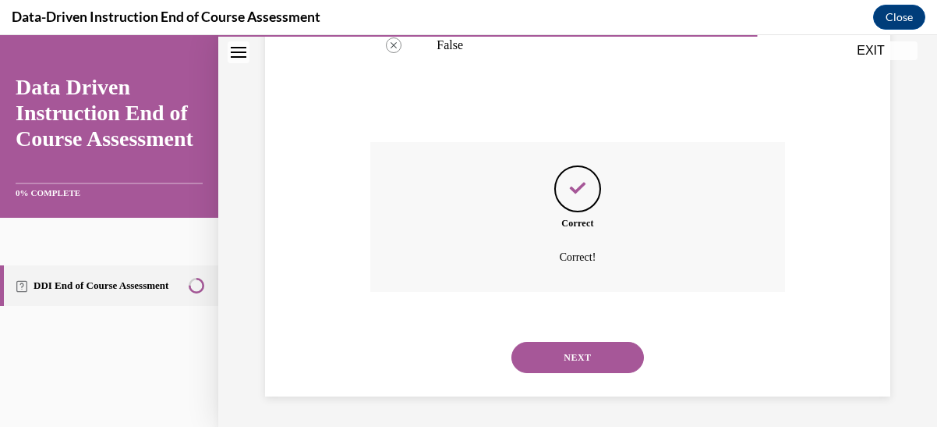
click at [597, 359] on button "NEXT" at bounding box center [578, 357] width 133 height 31
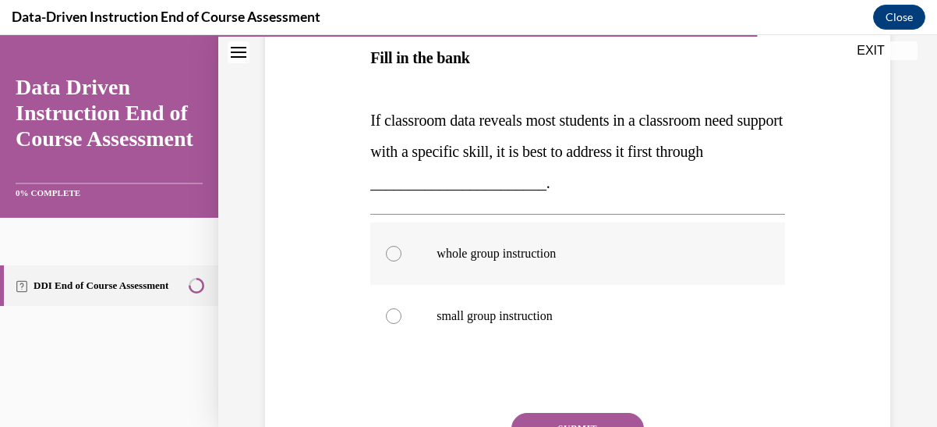
click at [404, 250] on label "whole group instruction" at bounding box center [577, 253] width 414 height 62
click at [402, 250] on input "whole group instruction" at bounding box center [394, 254] width 16 height 16
radio input "true"
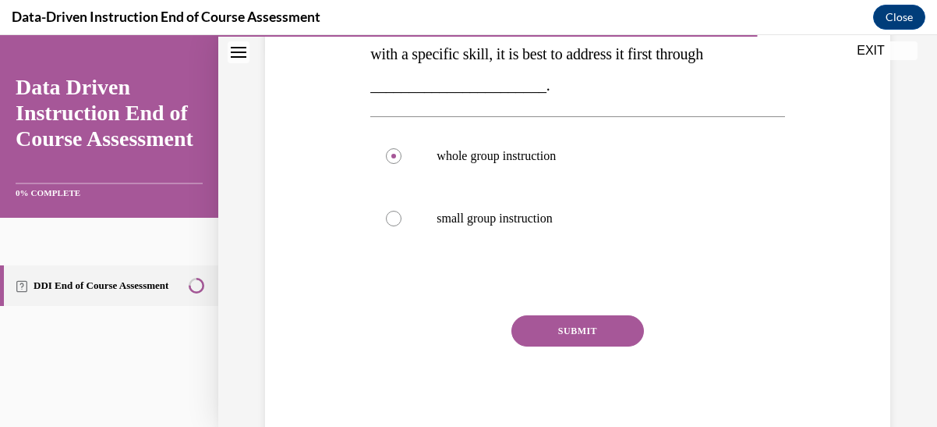
click at [560, 330] on button "SUBMIT" at bounding box center [578, 330] width 133 height 31
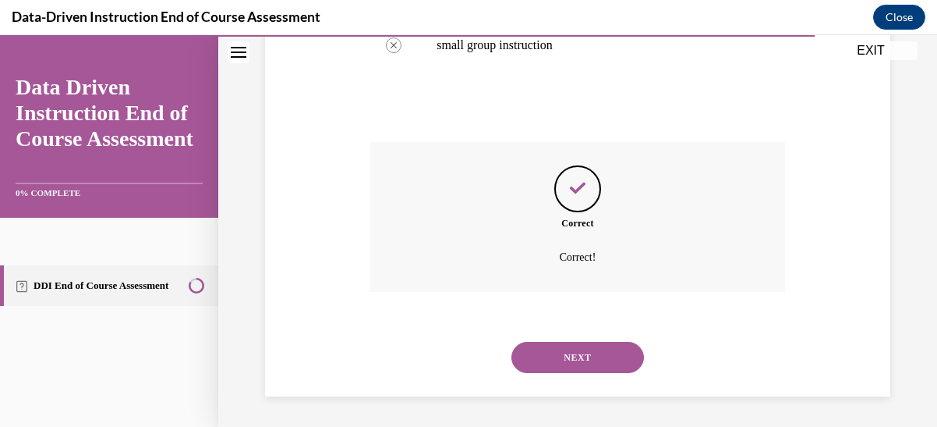
click at [569, 350] on button "NEXT" at bounding box center [578, 357] width 133 height 31
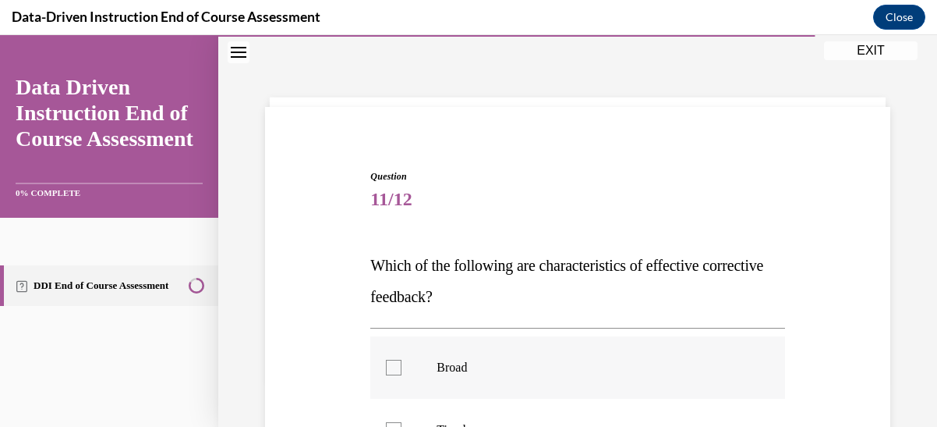
scroll to position [204, 0]
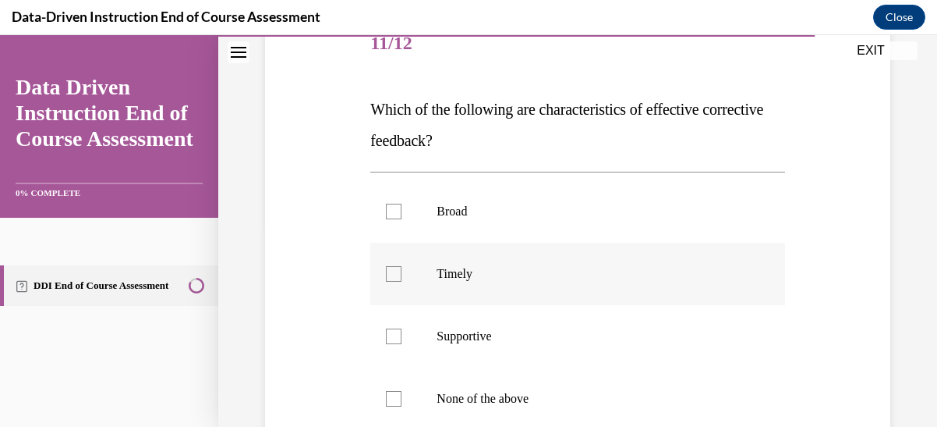
click at [393, 275] on div at bounding box center [394, 274] width 16 height 16
click at [393, 275] on input "Timely" at bounding box center [394, 274] width 16 height 16
checkbox input "true"
drag, startPoint x: 546, startPoint y: 108, endPoint x: 546, endPoint y: 142, distance: 34.3
click at [546, 142] on p "Which of the following are characteristics of effective corrective feedback?" at bounding box center [577, 125] width 414 height 62
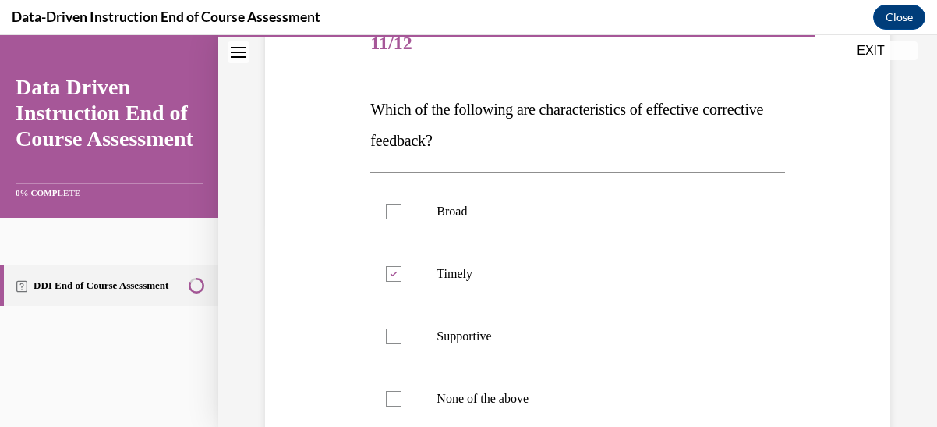
copy span "characteristics of effective corrective feedback?"
click at [388, 397] on div at bounding box center [394, 399] width 16 height 16
click at [388, 397] on input "None of the above" at bounding box center [394, 399] width 16 height 16
checkbox input "true"
click at [395, 274] on div at bounding box center [394, 274] width 16 height 16
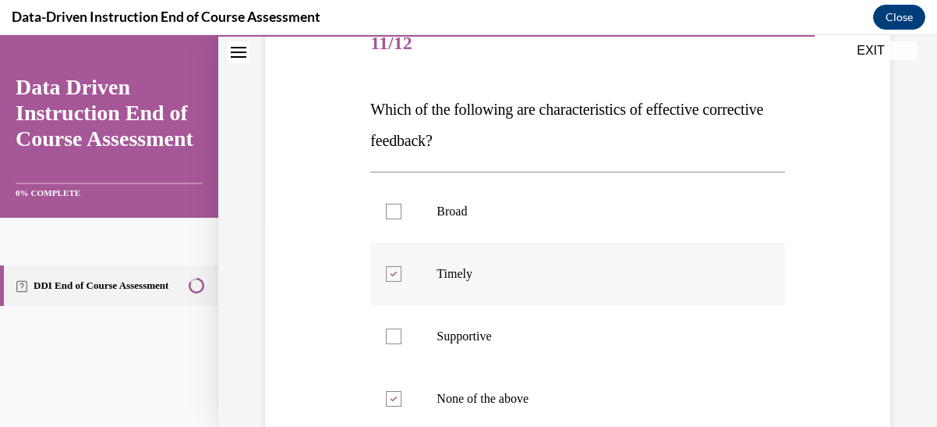
click at [395, 274] on input "Timely" at bounding box center [394, 274] width 16 height 16
checkbox input "false"
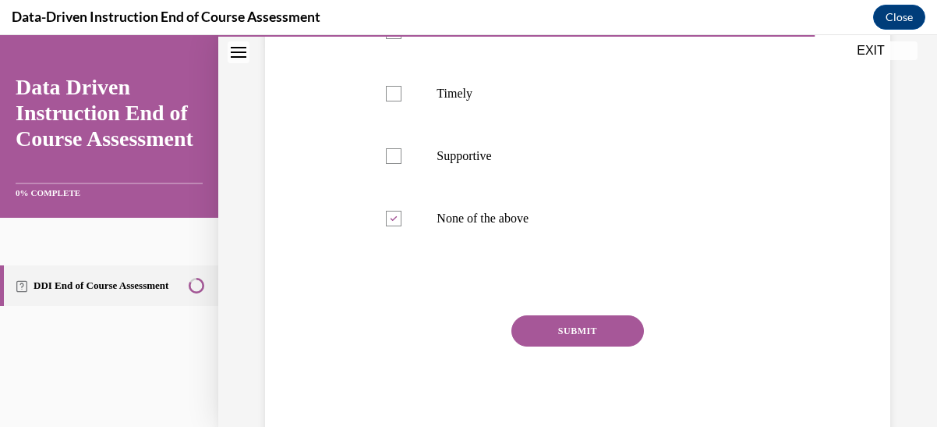
click at [575, 328] on button "SUBMIT" at bounding box center [578, 330] width 133 height 31
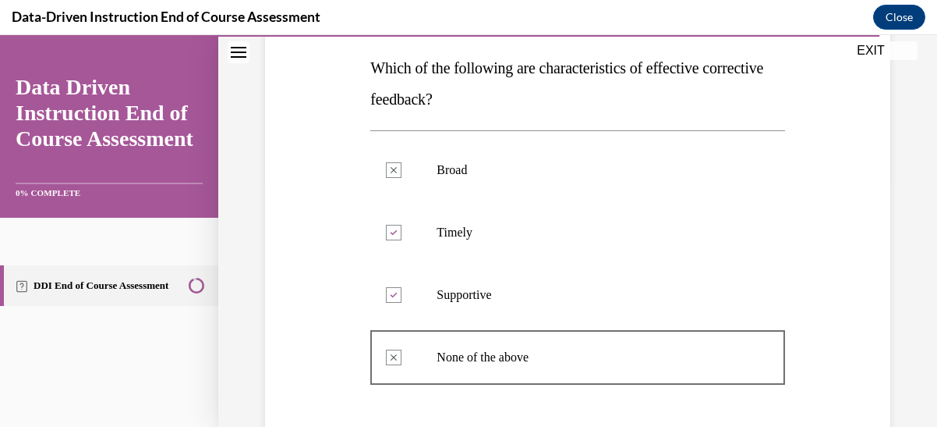
scroll to position [557, 0]
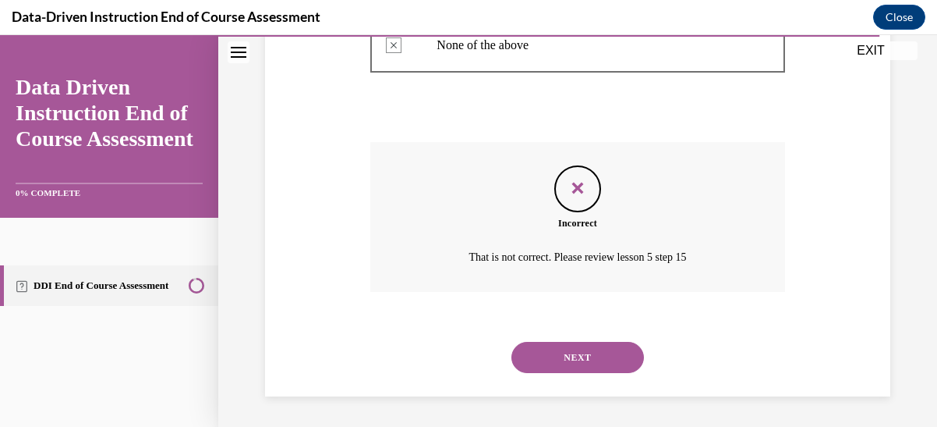
click at [582, 352] on button "NEXT" at bounding box center [578, 357] width 133 height 31
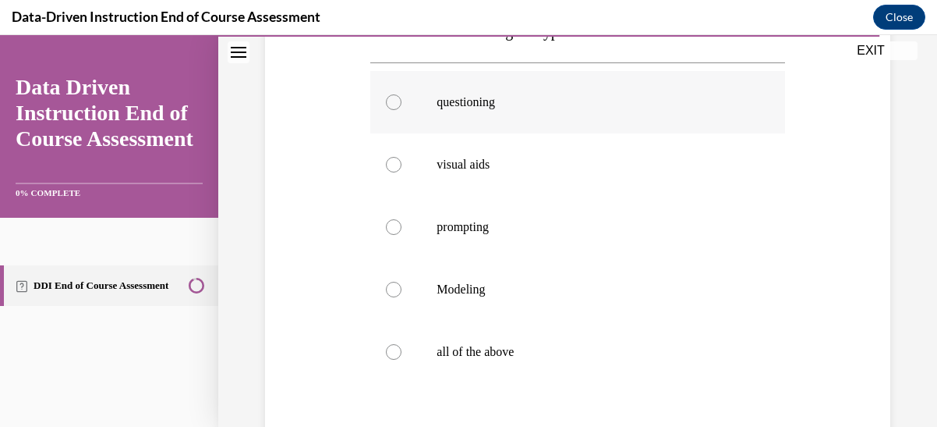
scroll to position [360, 0]
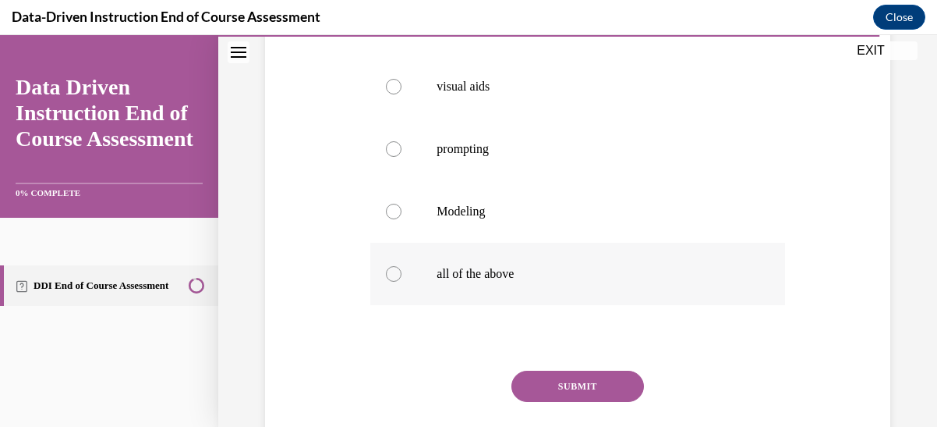
click at [392, 269] on div at bounding box center [394, 274] width 16 height 16
click at [392, 269] on input "all of the above" at bounding box center [394, 274] width 16 height 16
radio input "true"
click at [567, 380] on button "SUBMIT" at bounding box center [578, 385] width 133 height 31
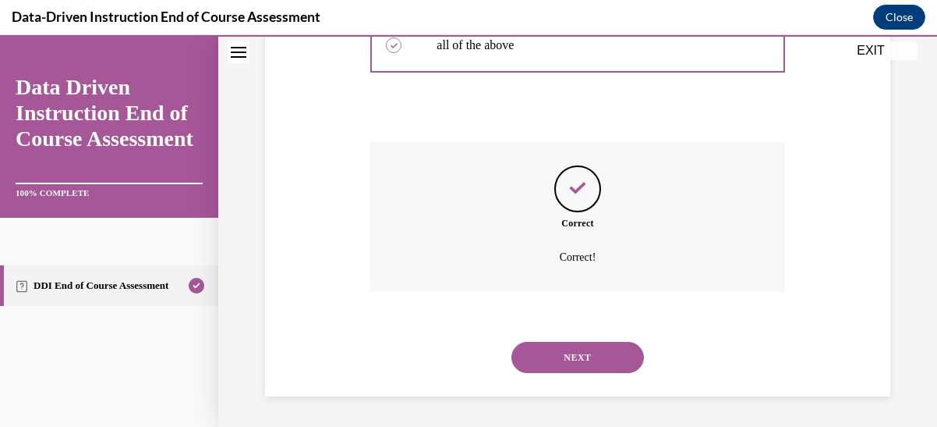
click at [584, 357] on button "NEXT" at bounding box center [578, 357] width 133 height 31
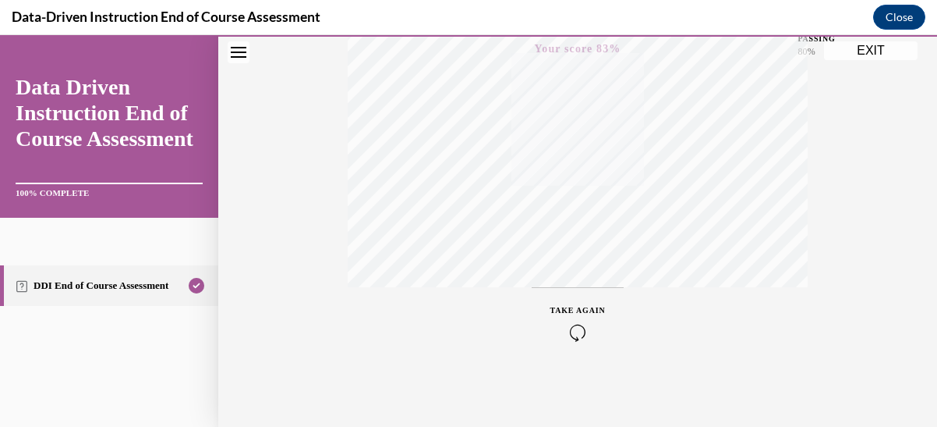
scroll to position [17, 0]
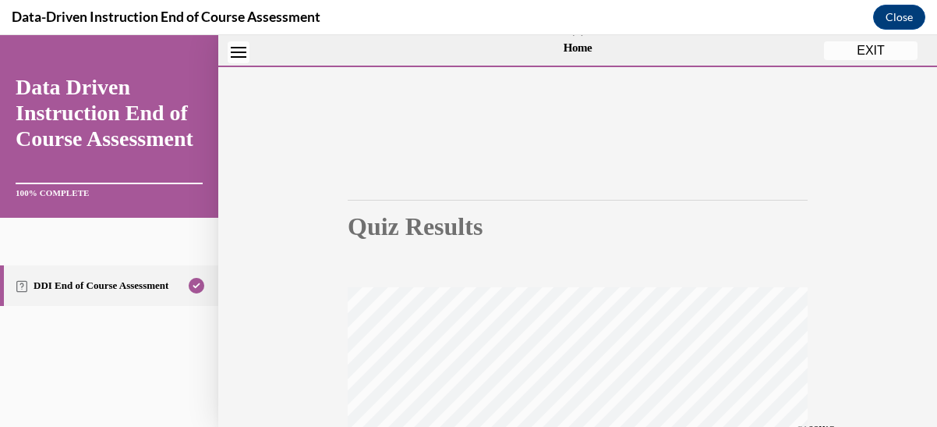
click at [869, 49] on button "EXIT" at bounding box center [871, 50] width 94 height 19
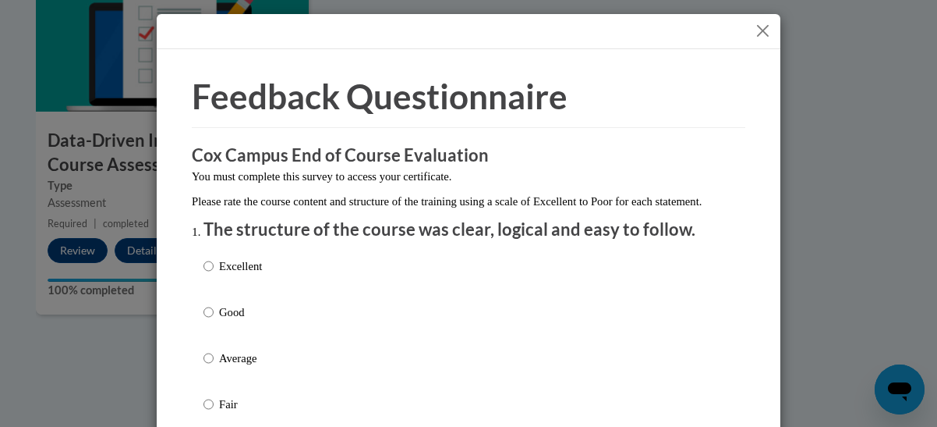
click at [219, 275] on p "Excellent" at bounding box center [240, 265] width 43 height 17
click at [214, 275] on input "Excellent" at bounding box center [209, 265] width 10 height 17
radio input "true"
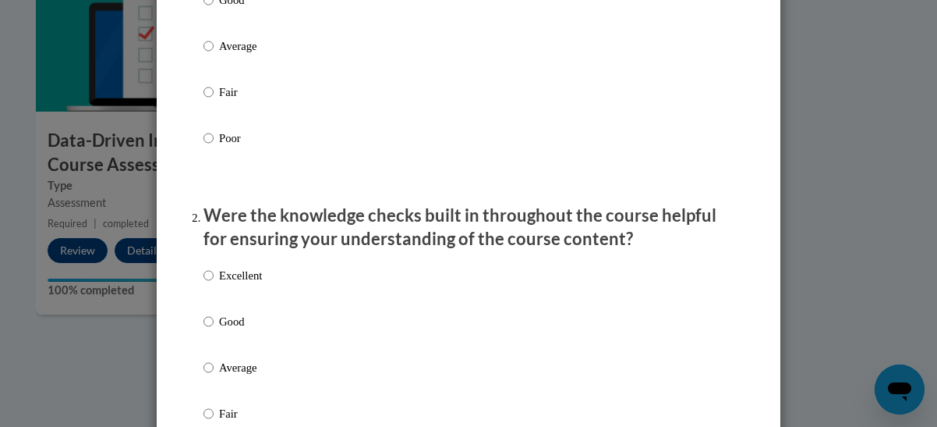
scroll to position [390, 0]
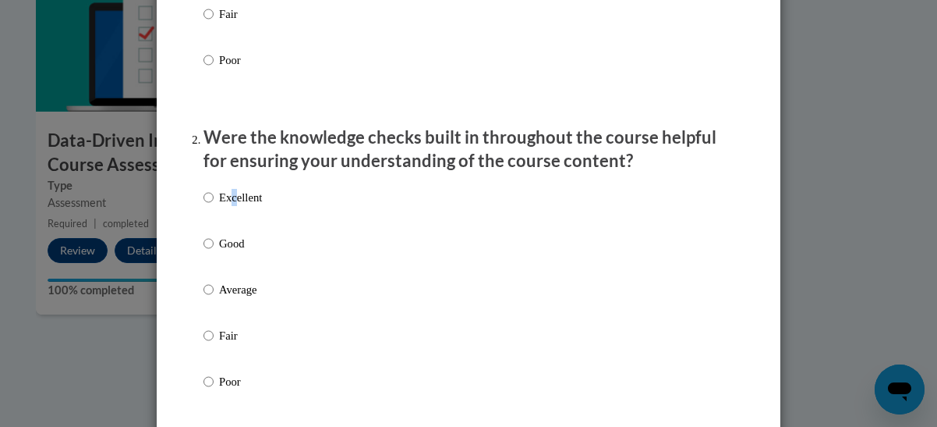
click at [229, 206] on p "Excellent" at bounding box center [240, 197] width 43 height 17
click at [204, 206] on input "Excellent" at bounding box center [209, 197] width 10 height 17
radio input "true"
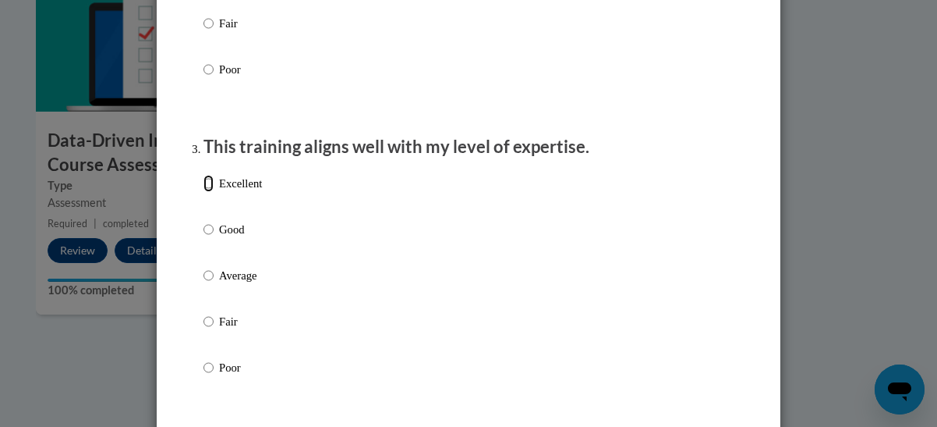
click at [204, 192] on input "Excellent" at bounding box center [209, 183] width 10 height 17
radio input "true"
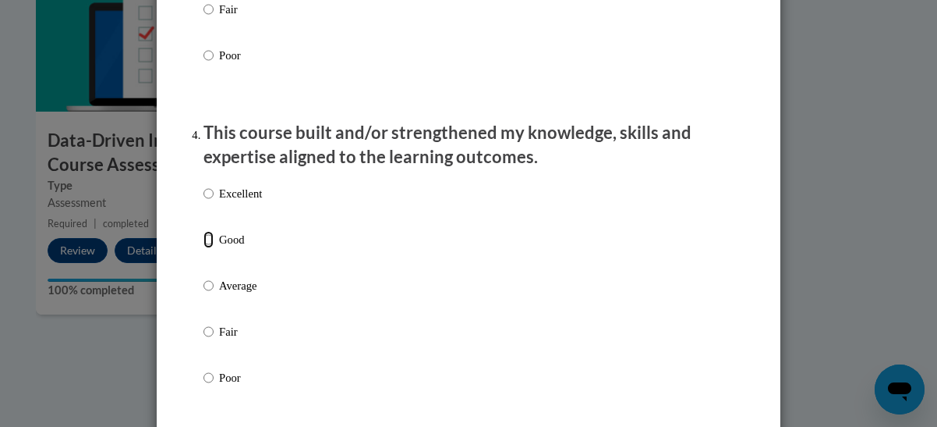
click at [204, 248] on input "Good" at bounding box center [209, 239] width 10 height 17
radio input "true"
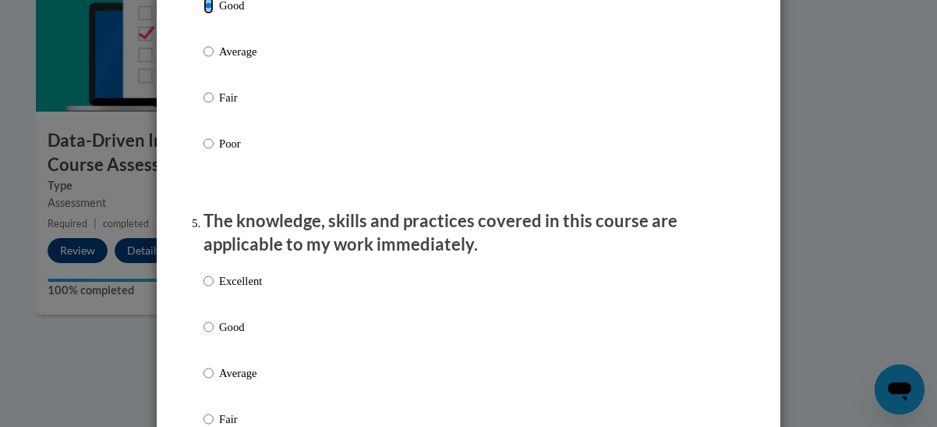
scroll to position [1326, 0]
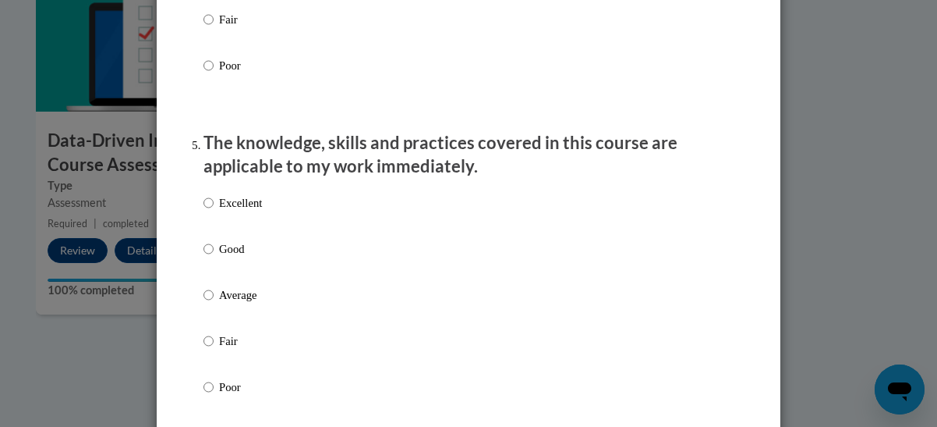
click at [207, 257] on label "Good" at bounding box center [233, 261] width 58 height 42
click at [207, 257] on input "Good" at bounding box center [209, 248] width 10 height 17
radio input "true"
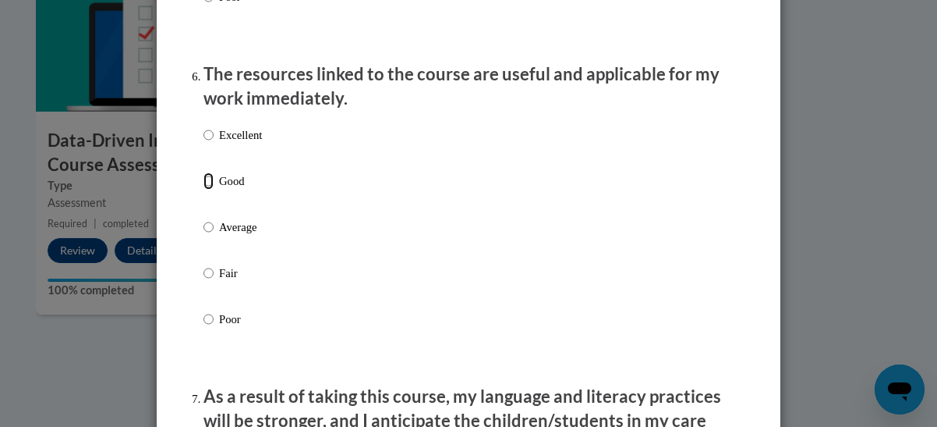
click at [204, 190] on input "Good" at bounding box center [209, 180] width 10 height 17
radio input "true"
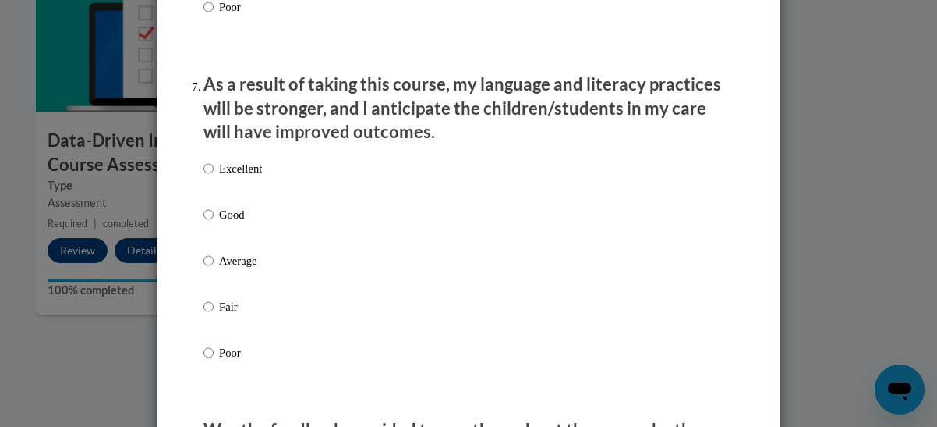
scroll to position [2106, 0]
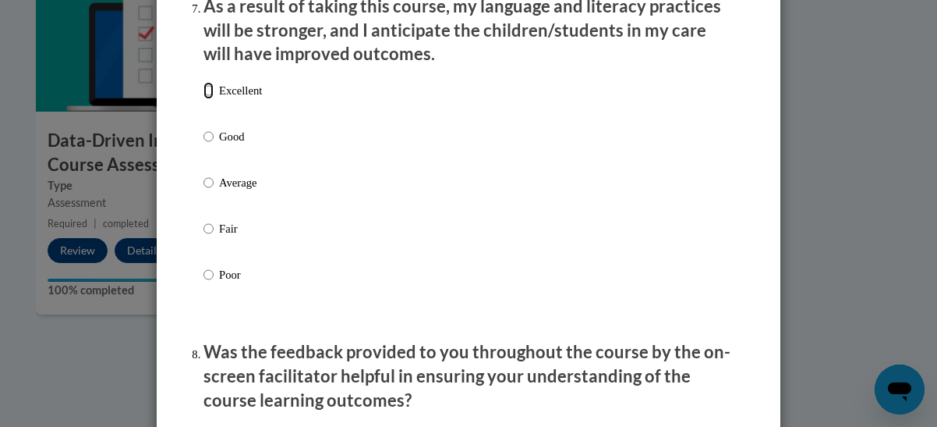
click at [204, 99] on input "Excellent" at bounding box center [209, 90] width 10 height 17
radio input "true"
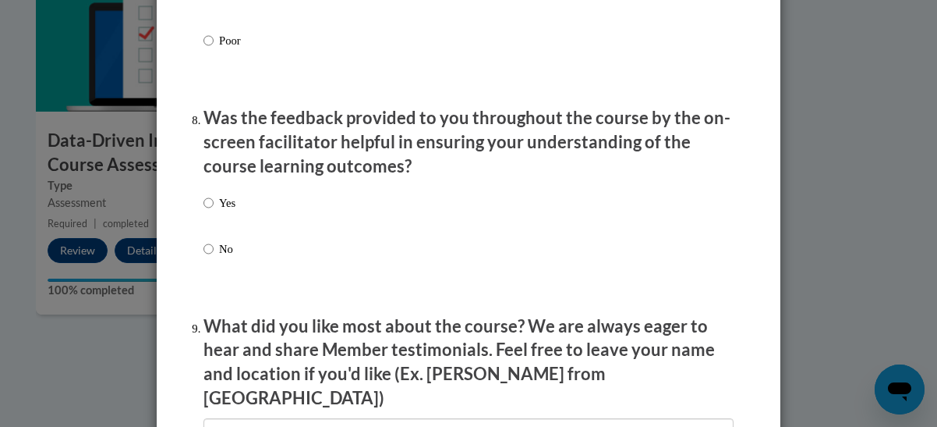
scroll to position [2418, 0]
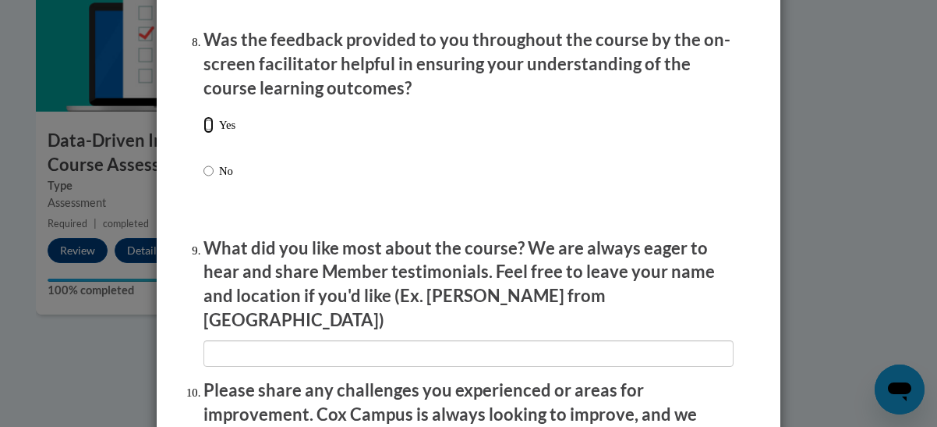
click at [204, 133] on input "Yes" at bounding box center [209, 124] width 10 height 17
radio input "true"
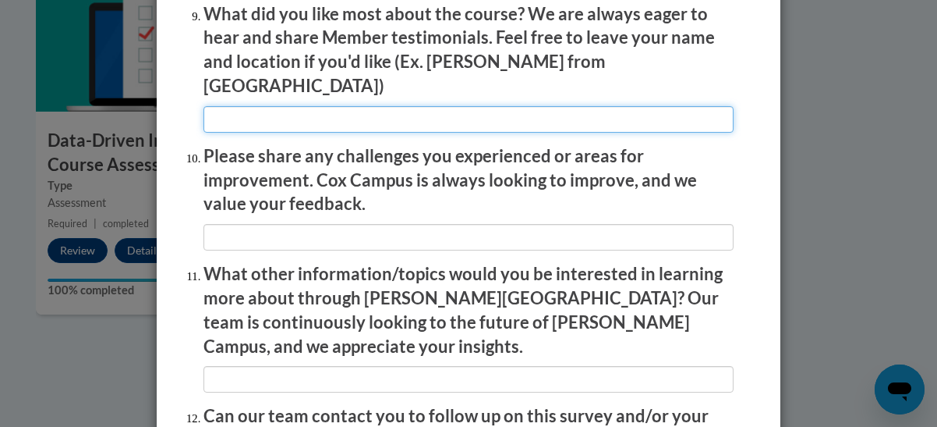
click at [237, 116] on input "textbox" at bounding box center [469, 119] width 530 height 27
type input "real lesson videos"
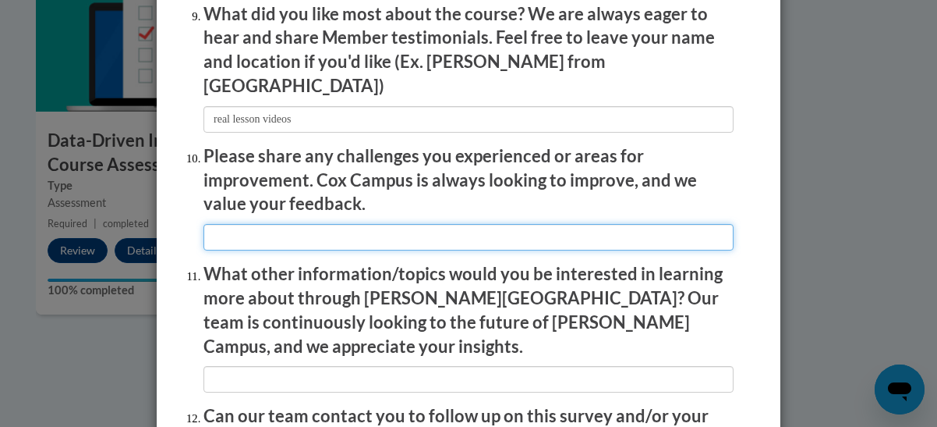
click at [254, 224] on input "textbox" at bounding box center [469, 237] width 530 height 27
type input "none"
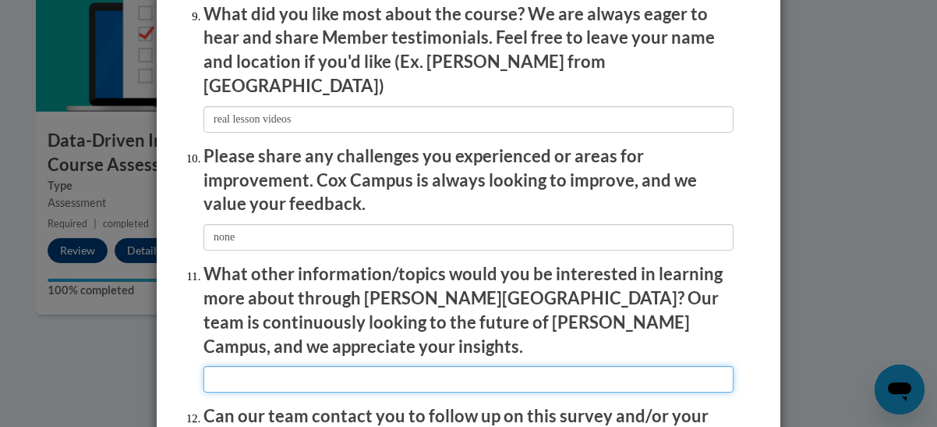
click at [299, 366] on input "textbox" at bounding box center [469, 379] width 530 height 27
type input "none"
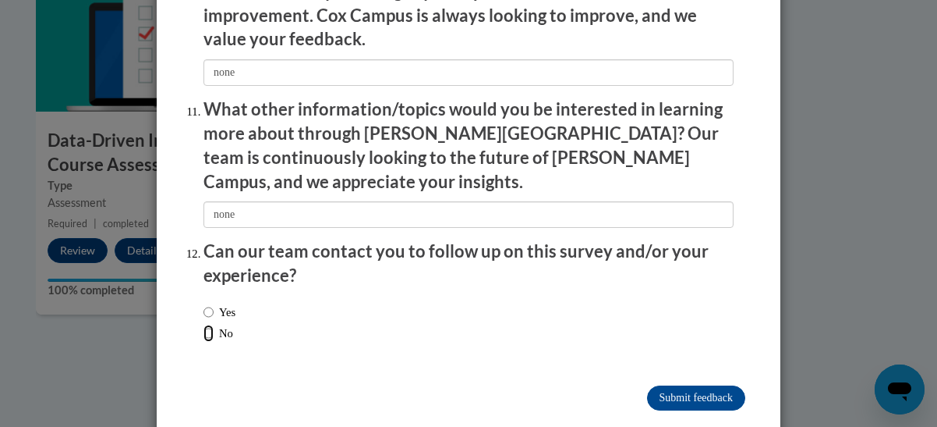
click at [206, 324] on input "No" at bounding box center [209, 332] width 10 height 17
radio input "true"
click at [700, 385] on input "Submit feedback" at bounding box center [696, 397] width 98 height 25
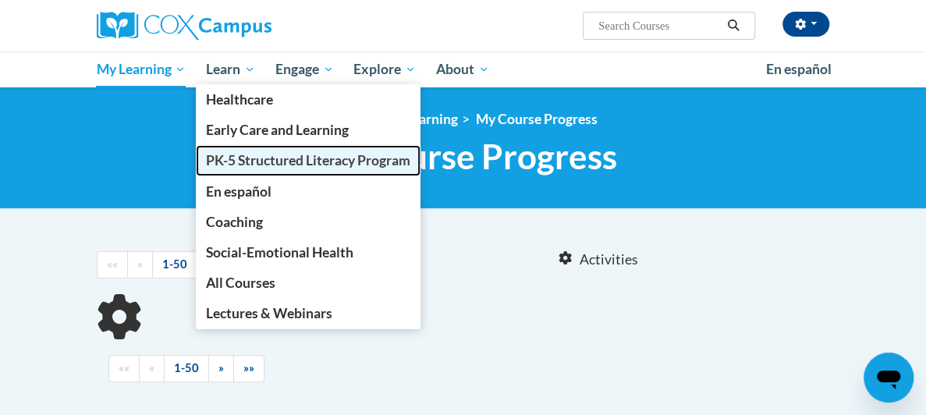
click at [206, 157] on span "PK-5 Structured Literacy Program" at bounding box center [308, 160] width 204 height 16
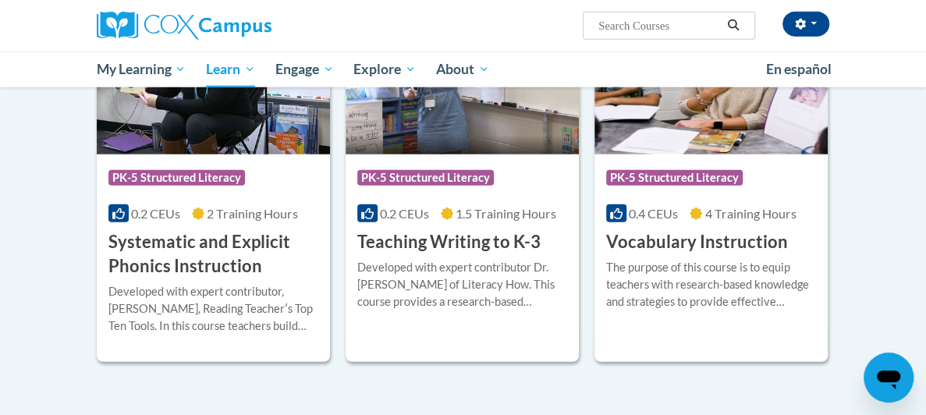
scroll to position [1872, 0]
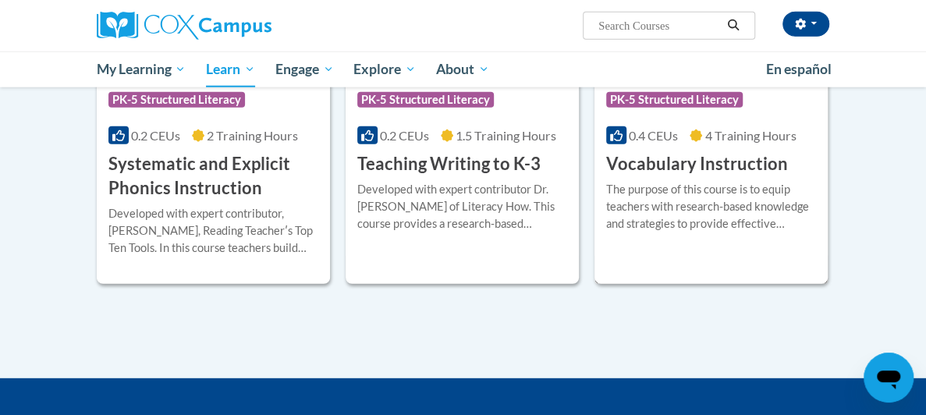
click at [693, 165] on h3 "Vocabulary Instruction" at bounding box center [697, 164] width 182 height 24
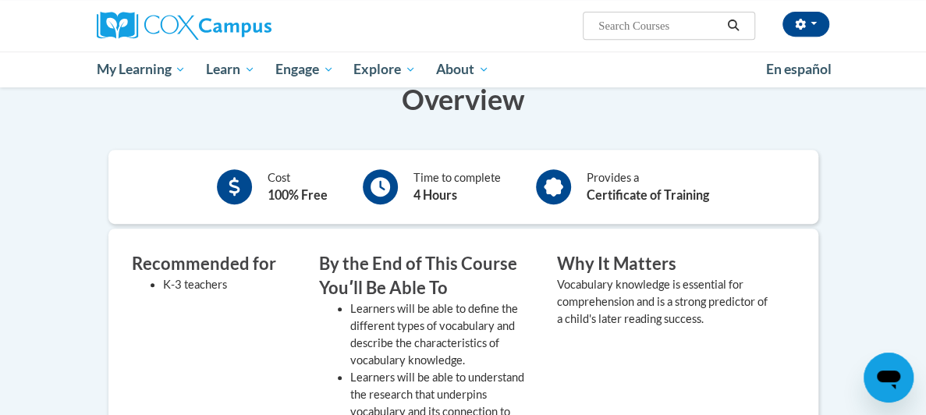
scroll to position [78, 0]
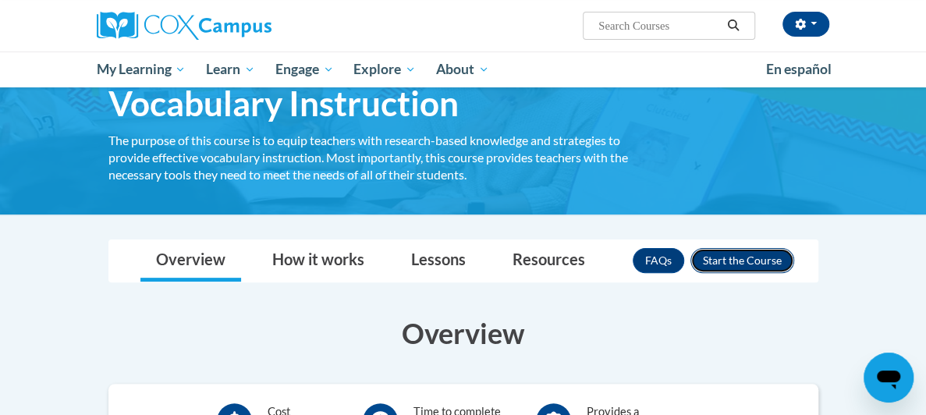
click at [794, 258] on button "Enroll" at bounding box center [742, 260] width 104 height 25
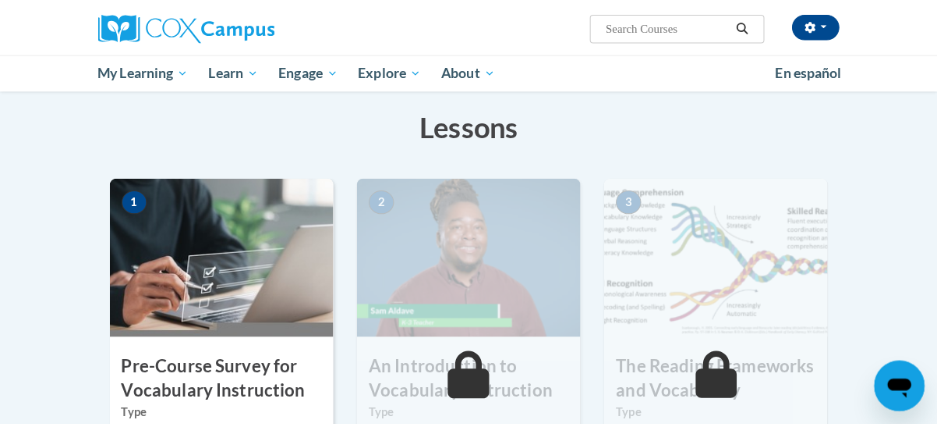
scroll to position [312, 0]
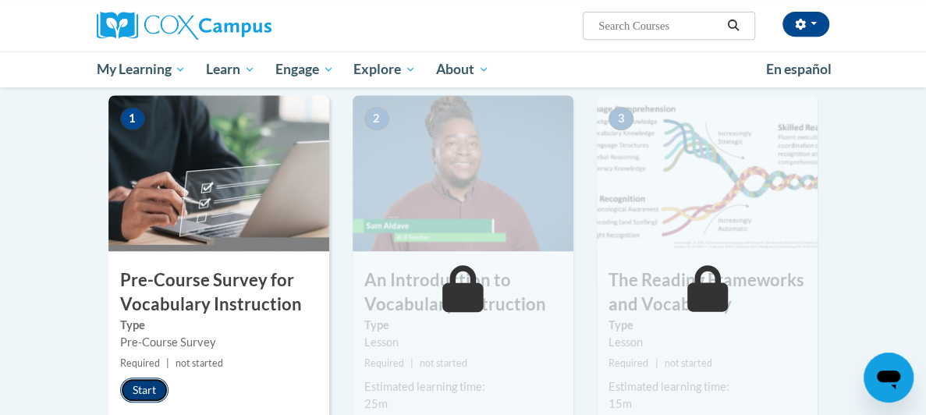
click at [120, 381] on button "Start" at bounding box center [144, 389] width 48 height 25
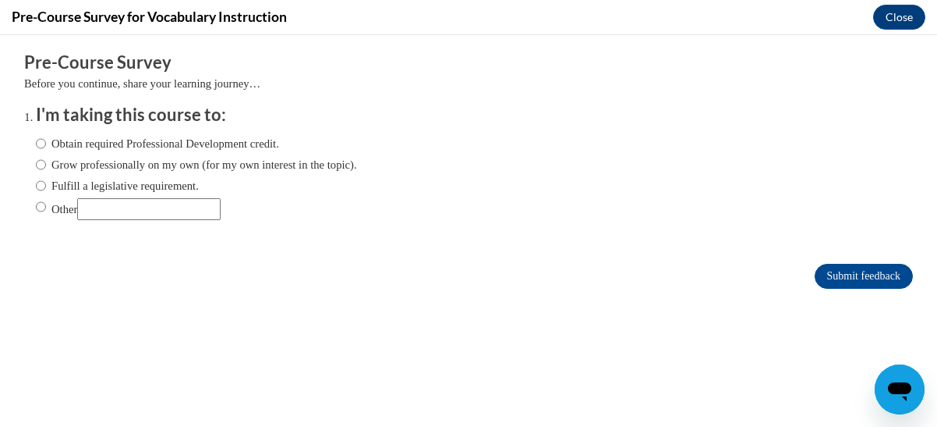
scroll to position [0, 0]
click at [36, 182] on input "Fulfill a legislative requirement." at bounding box center [41, 185] width 10 height 17
radio input "true"
click at [822, 272] on input "Submit feedback" at bounding box center [864, 276] width 98 height 25
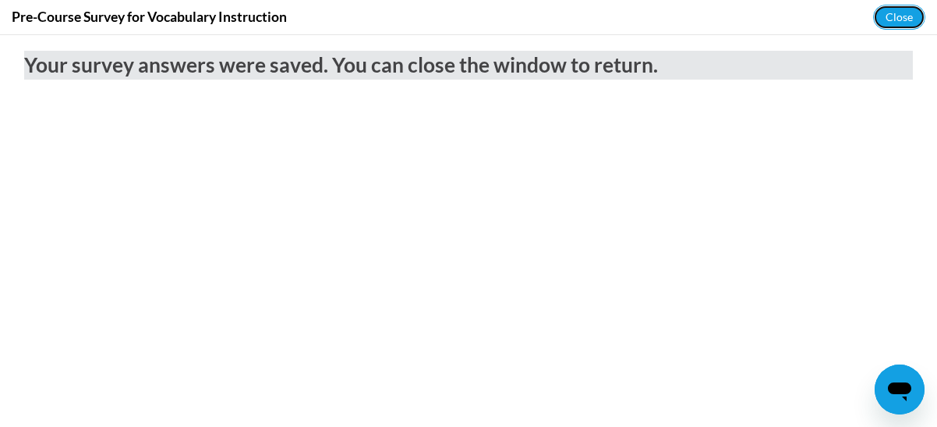
drag, startPoint x: 891, startPoint y: 18, endPoint x: 872, endPoint y: 23, distance: 19.3
click at [891, 18] on button "Close" at bounding box center [899, 17] width 52 height 25
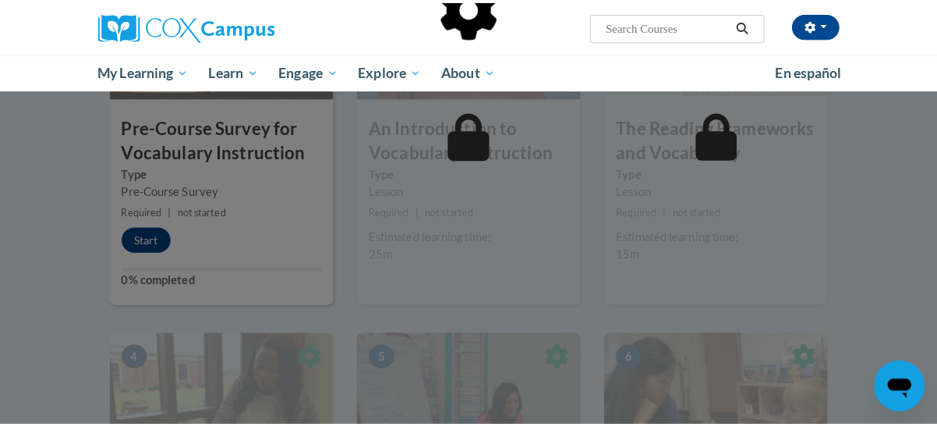
scroll to position [390, 0]
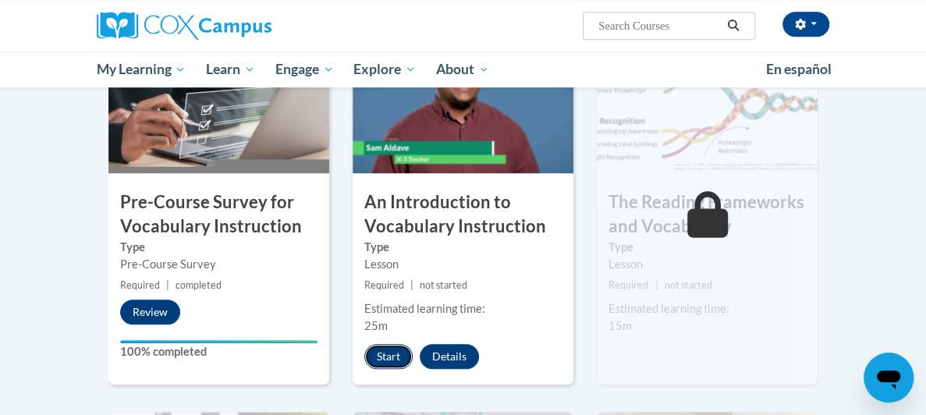
click at [364, 361] on button "Start" at bounding box center [388, 356] width 48 height 25
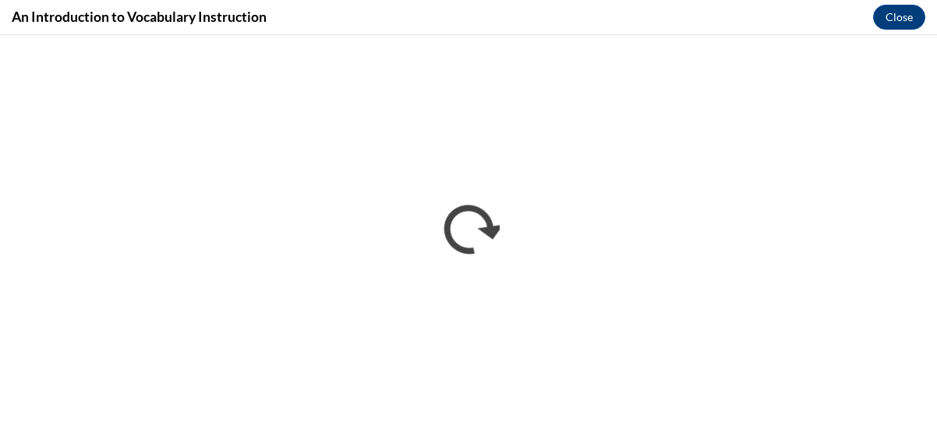
scroll to position [0, 0]
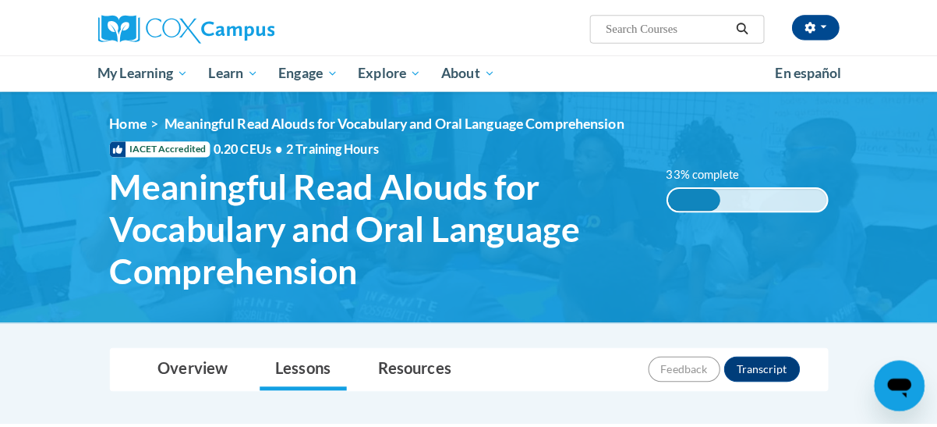
scroll to position [468, 0]
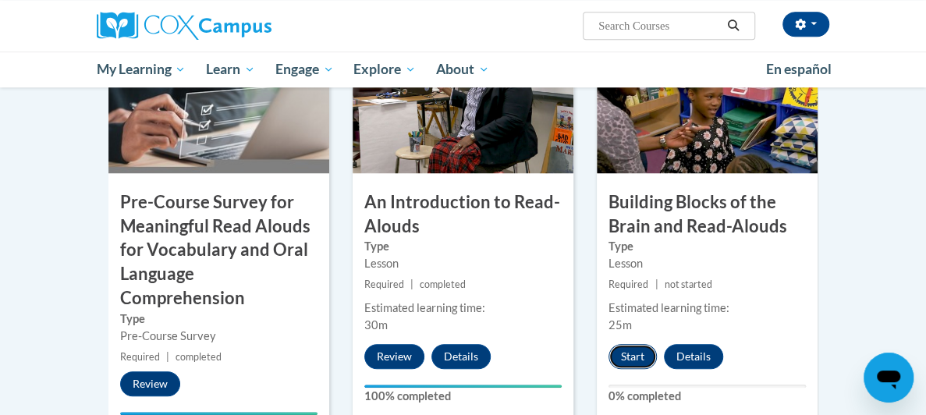
click at [657, 344] on button "Start" at bounding box center [632, 356] width 48 height 25
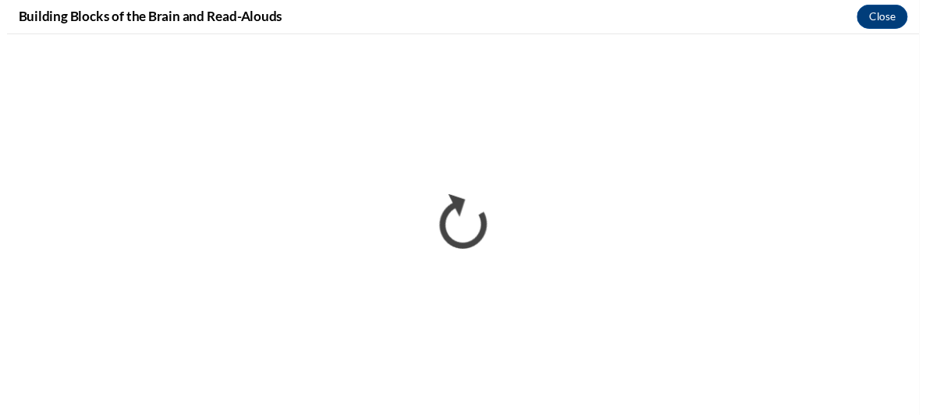
scroll to position [0, 0]
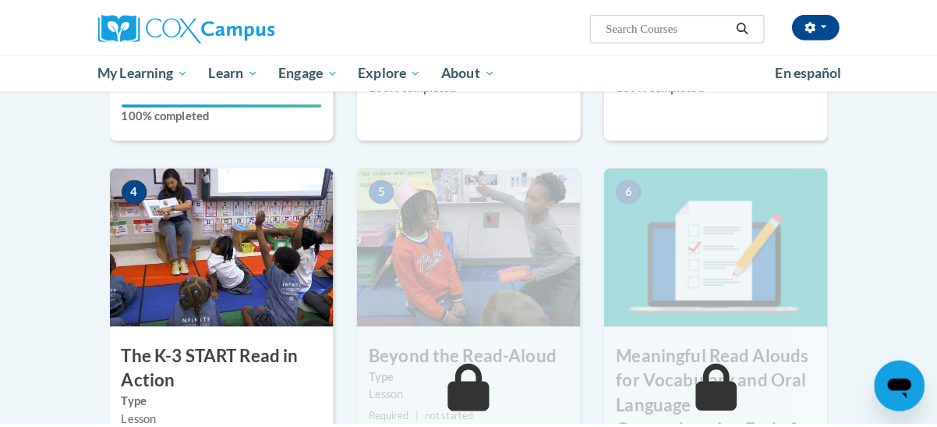
scroll to position [858, 0]
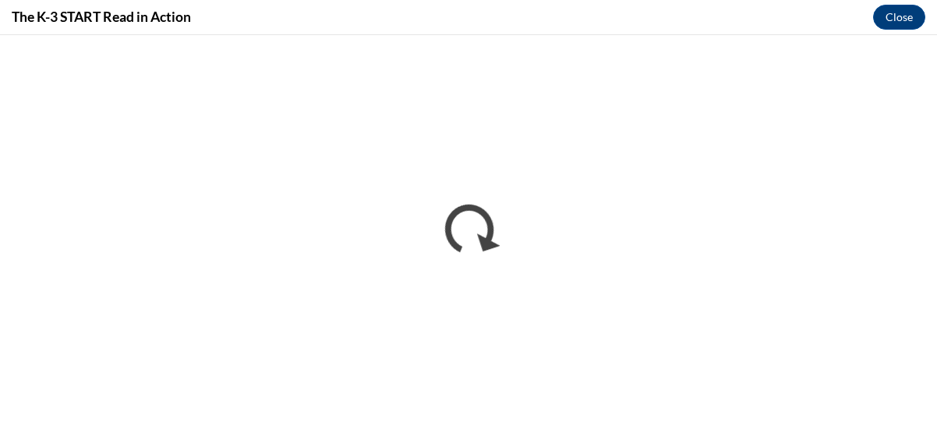
scroll to position [0, 0]
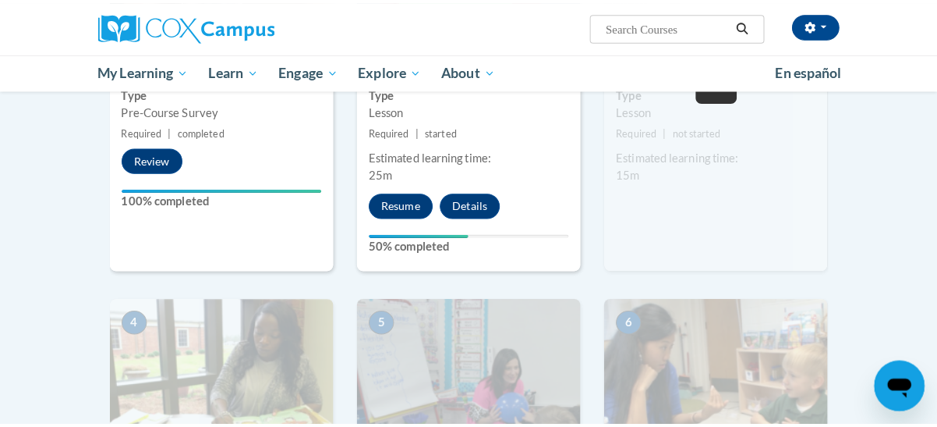
scroll to position [624, 0]
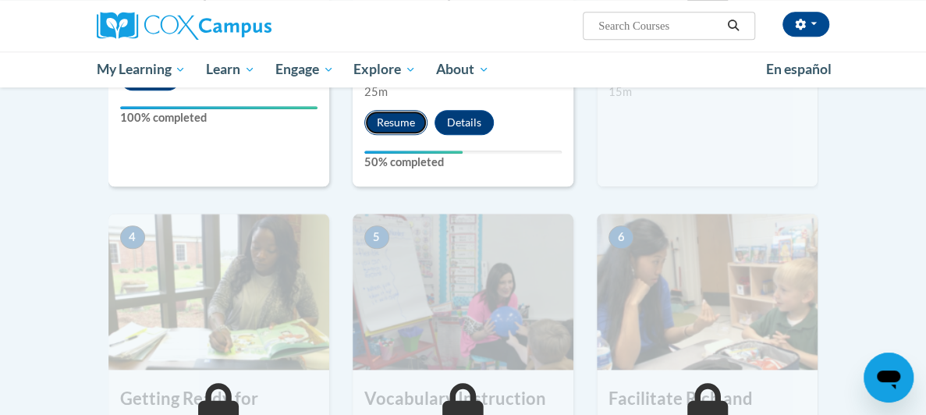
click at [364, 121] on button "Resume" at bounding box center [395, 122] width 63 height 25
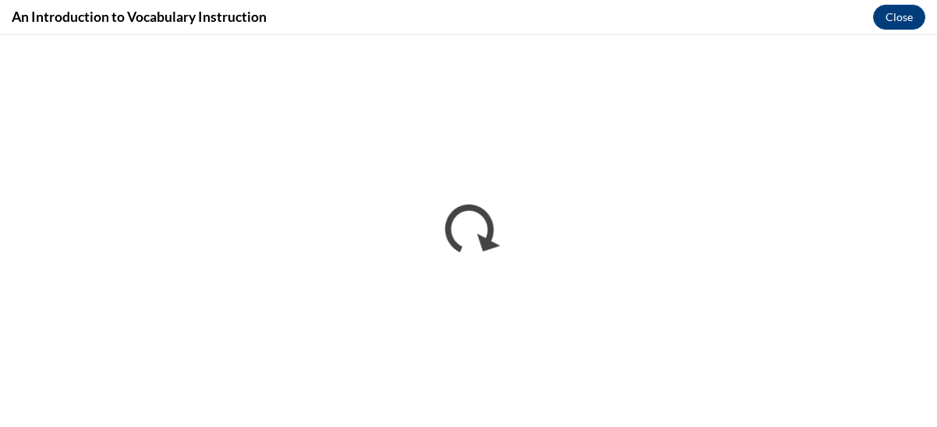
scroll to position [0, 0]
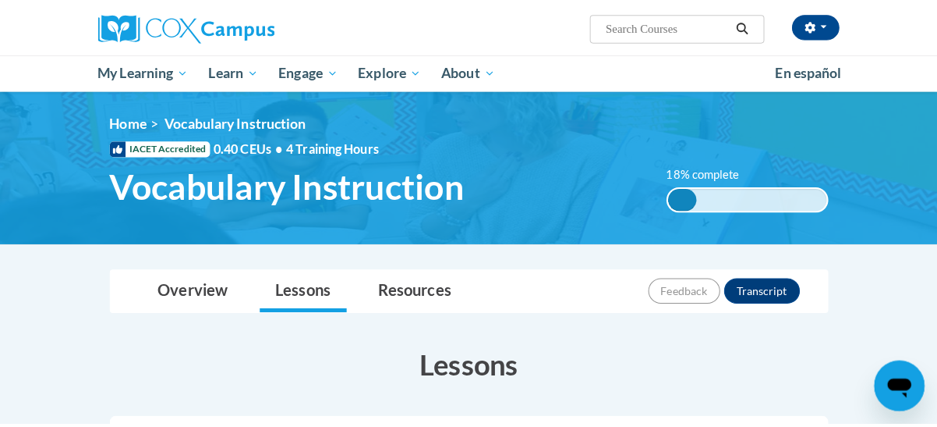
scroll to position [468, 0]
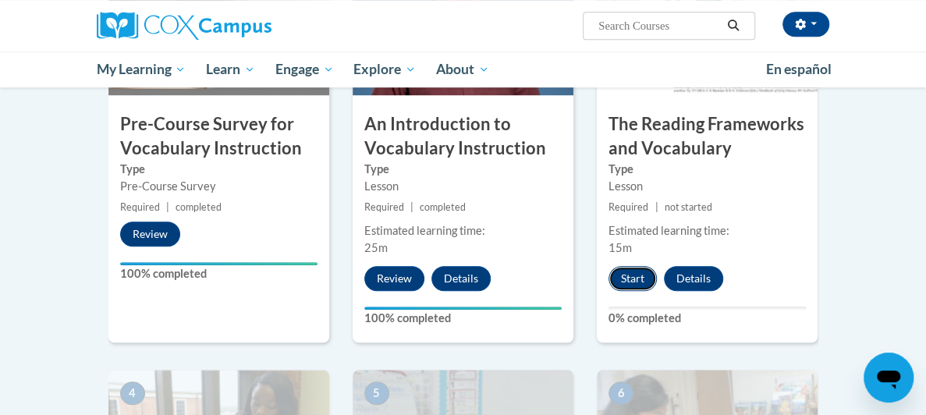
click at [657, 275] on button "Start" at bounding box center [632, 278] width 48 height 25
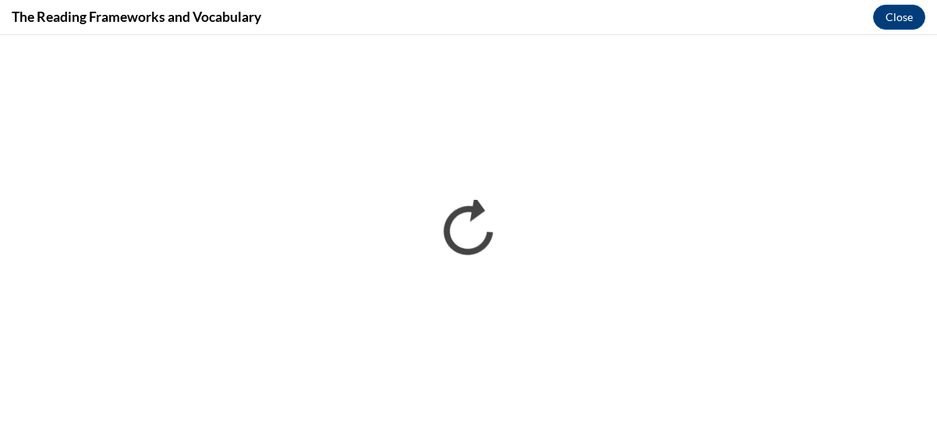
scroll to position [0, 0]
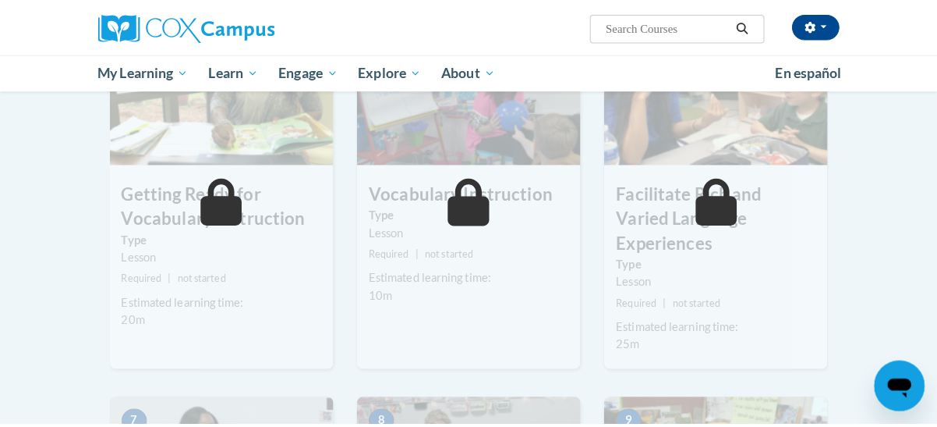
scroll to position [600, 0]
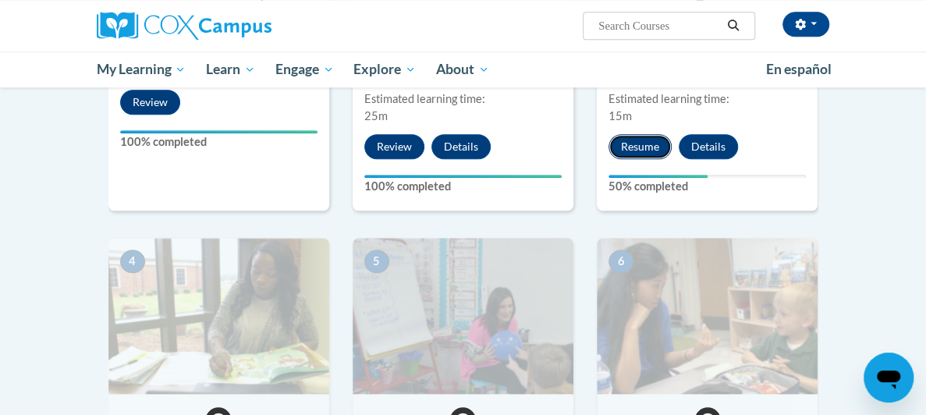
click at [668, 142] on button "Resume" at bounding box center [639, 146] width 63 height 25
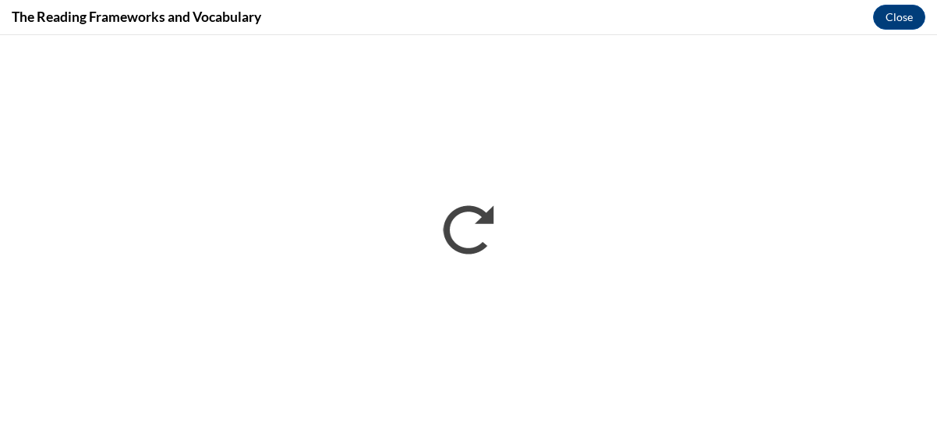
scroll to position [0, 0]
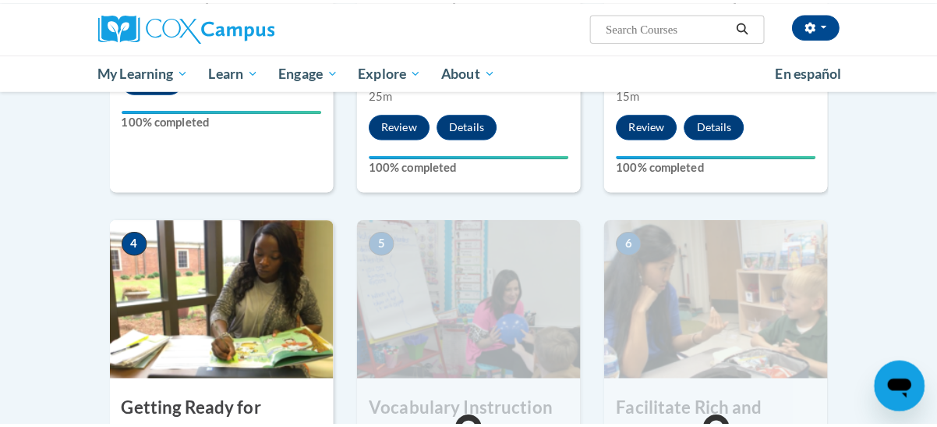
scroll to position [936, 0]
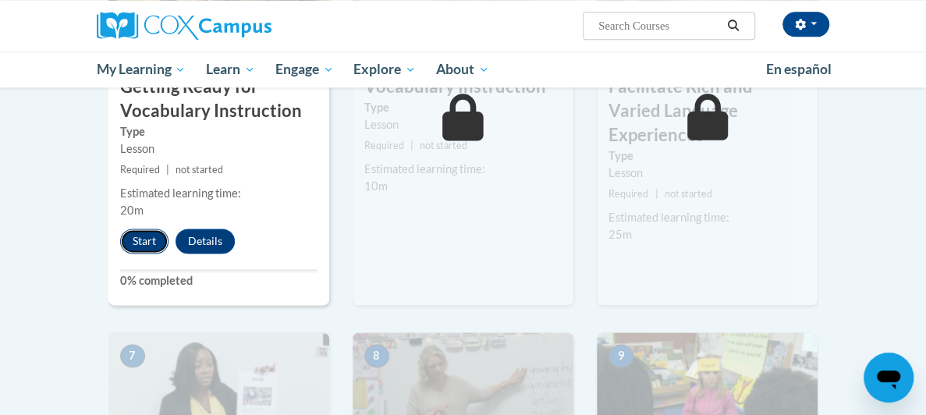
click at [120, 233] on button "Start" at bounding box center [144, 241] width 48 height 25
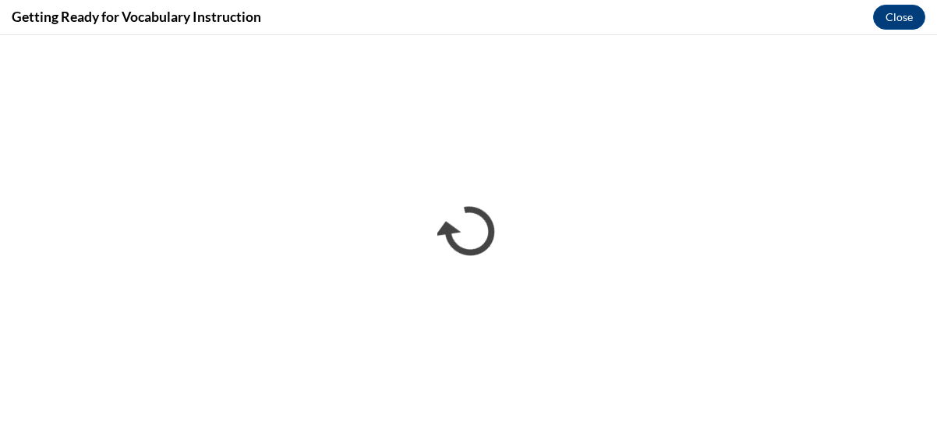
scroll to position [0, 0]
